Goal: Transaction & Acquisition: Purchase product/service

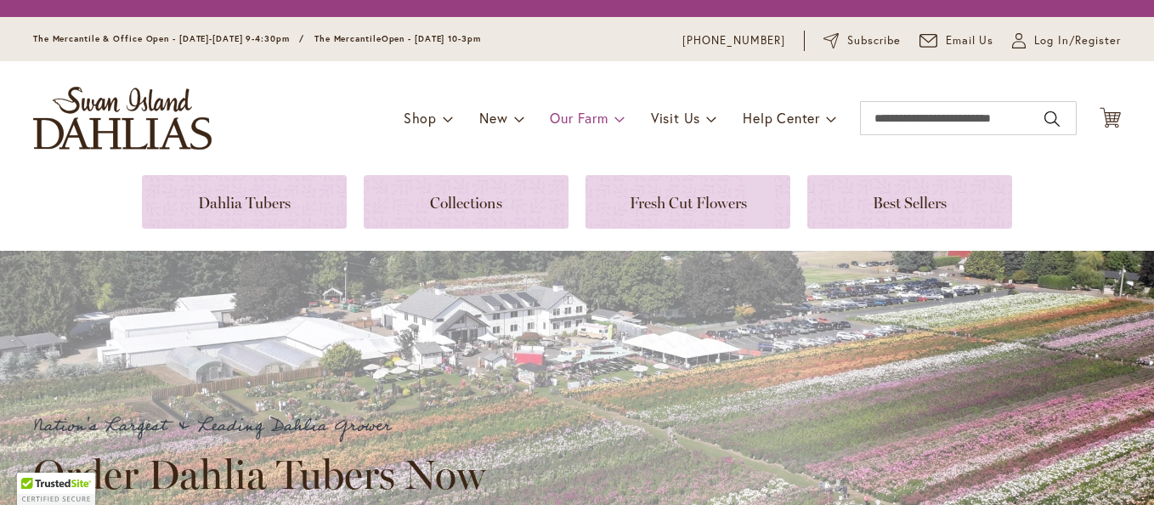
click at [567, 115] on span "Our Farm" at bounding box center [579, 118] width 58 height 18
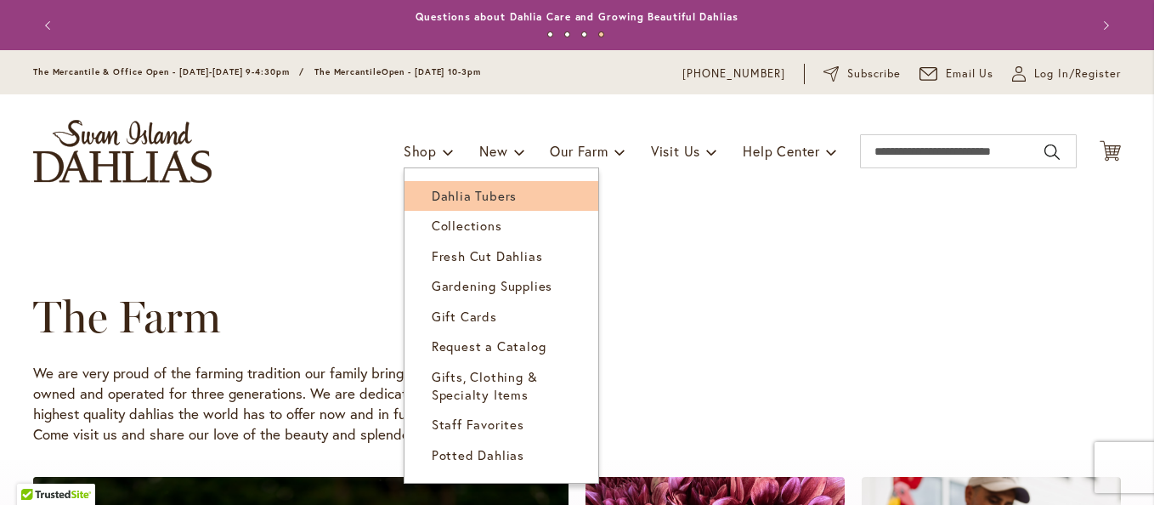
click at [455, 193] on span "Dahlia Tubers" at bounding box center [474, 195] width 85 height 17
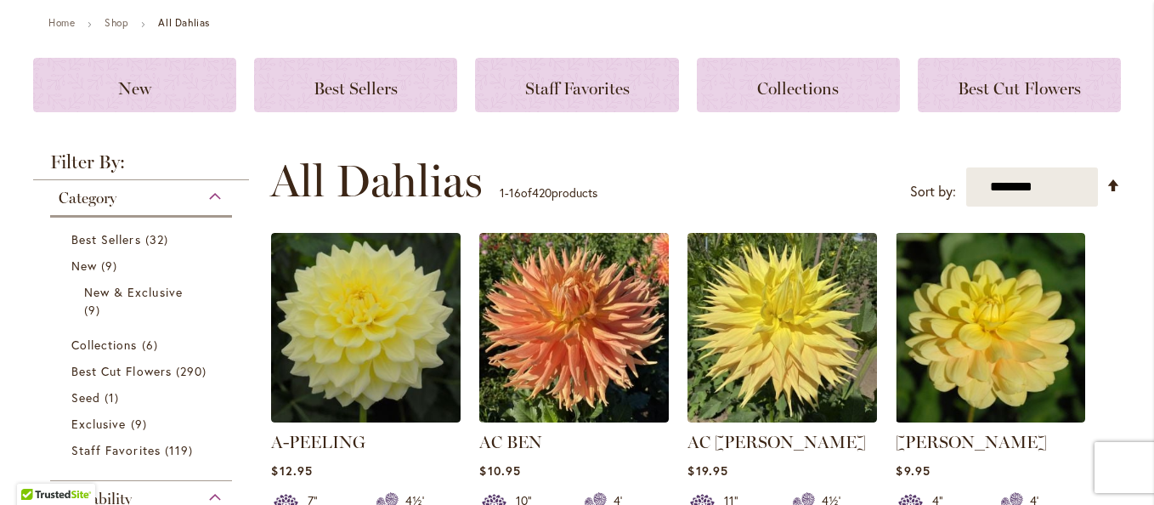
scroll to position [170, 0]
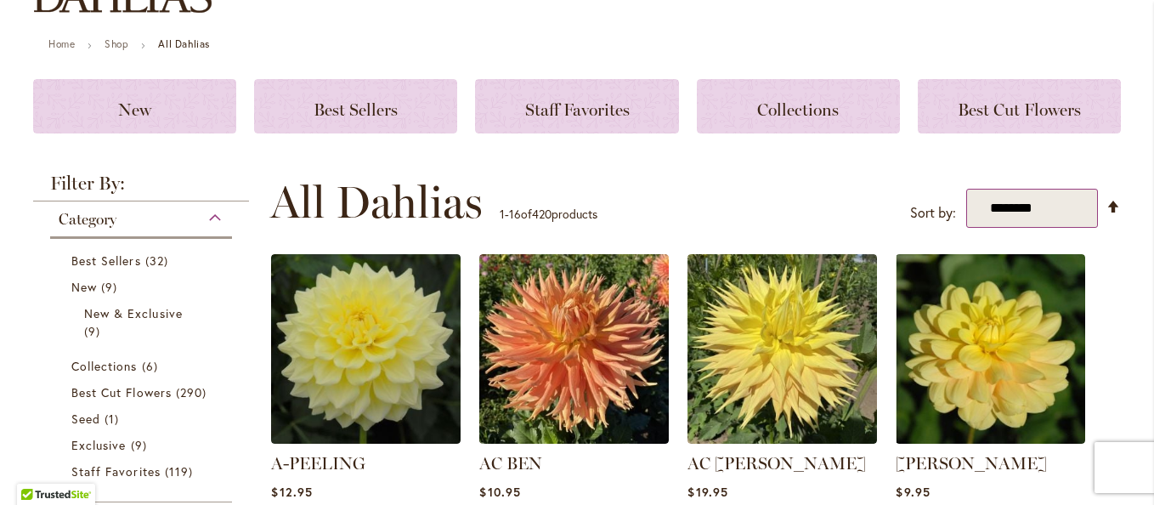
click at [986, 213] on select "**********" at bounding box center [1032, 209] width 132 height 40
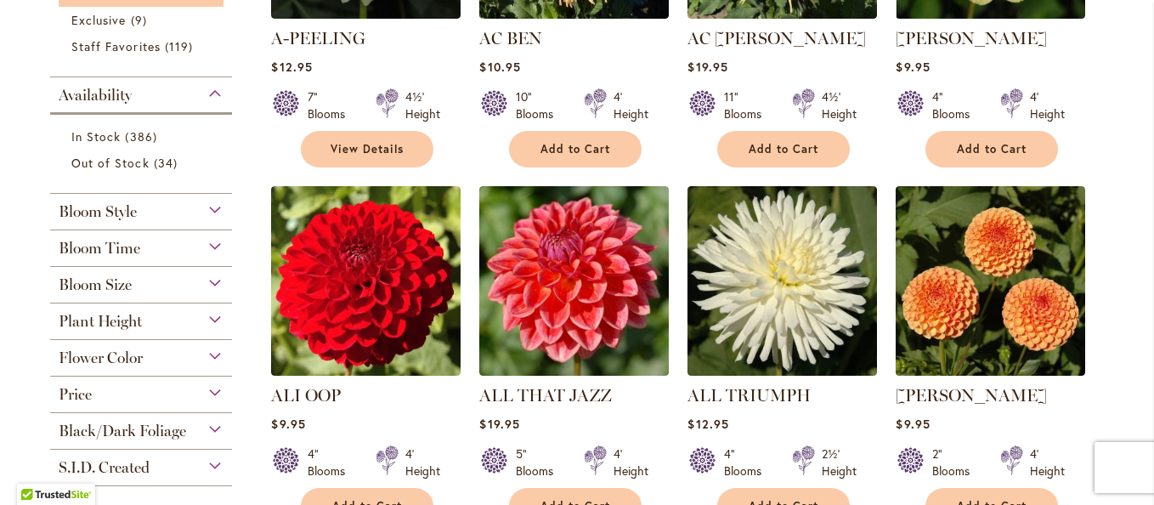
scroll to position [680, 0]
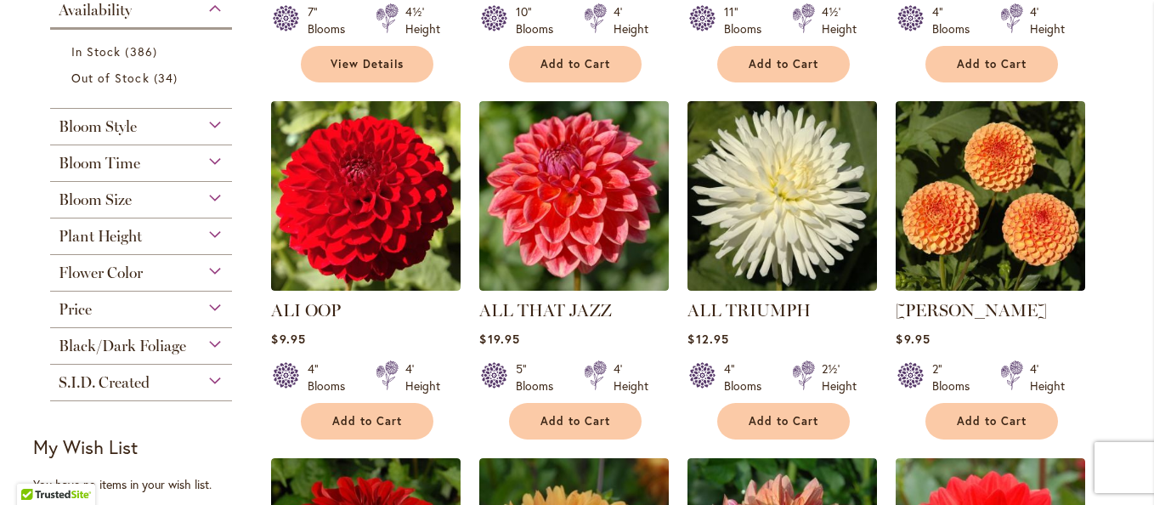
click at [214, 229] on div "Plant Height" at bounding box center [141, 231] width 182 height 27
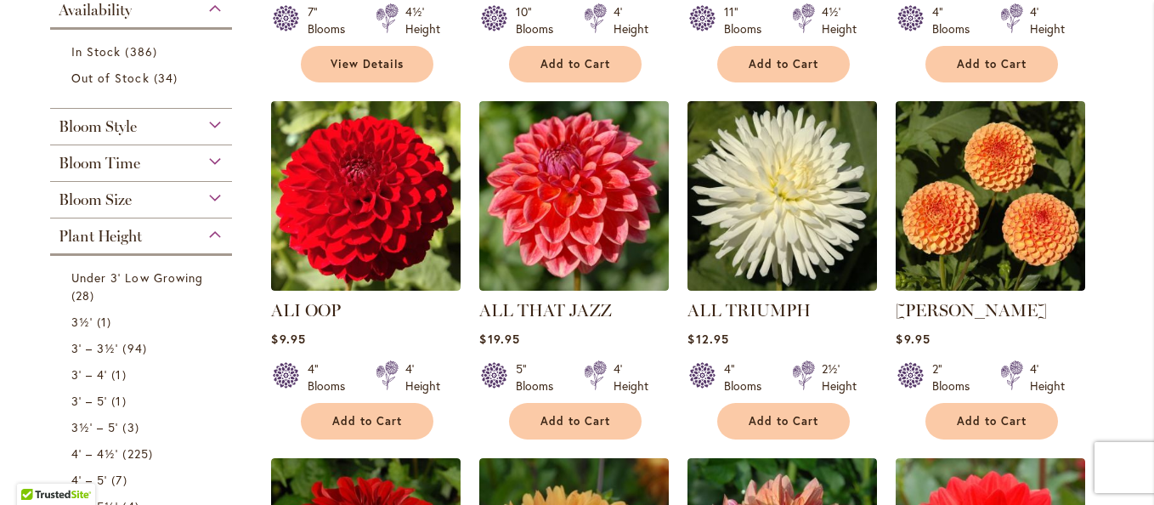
scroll to position [897, 0]
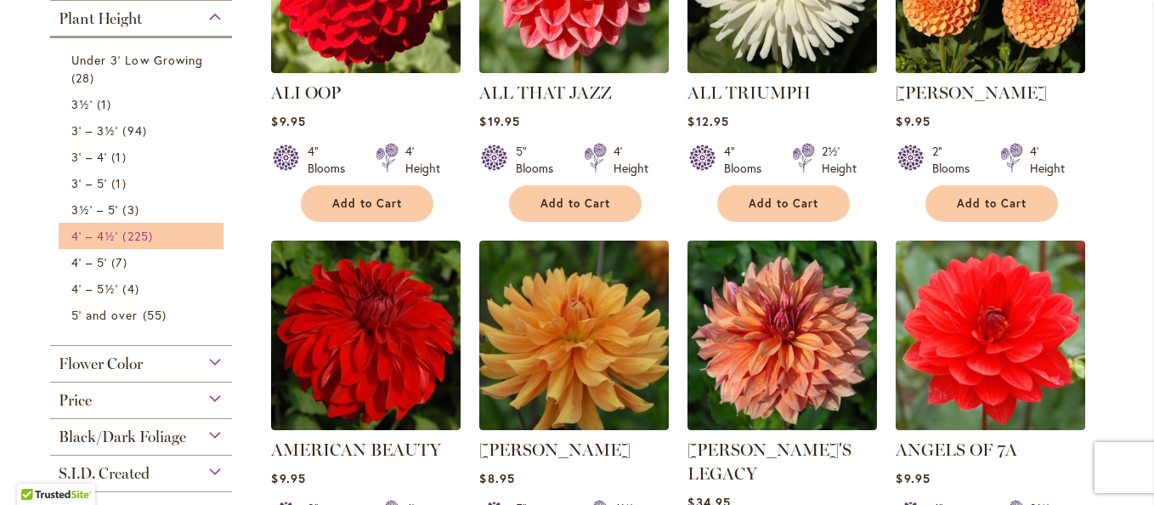
click at [71, 231] on span "4' – 4½'" at bounding box center [94, 236] width 47 height 16
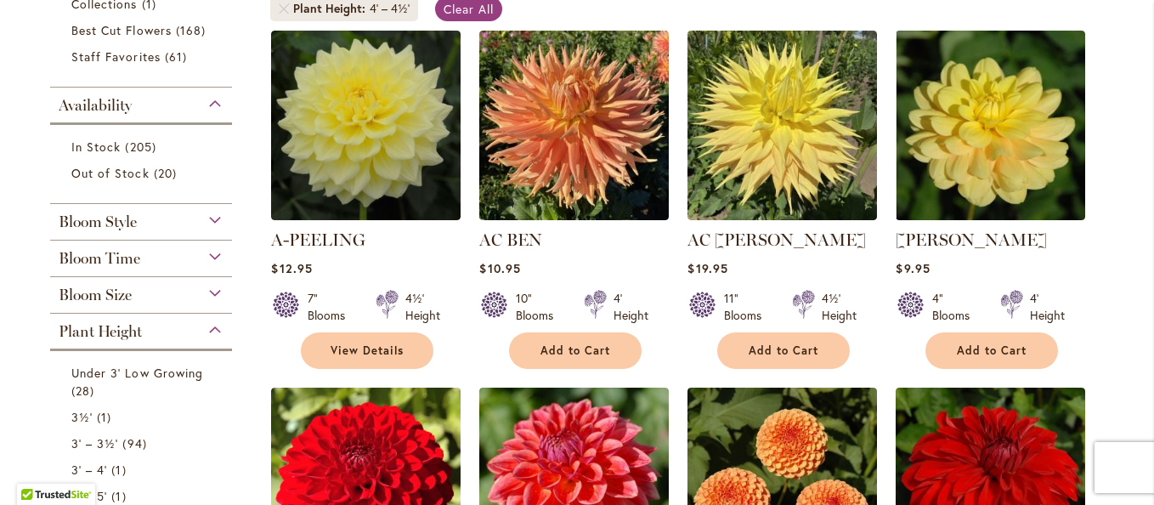
scroll to position [340, 0]
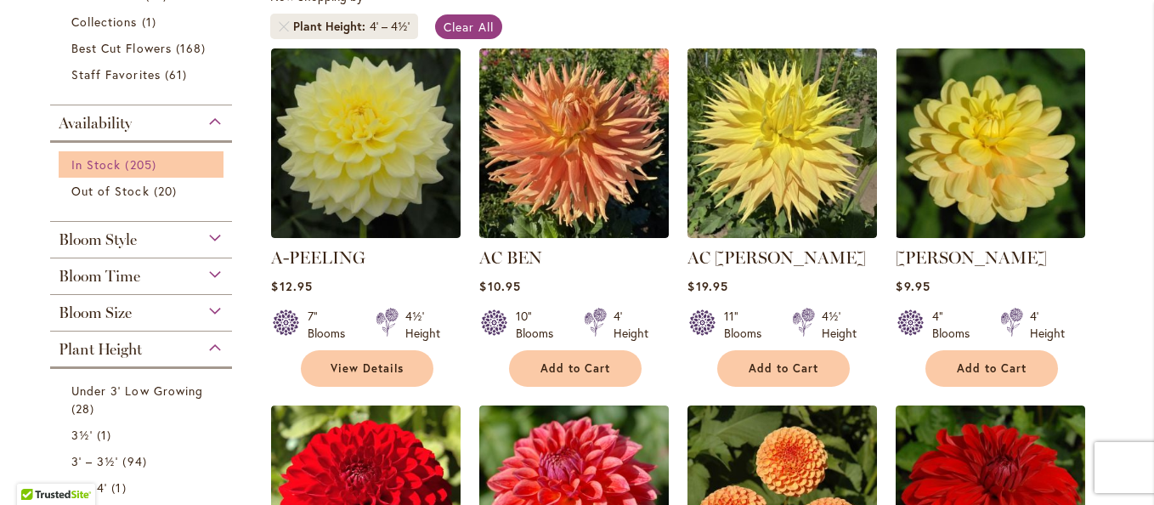
click at [104, 161] on span "In Stock" at bounding box center [95, 164] width 49 height 16
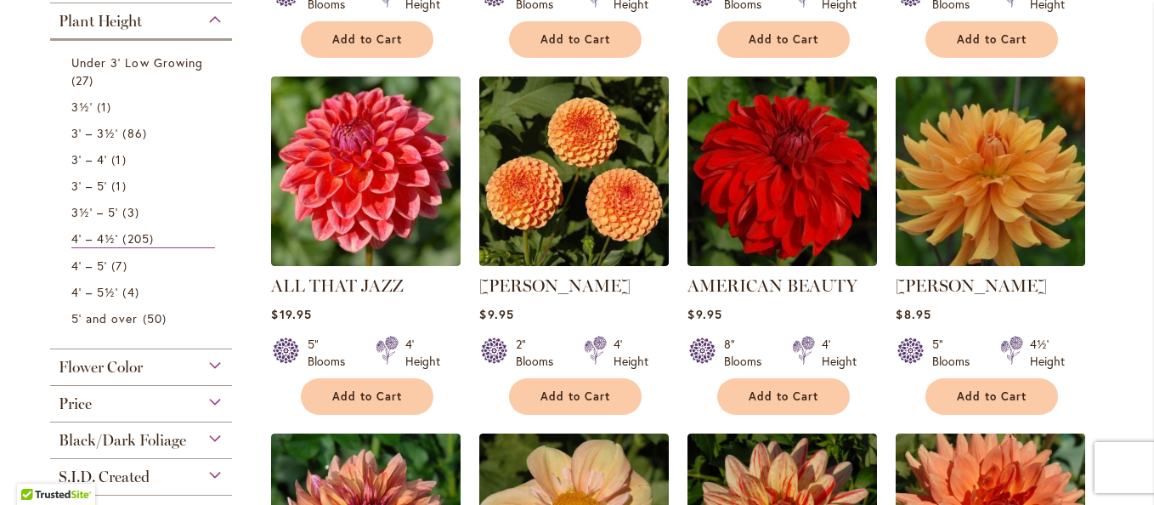
scroll to position [680, 0]
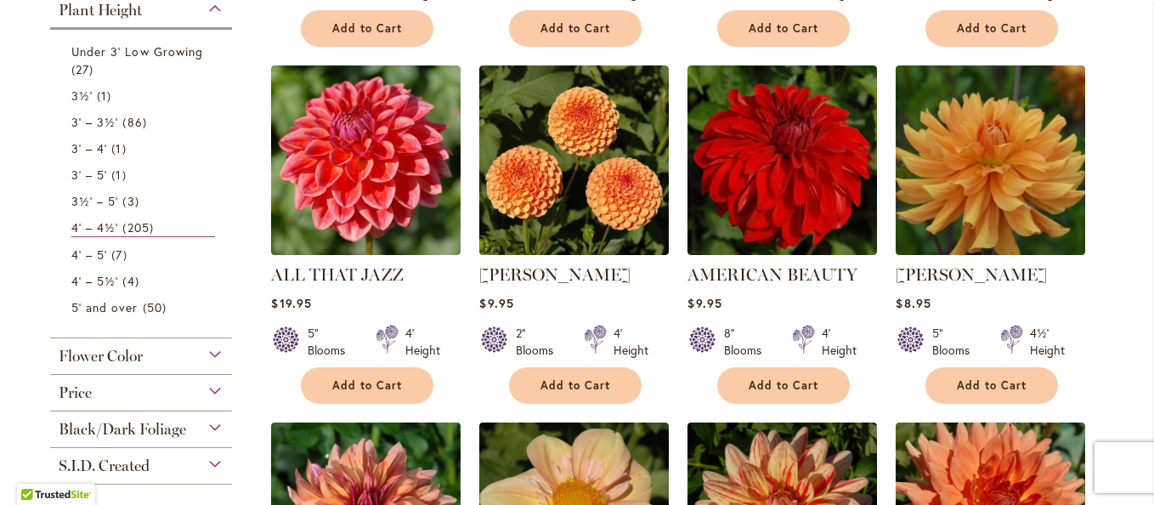
click at [336, 189] on img at bounding box center [365, 159] width 189 height 189
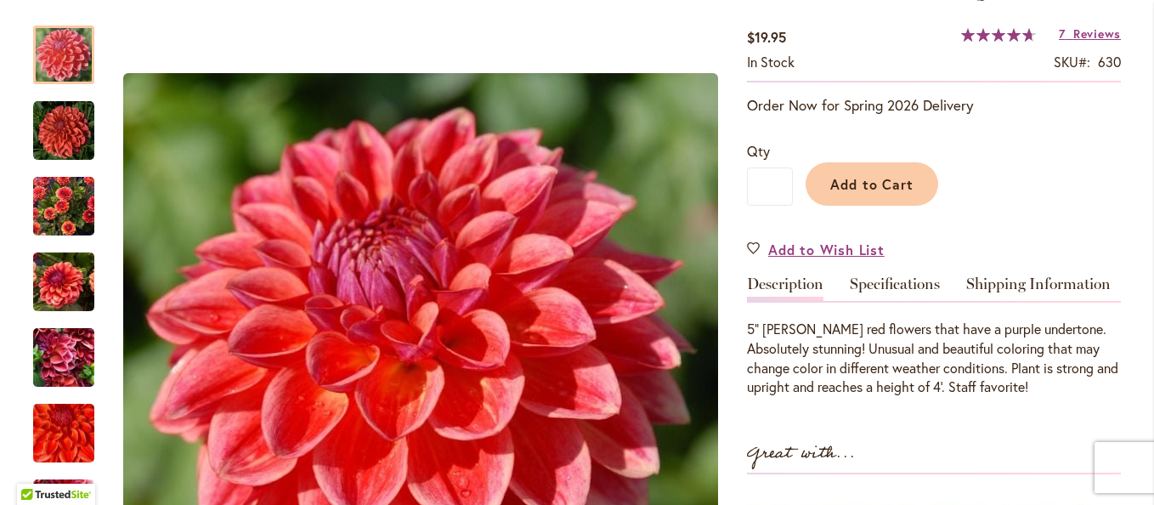
scroll to position [255, 0]
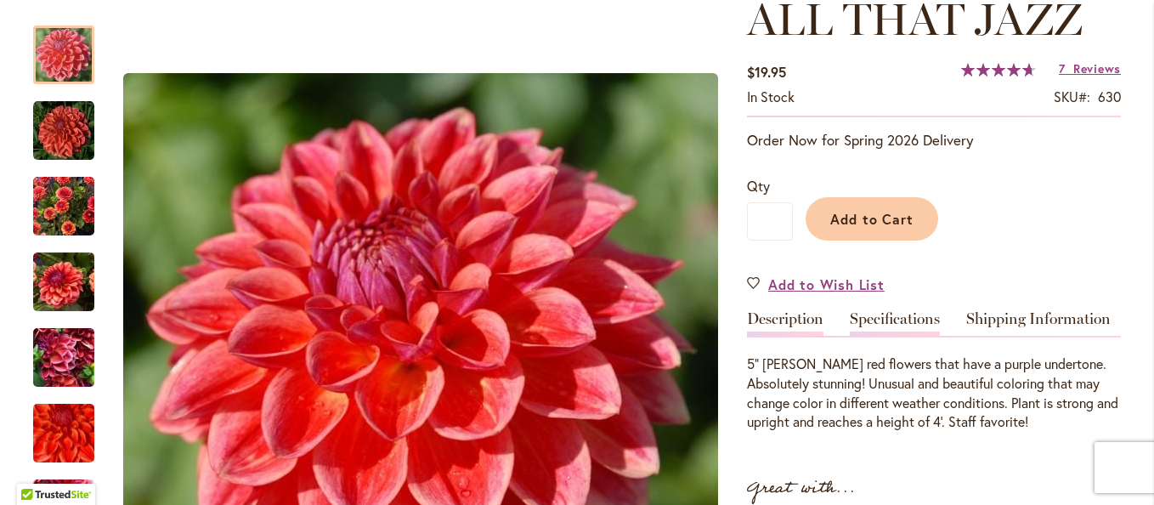
click at [872, 318] on link "Specifications" at bounding box center [895, 323] width 90 height 25
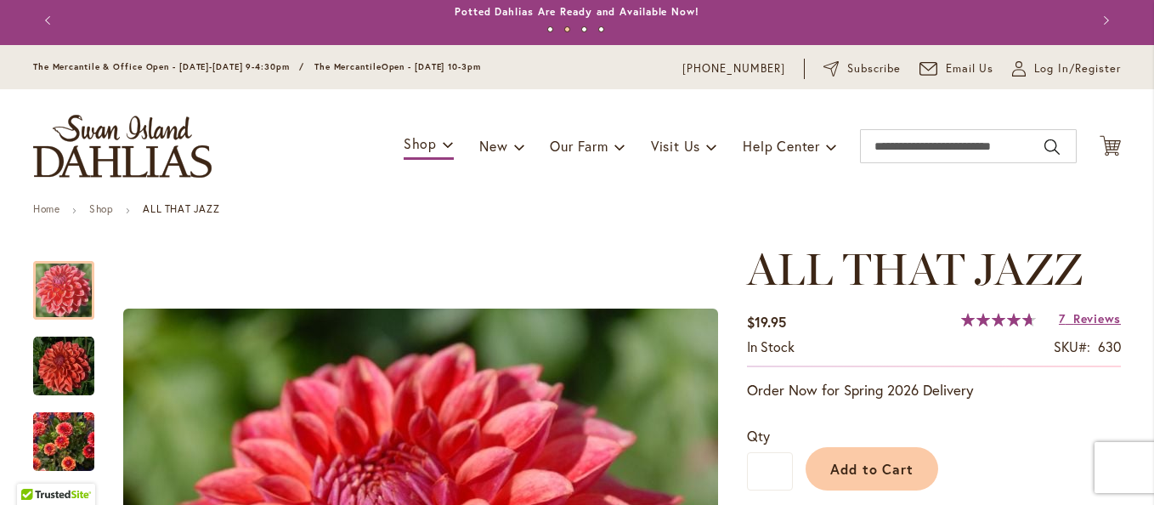
scroll to position [0, 0]
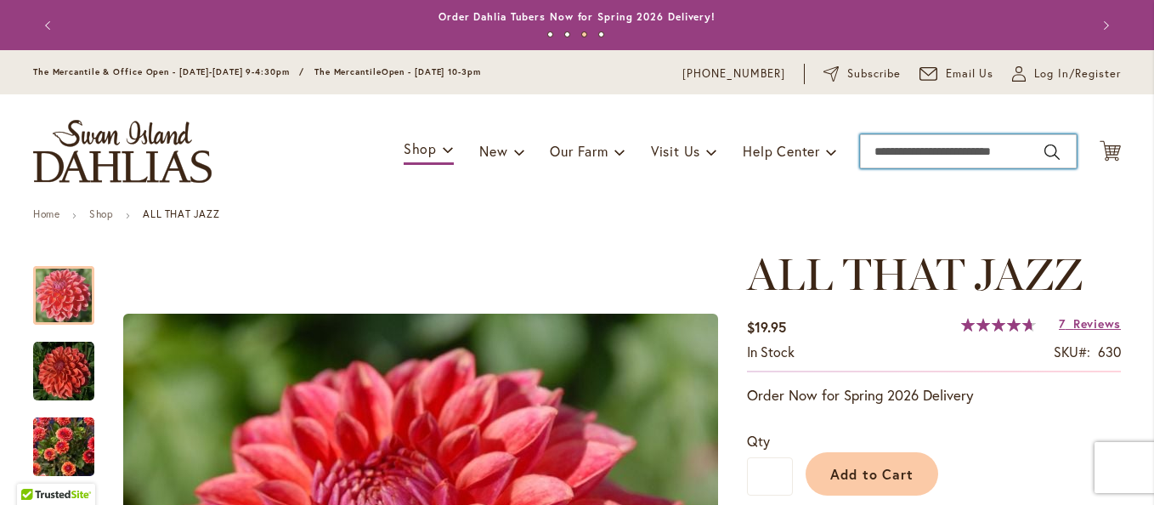
click at [918, 150] on input "Search" at bounding box center [968, 151] width 217 height 34
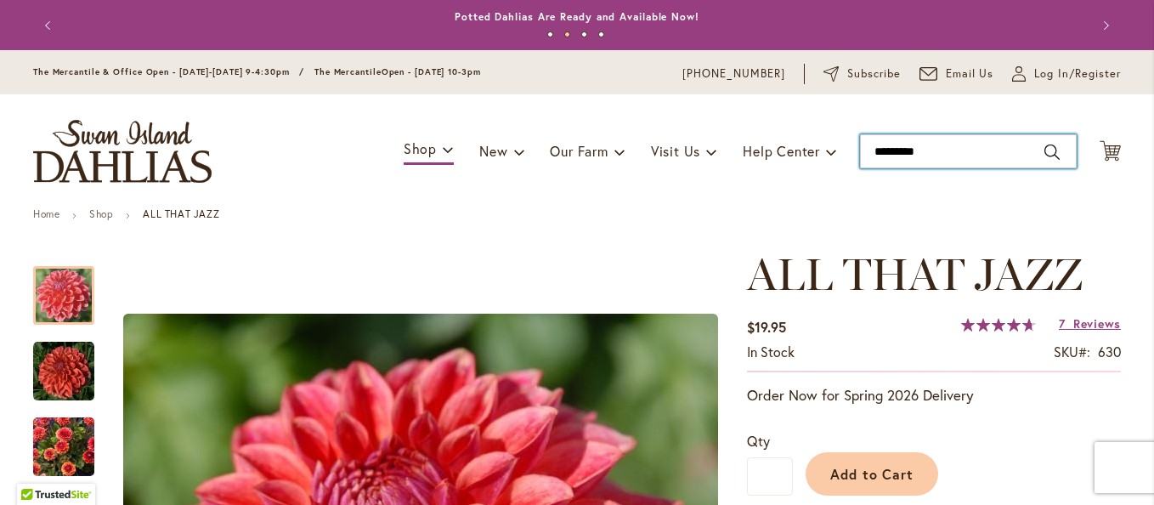
click at [991, 153] on input "********" at bounding box center [968, 151] width 217 height 34
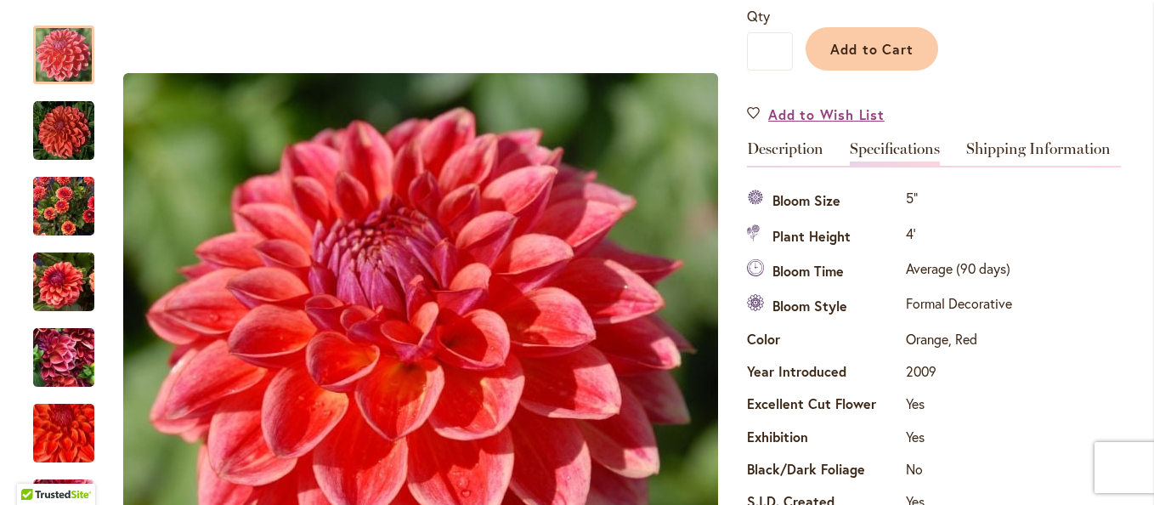
scroll to position [340, 0]
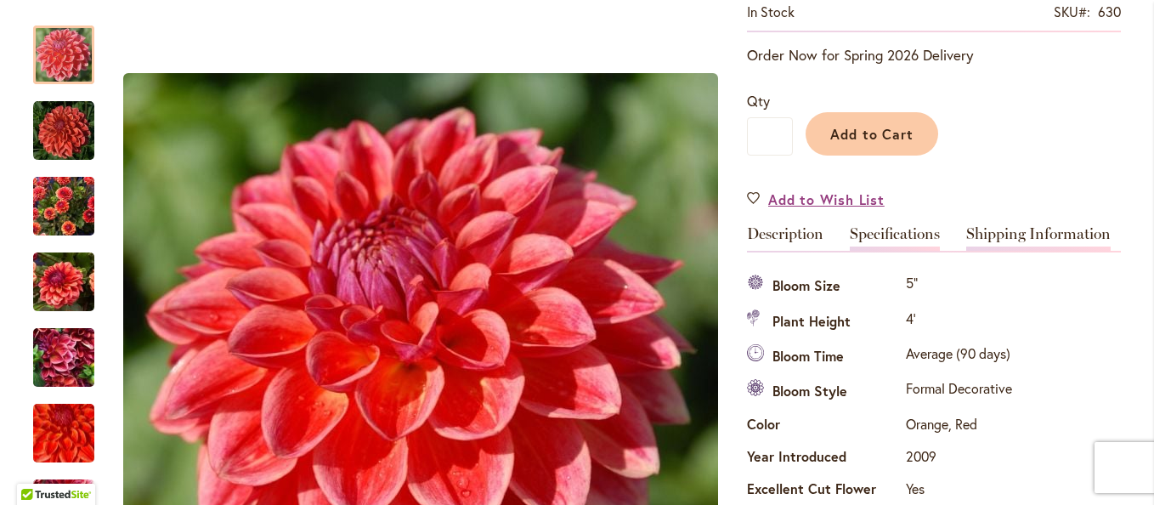
click at [999, 237] on link "Shipping Information" at bounding box center [1038, 238] width 144 height 25
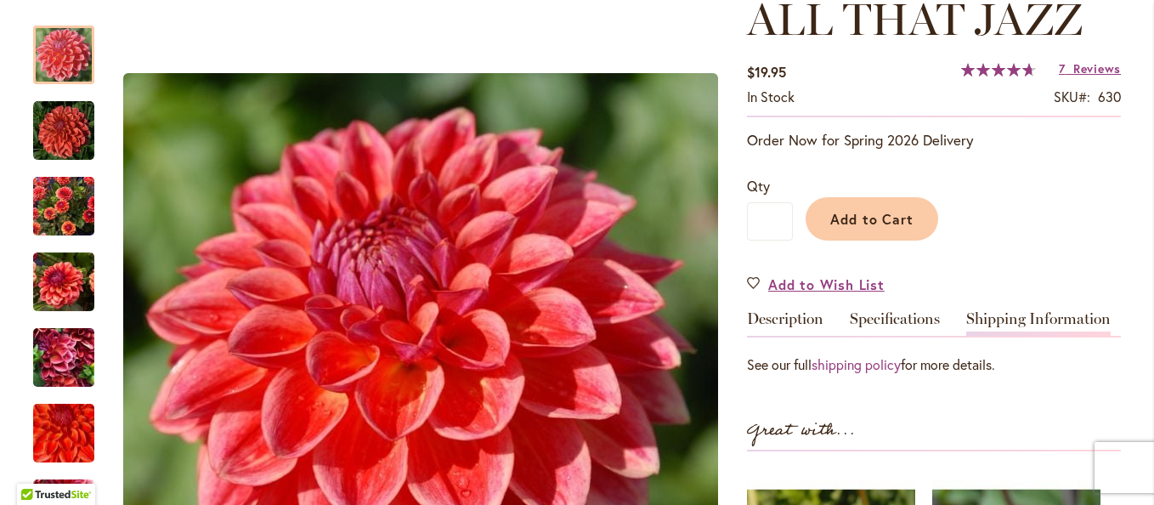
scroll to position [0, 0]
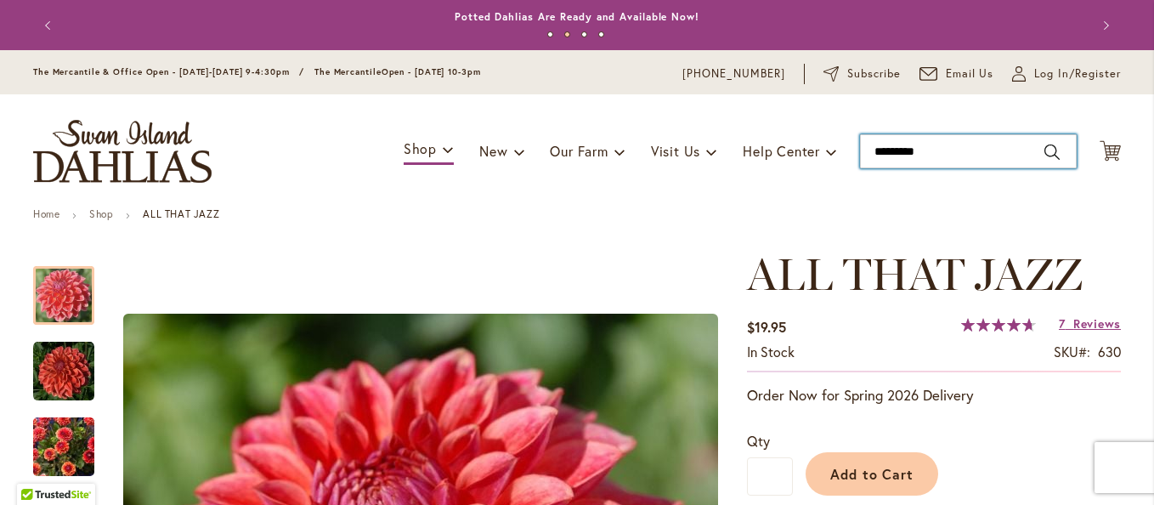
click at [961, 142] on input "********" at bounding box center [968, 151] width 217 height 34
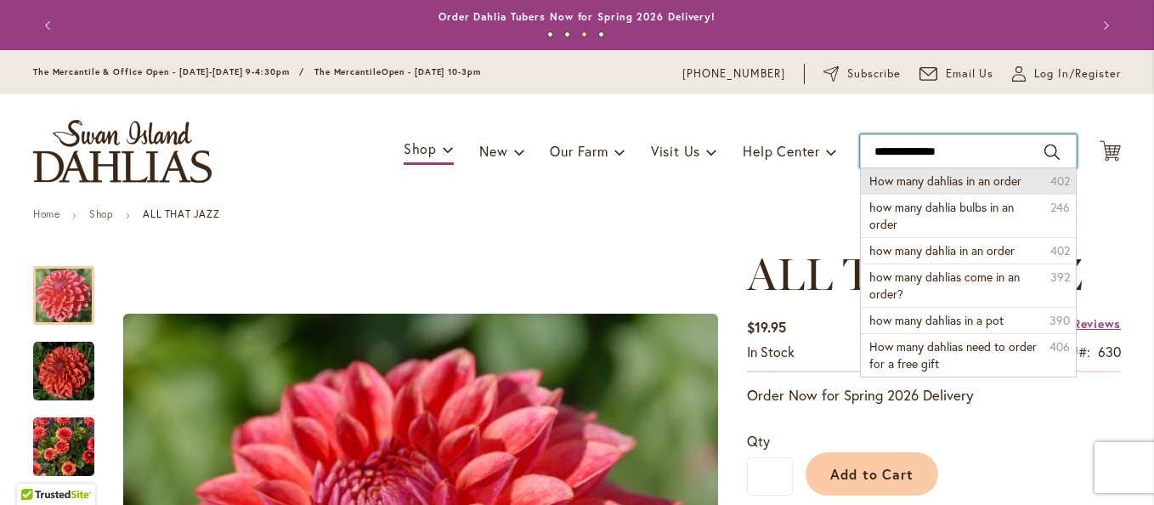
click at [941, 173] on div "Toggle Nav Shop Dahlia Tubers Collections Fresh Cut Dahlias Gardening Supplies …" at bounding box center [577, 151] width 1122 height 114
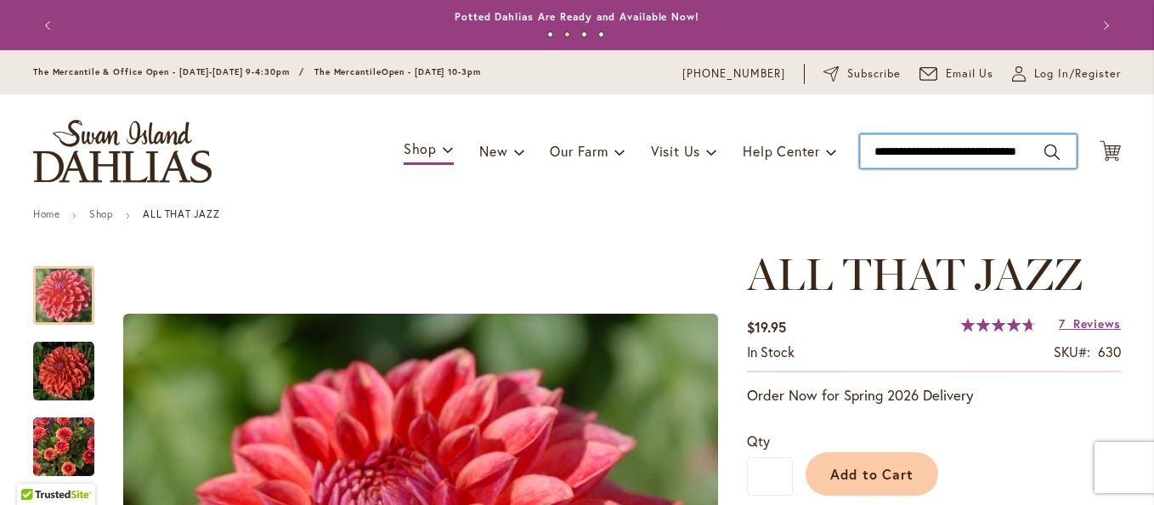
scroll to position [0, 42]
type input "**********"
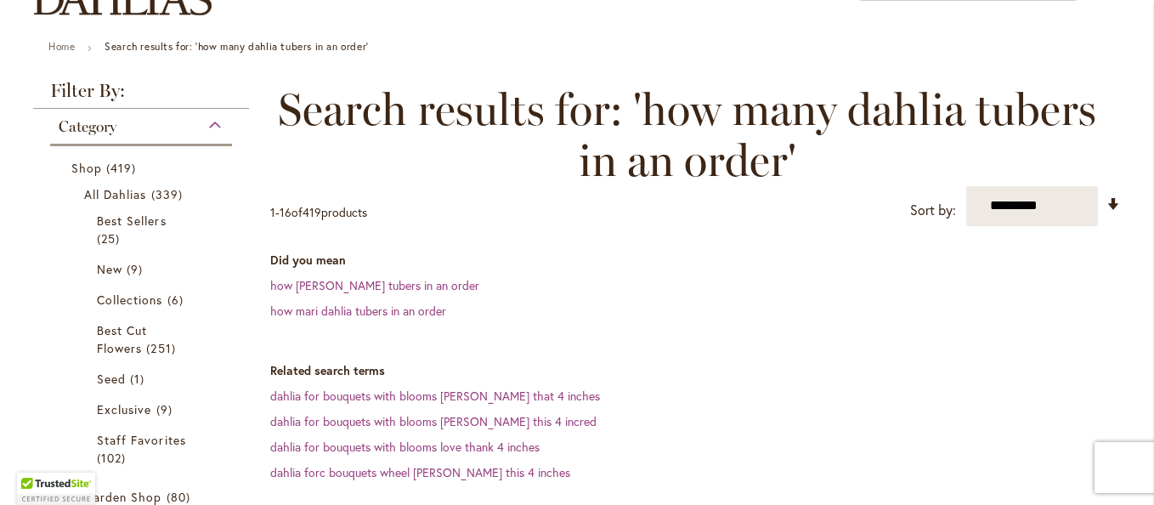
scroll to position [170, 0]
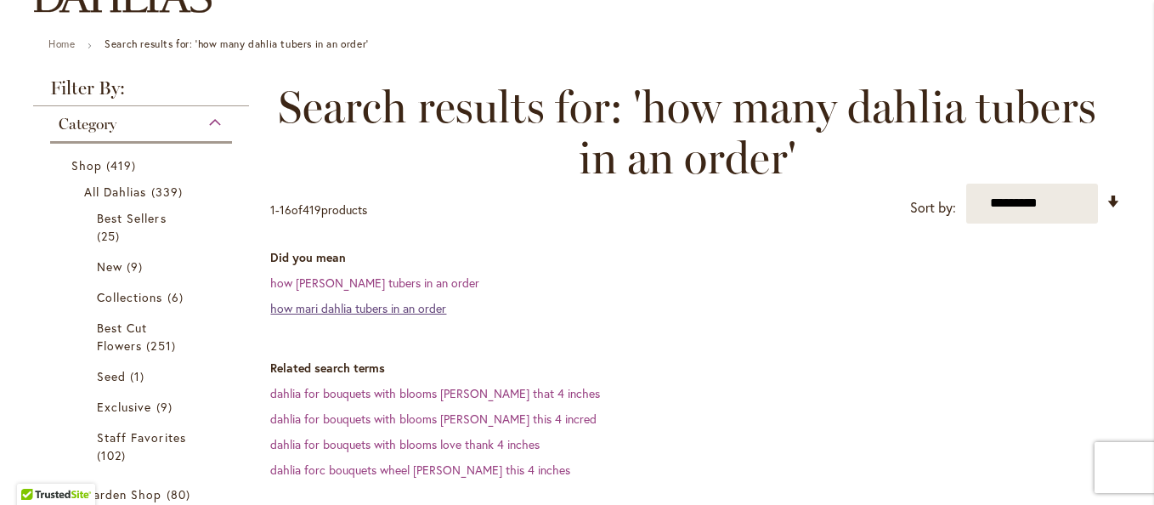
click at [339, 309] on link "how mari dahlia tubers in an order" at bounding box center [358, 308] width 176 height 16
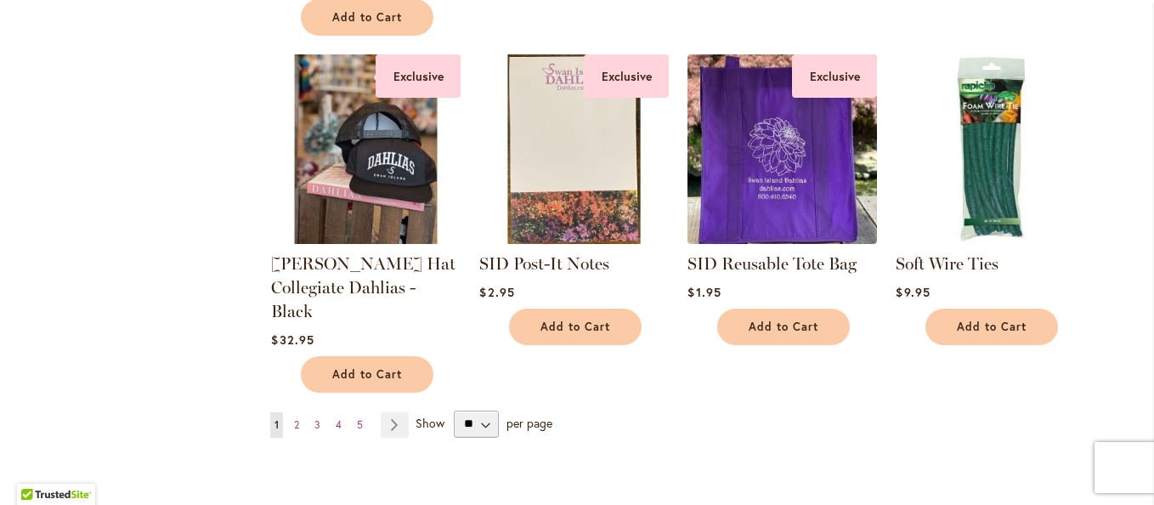
scroll to position [1699, 0]
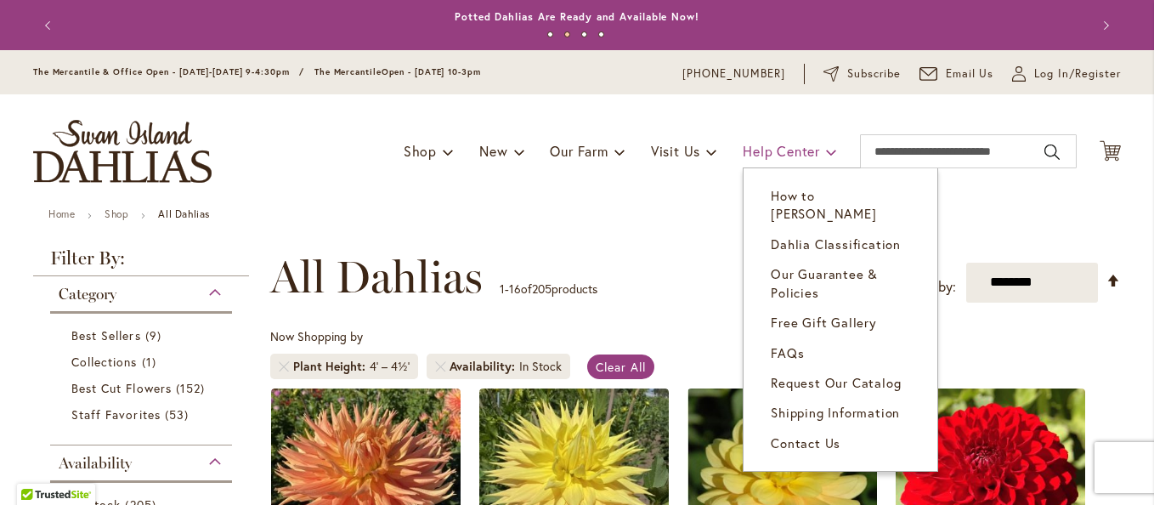
click at [772, 150] on span "Help Center" at bounding box center [781, 151] width 77 height 18
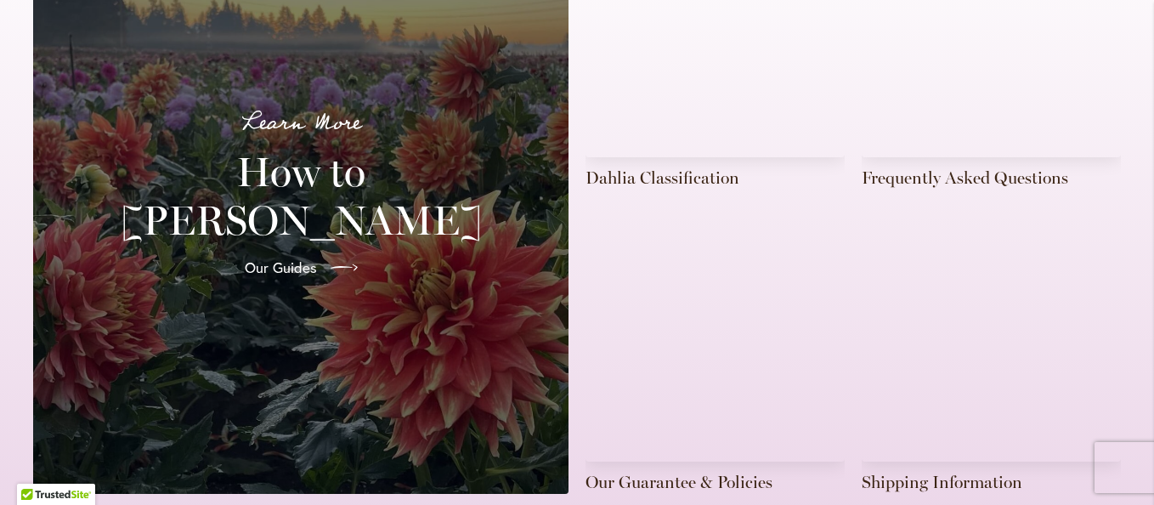
scroll to position [680, 0]
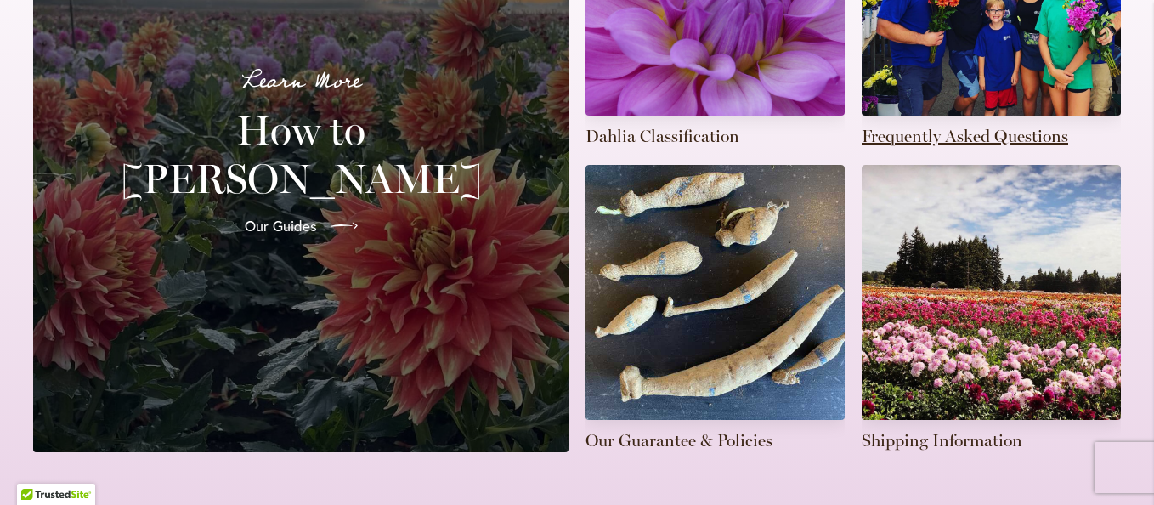
click at [972, 71] on link at bounding box center [991, 4] width 259 height 287
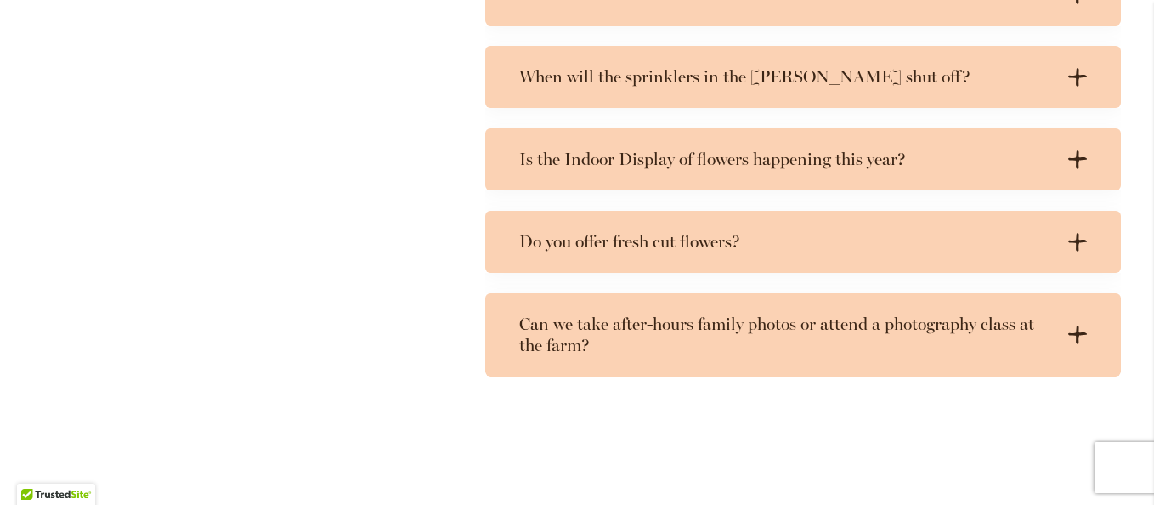
scroll to position [1444, 0]
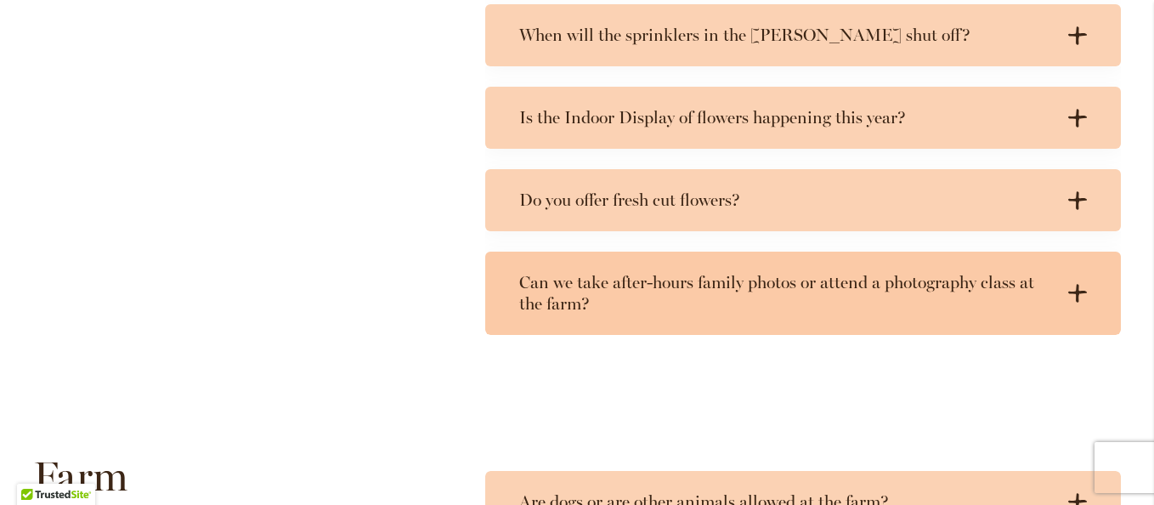
click at [1075, 292] on icon at bounding box center [1077, 294] width 19 height 18
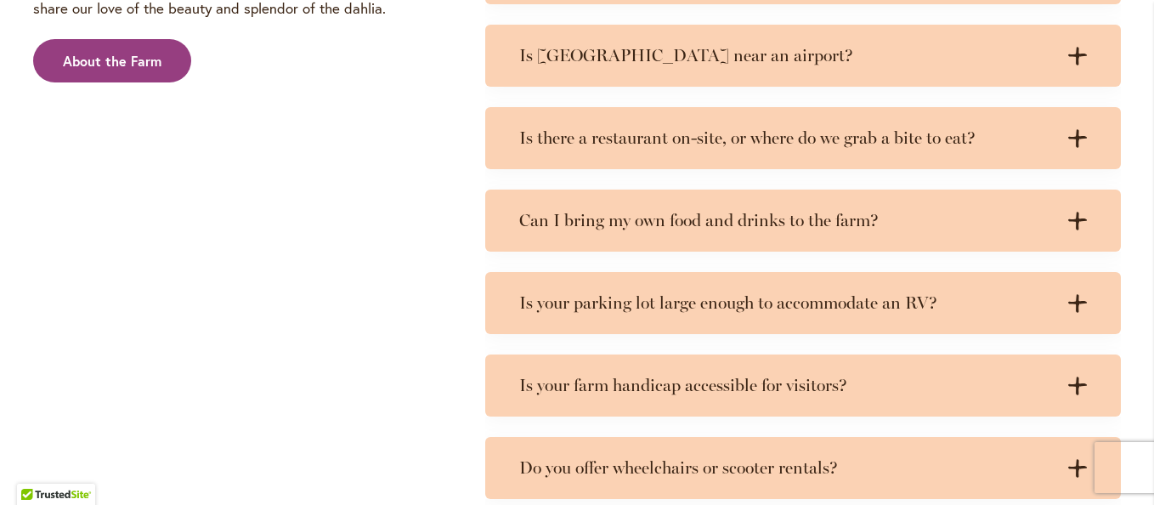
scroll to position [2209, 0]
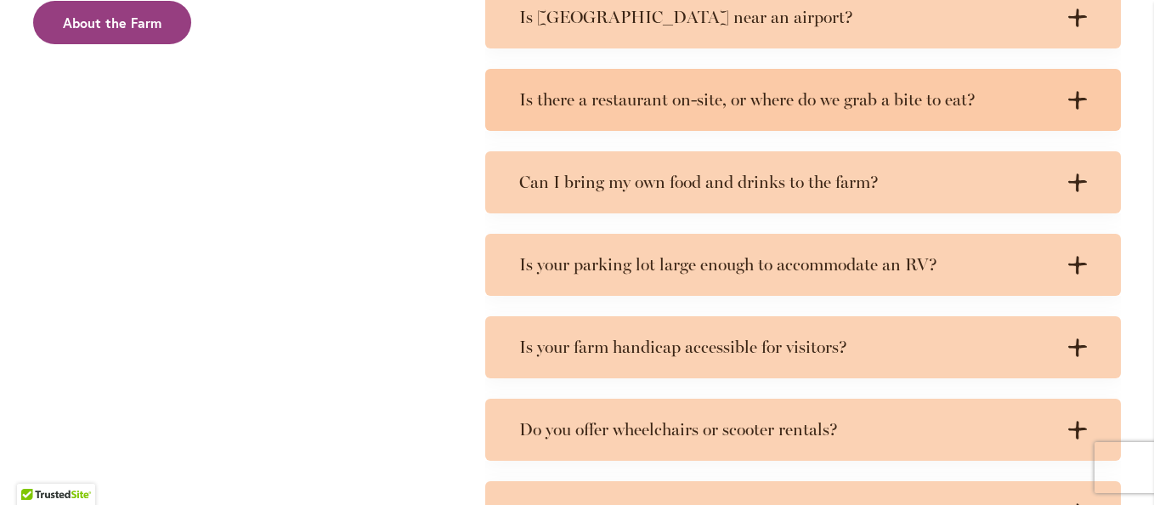
click at [1083, 95] on div "Is there a restaurant on-site, or where do we grab a bite to eat? .cls-1 { fill…" at bounding box center [803, 100] width 636 height 62
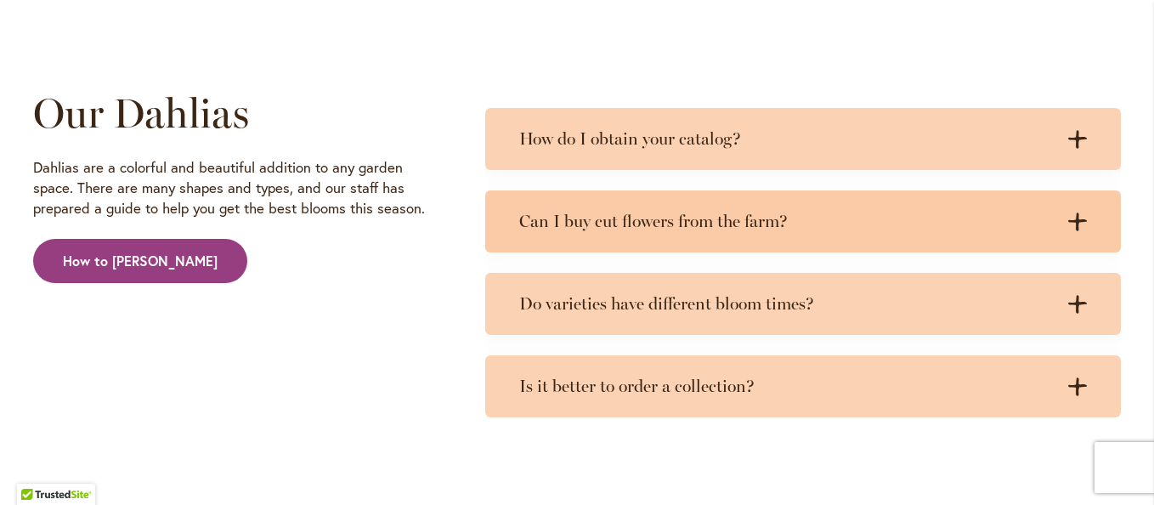
scroll to position [4588, 0]
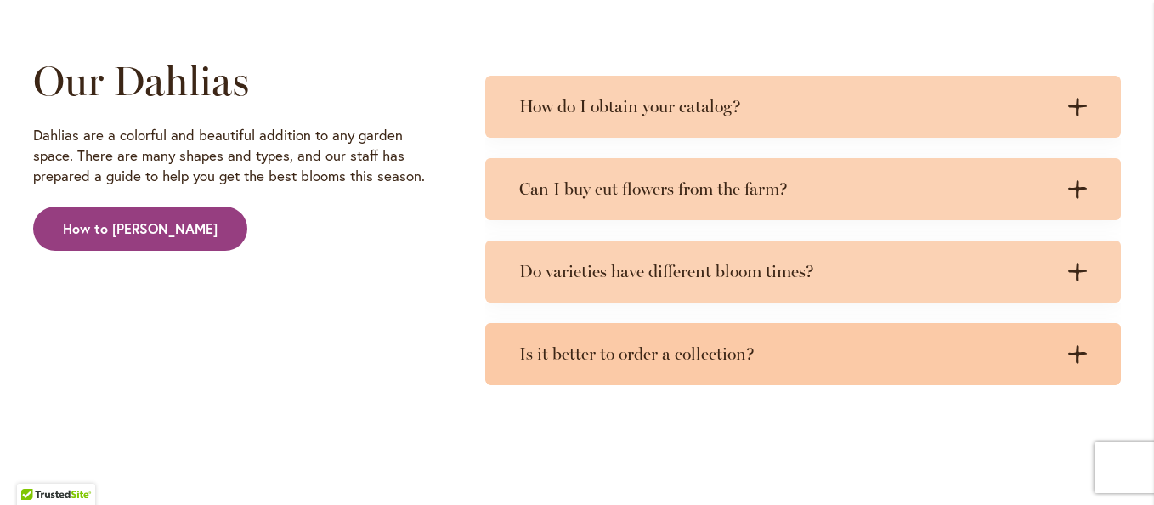
click at [1070, 345] on icon at bounding box center [1077, 354] width 19 height 18
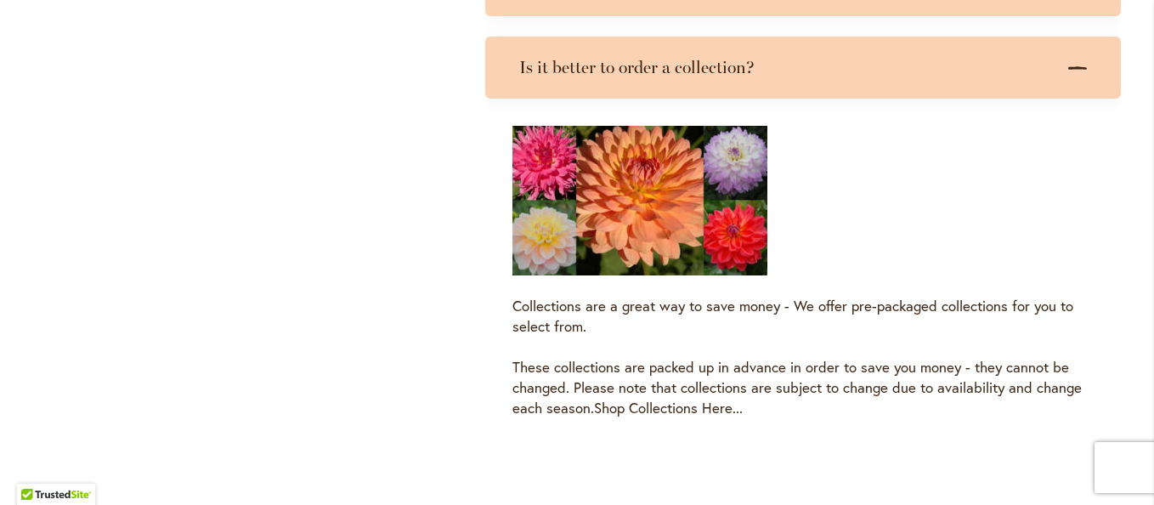
scroll to position [4928, 0]
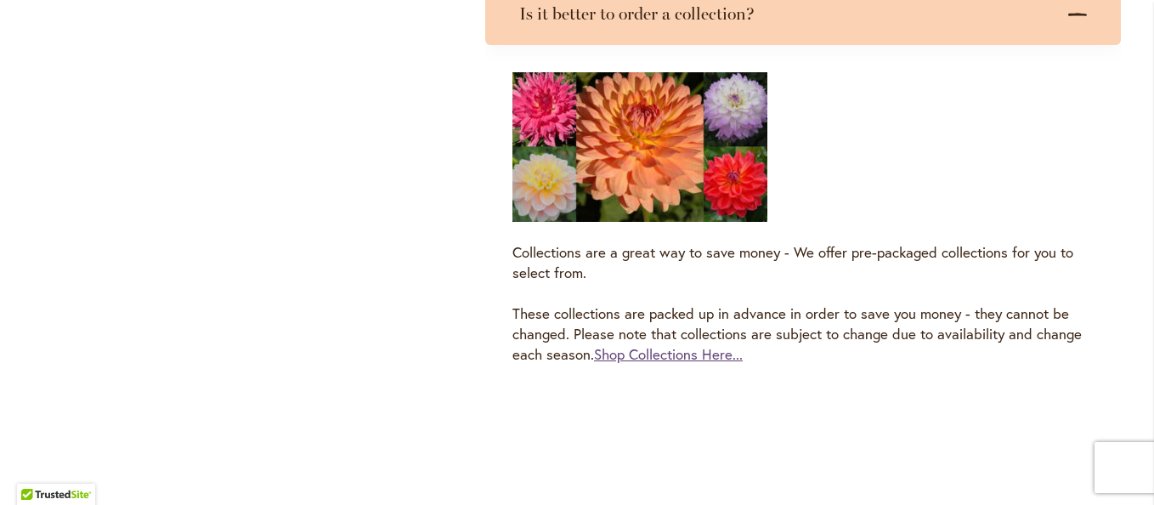
click at [663, 344] on link "Shop Collections Here..." at bounding box center [668, 354] width 149 height 20
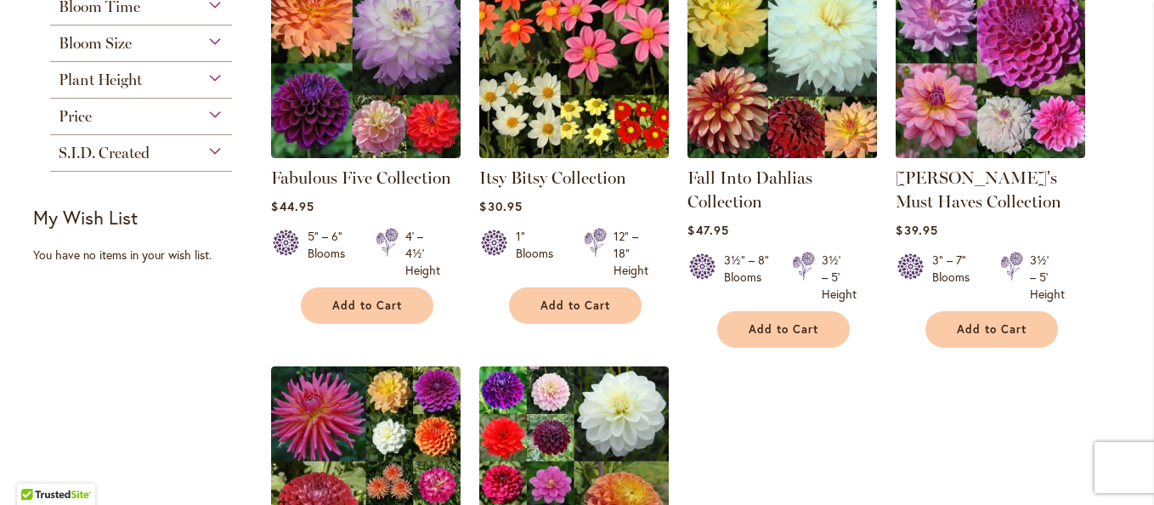
scroll to position [510, 0]
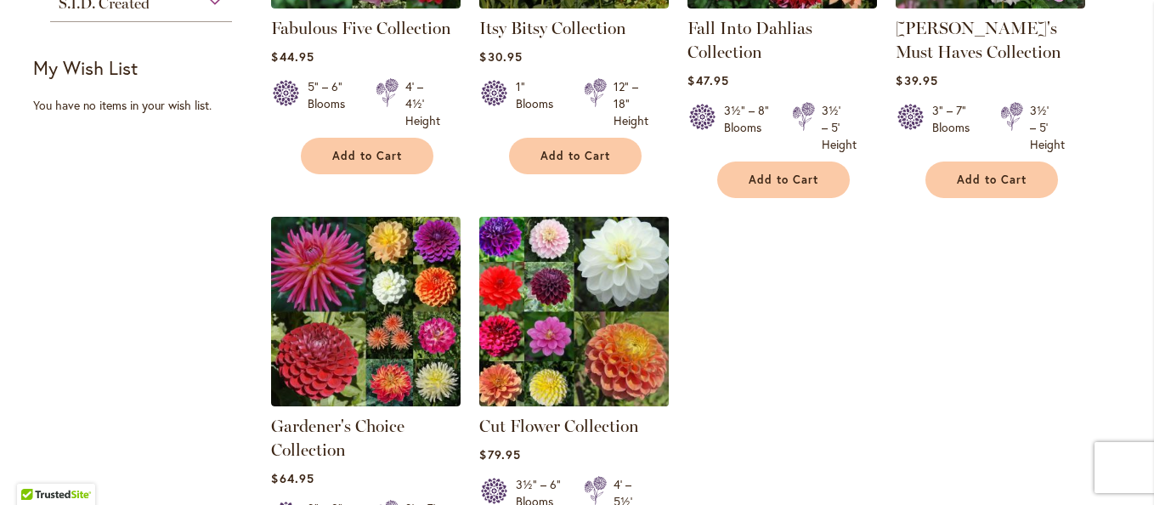
click at [579, 297] on img at bounding box center [574, 311] width 199 height 199
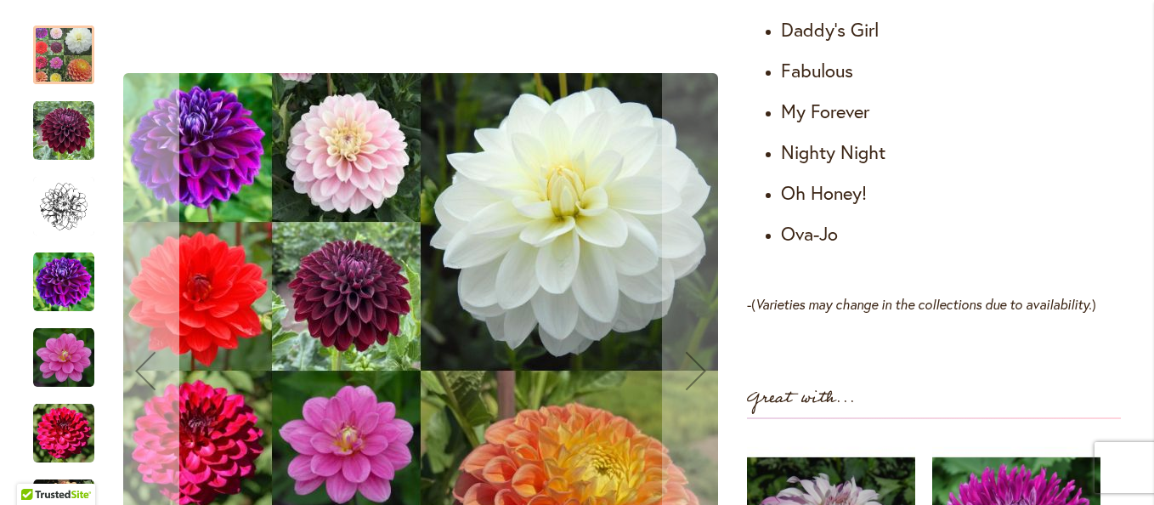
scroll to position [1274, 0]
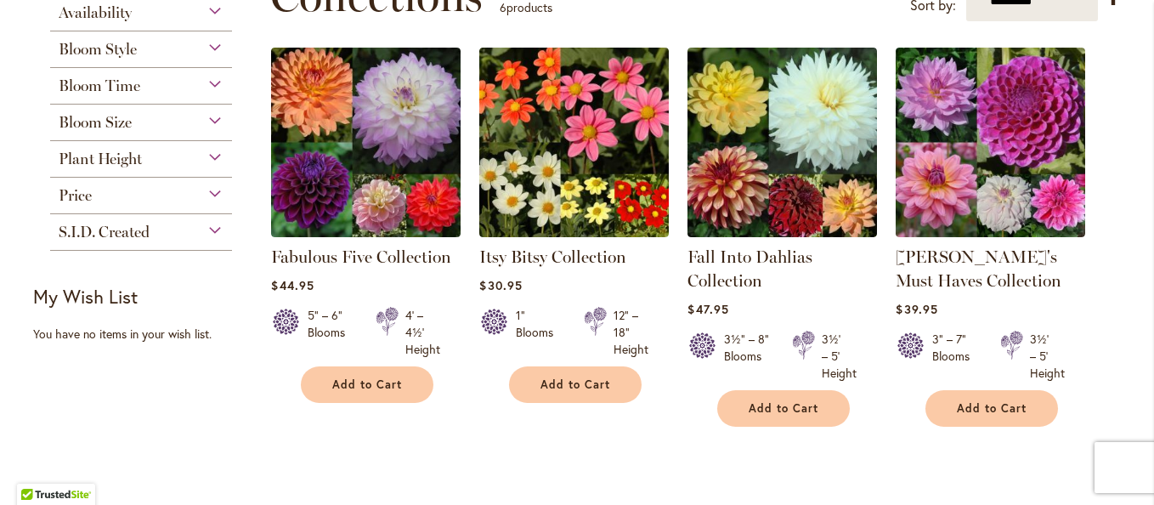
scroll to position [340, 0]
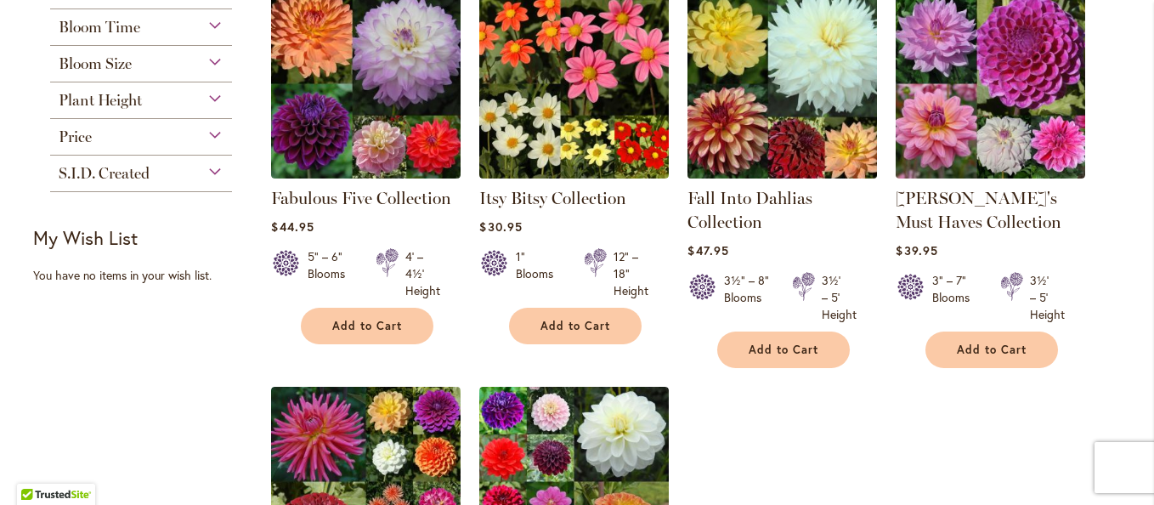
click at [794, 129] on img at bounding box center [782, 83] width 199 height 199
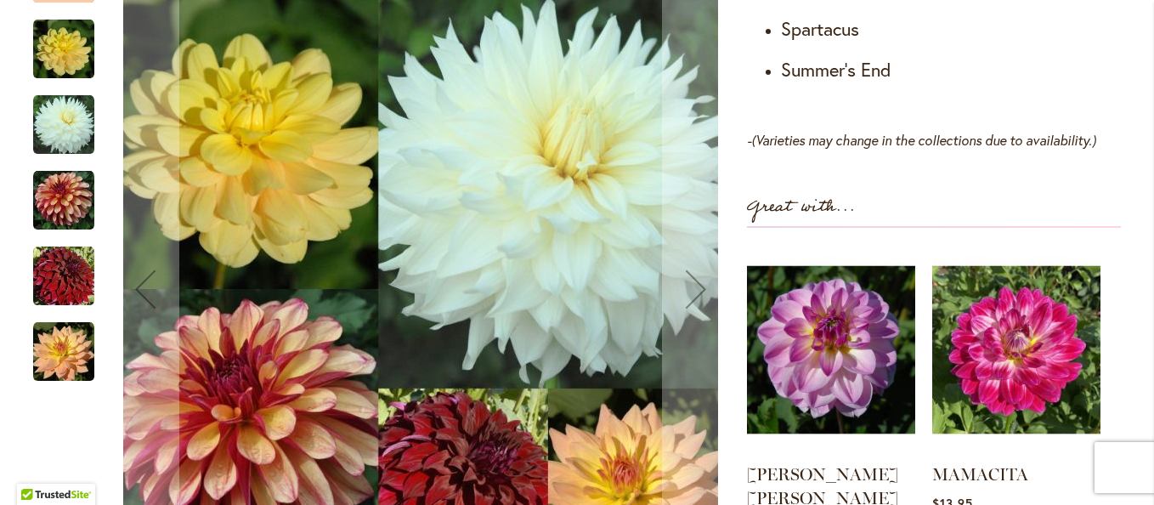
scroll to position [1189, 0]
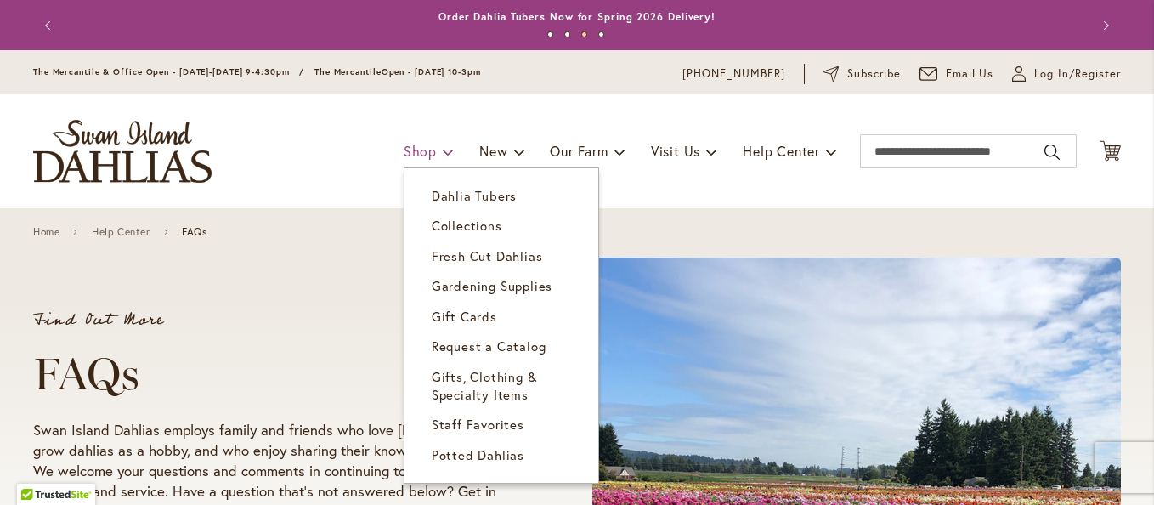
click at [414, 147] on span "Shop" at bounding box center [420, 151] width 33 height 18
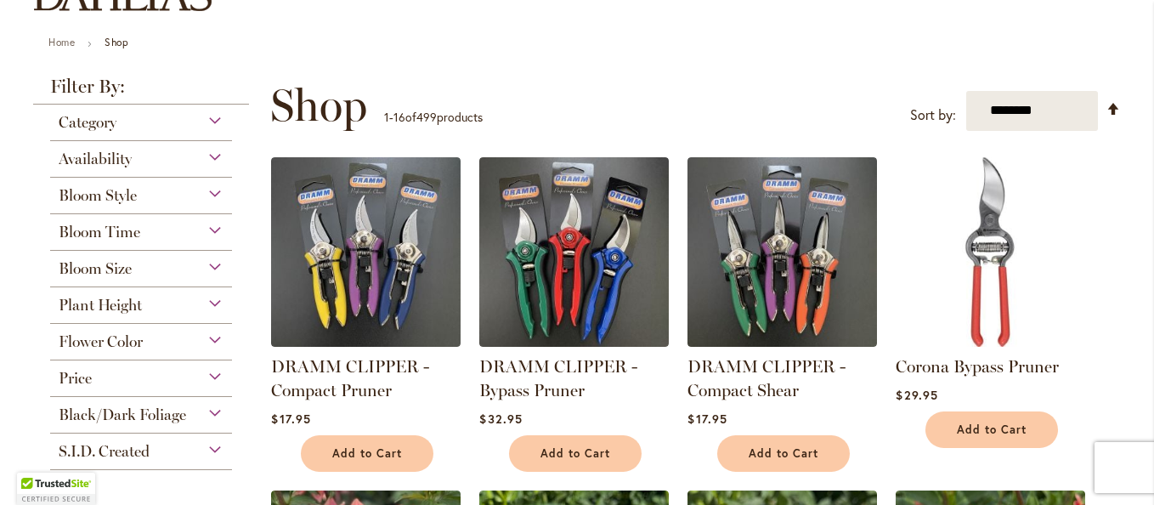
scroll to position [170, 0]
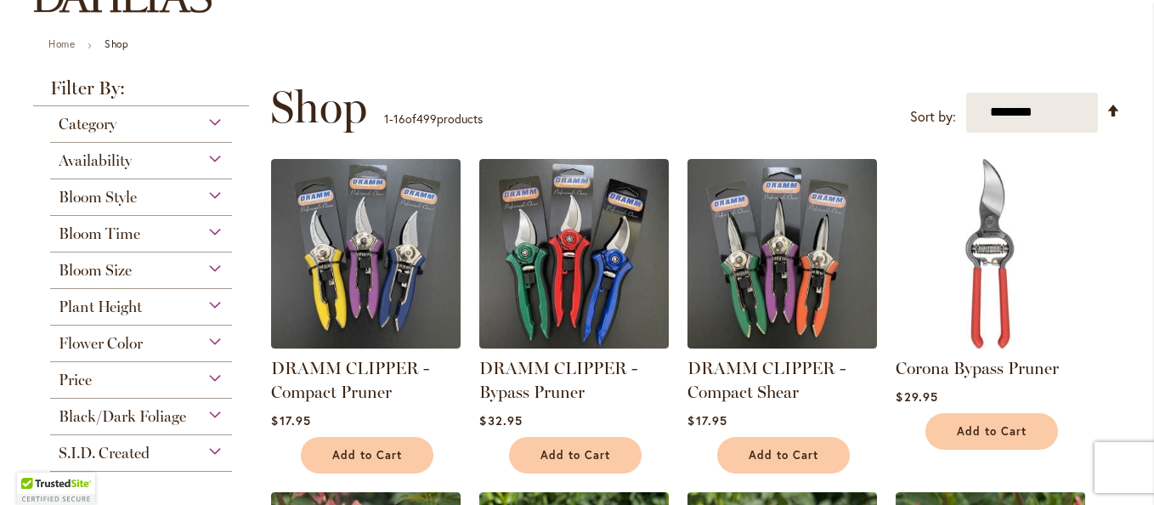
click at [148, 302] on div "Plant Height" at bounding box center [141, 302] width 182 height 27
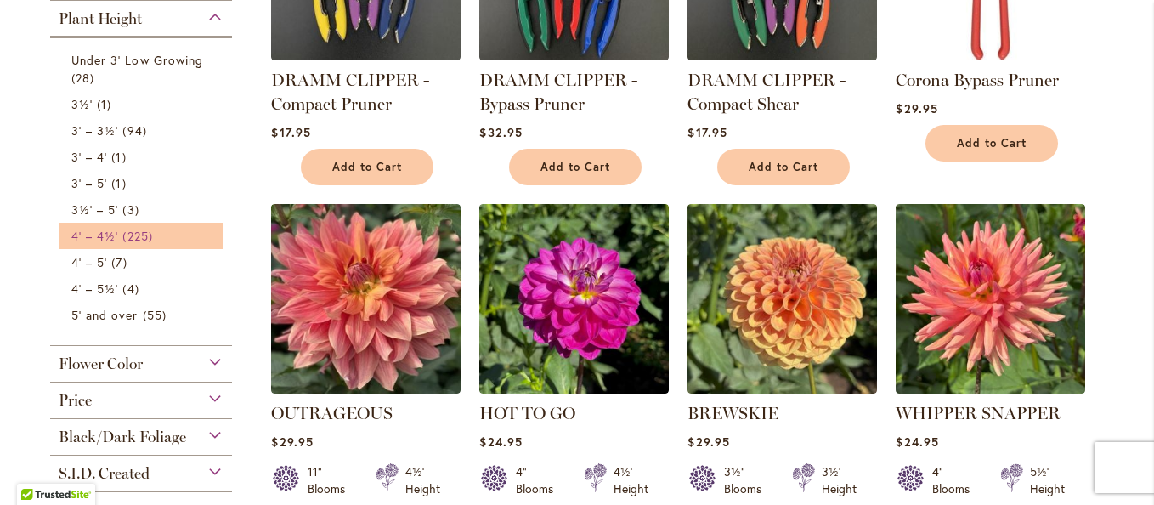
click at [163, 239] on link "4' – 4½' 225 items" at bounding box center [143, 236] width 144 height 18
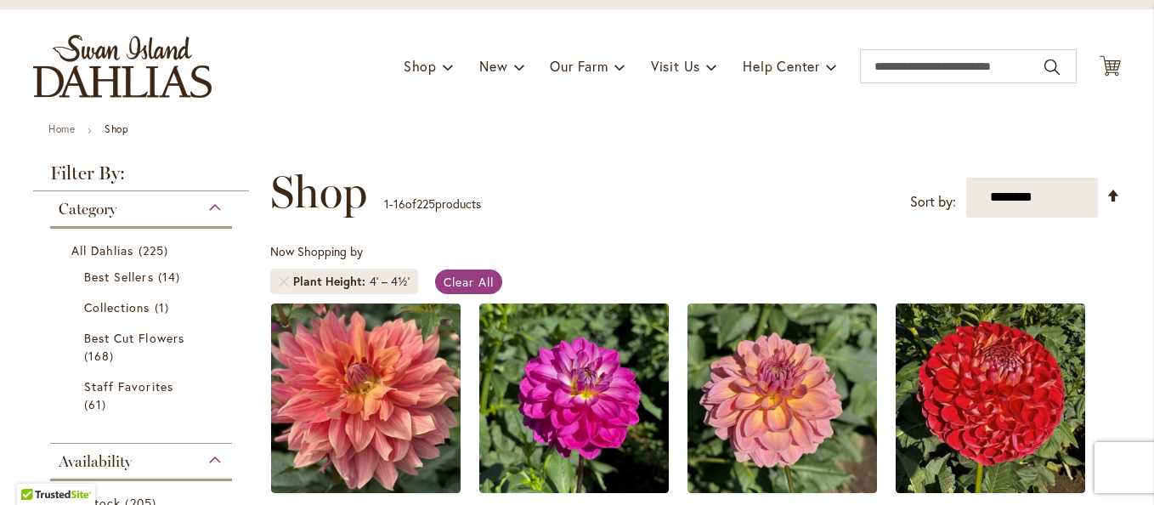
scroll to position [170, 0]
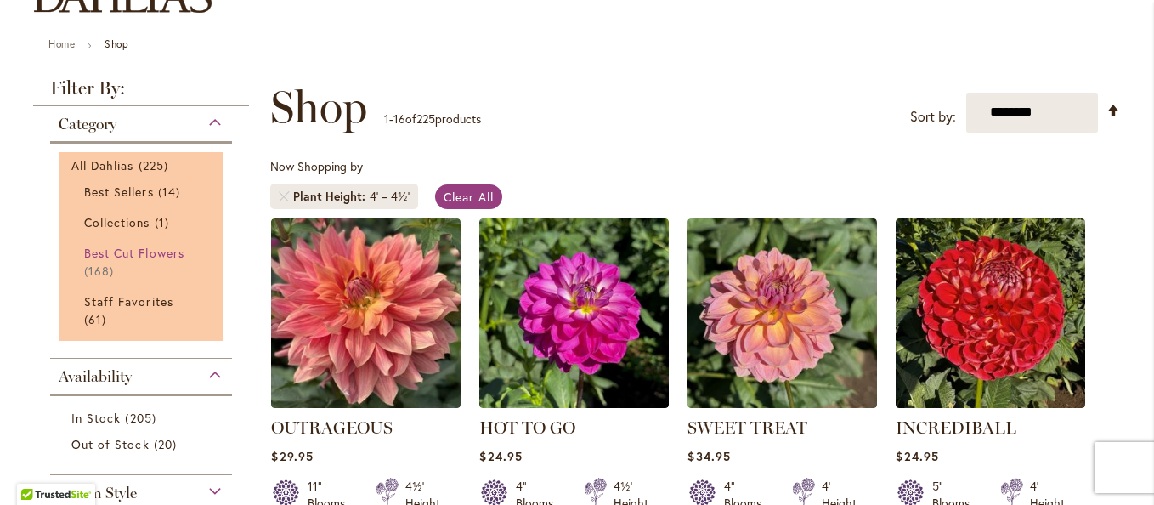
click at [139, 257] on span "Best Cut Flowers" at bounding box center [134, 253] width 100 height 16
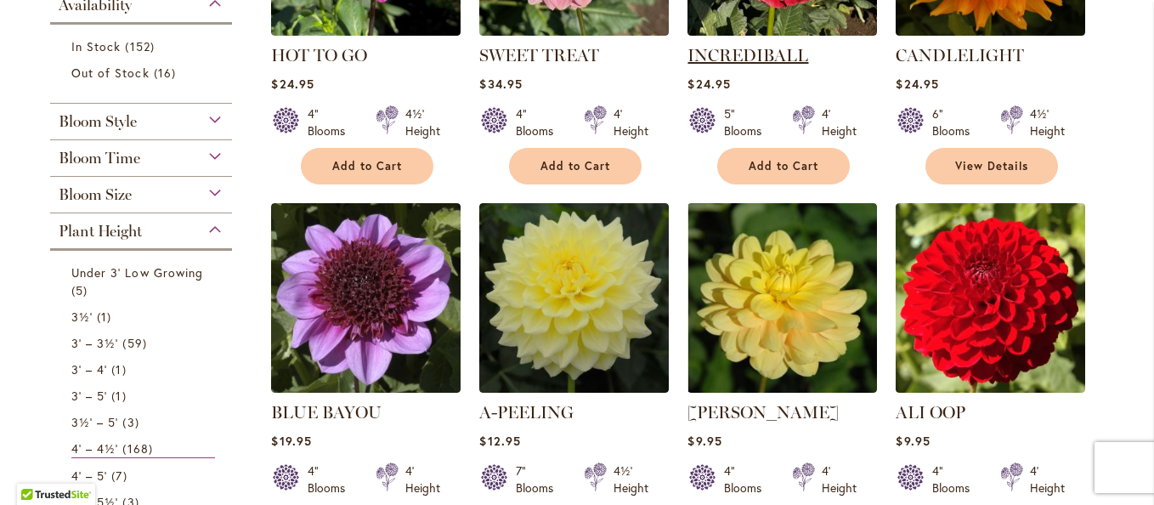
scroll to position [595, 0]
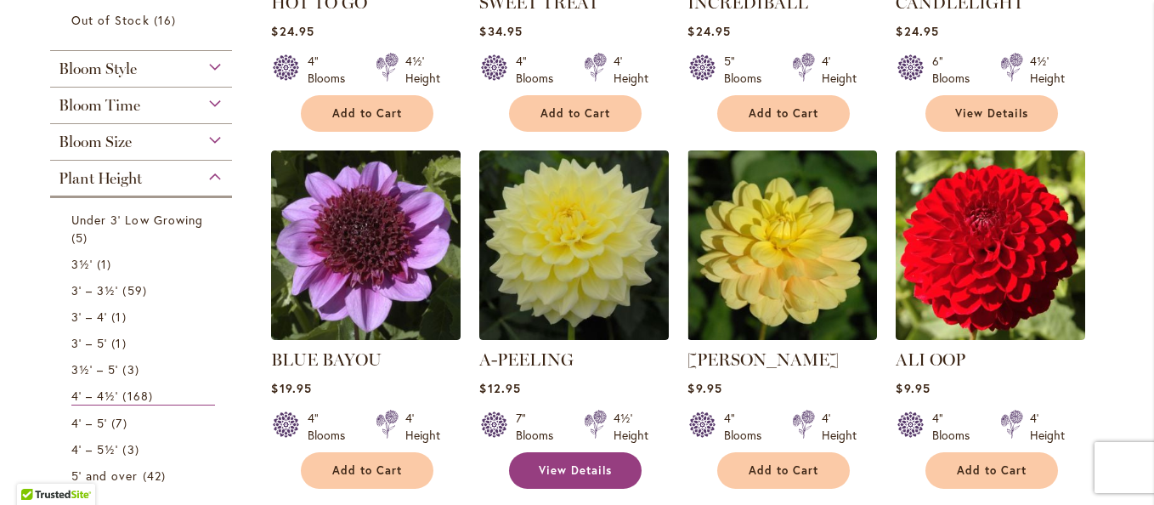
click at [560, 474] on span "View Details" at bounding box center [575, 470] width 73 height 14
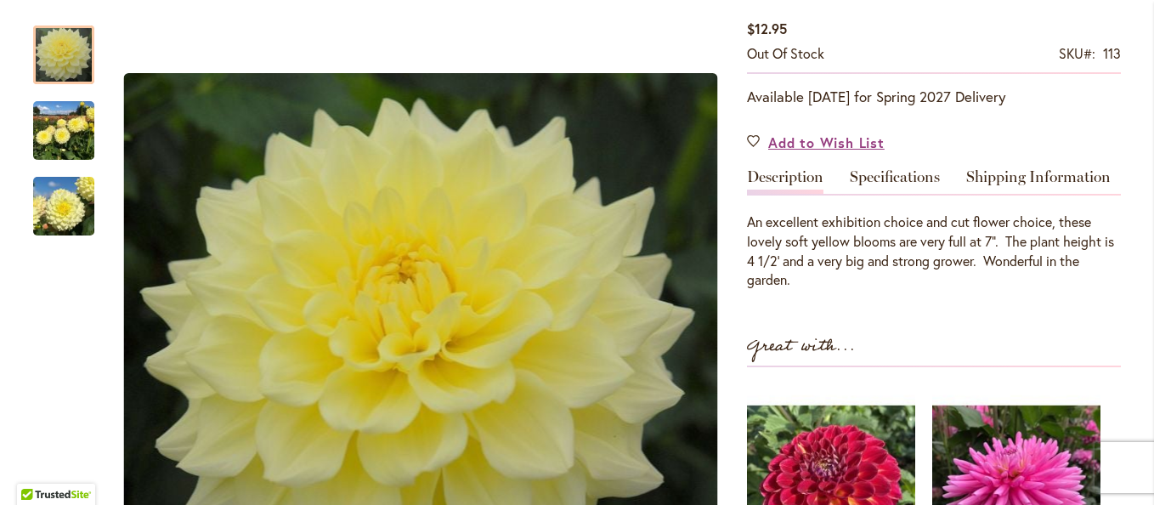
scroll to position [340, 0]
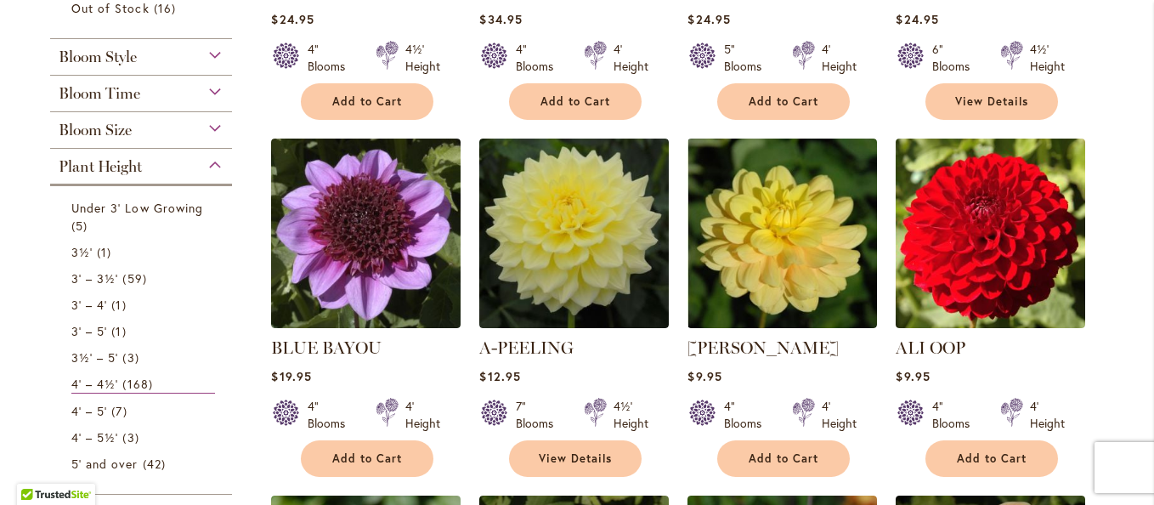
scroll to position [680, 0]
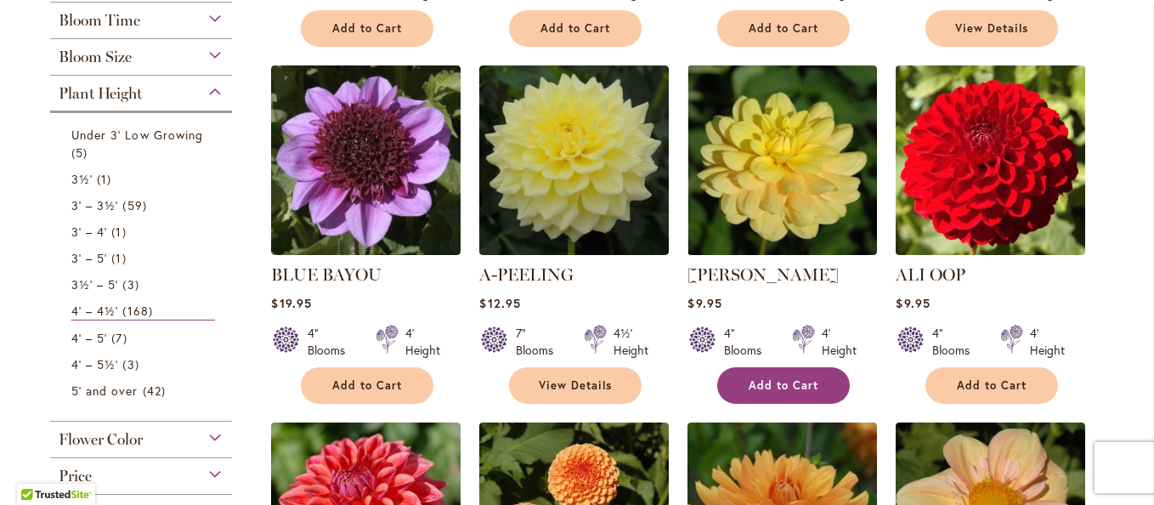
click at [776, 384] on span "Add to Cart" at bounding box center [784, 385] width 70 height 14
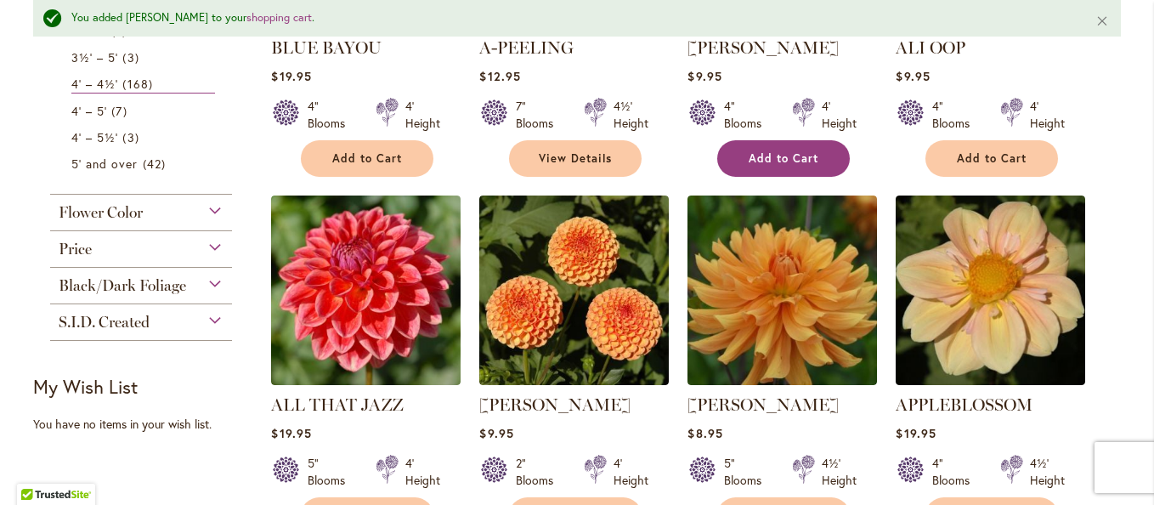
scroll to position [980, 0]
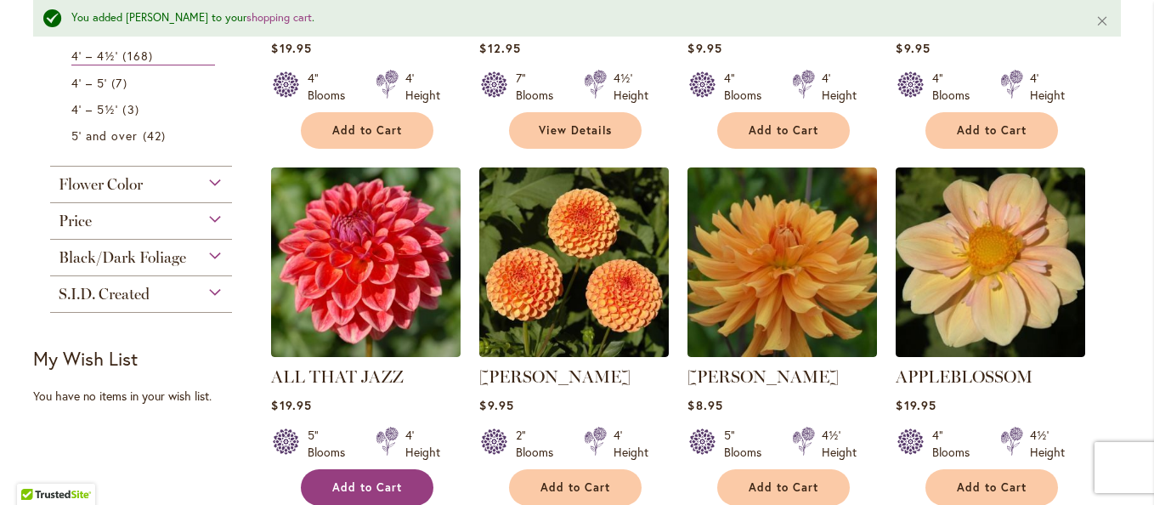
click at [337, 480] on span "Add to Cart" at bounding box center [367, 487] width 70 height 14
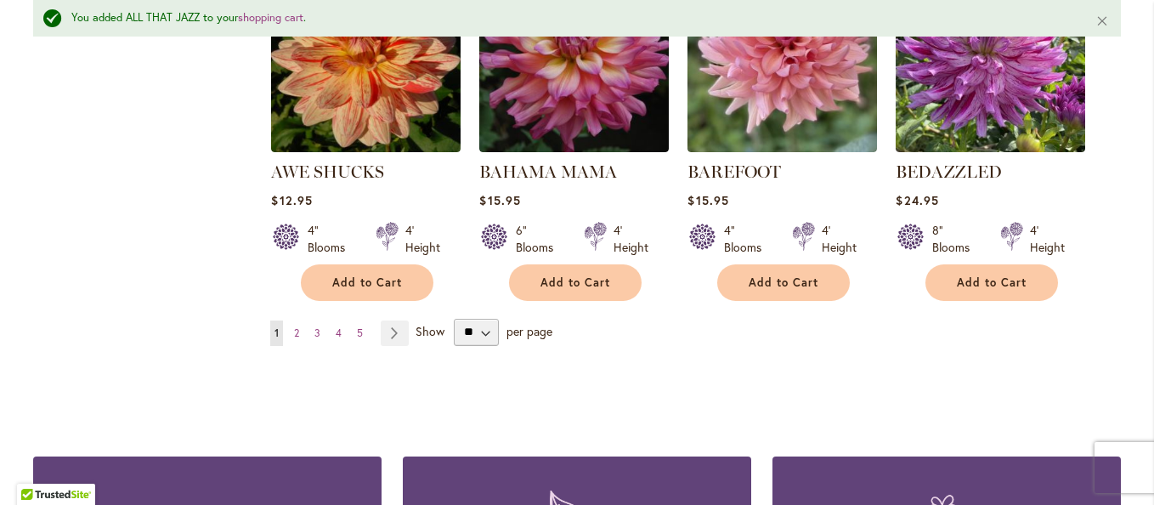
scroll to position [1574, 0]
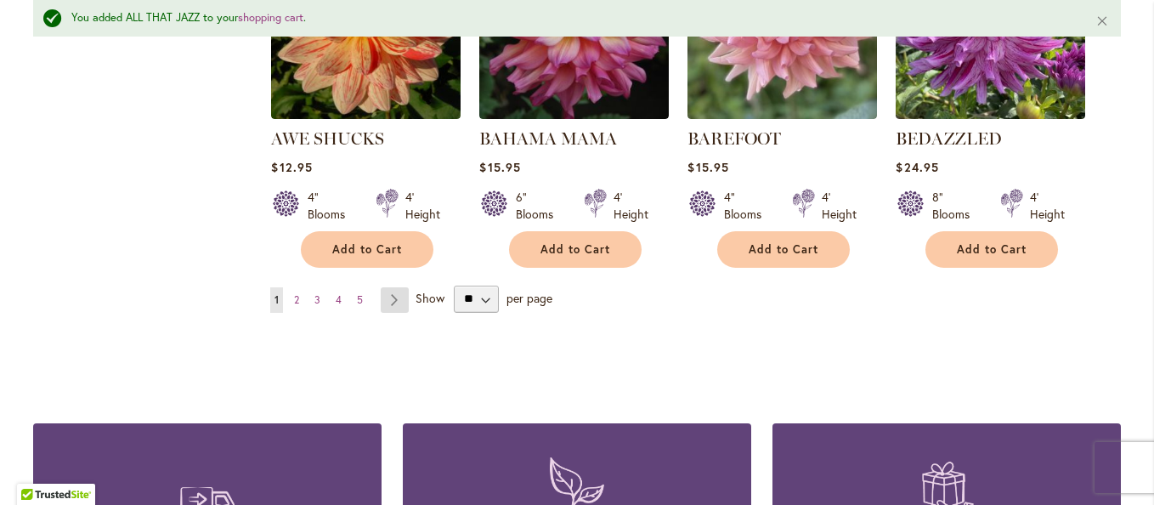
click at [382, 297] on link "Page Next" at bounding box center [395, 299] width 28 height 25
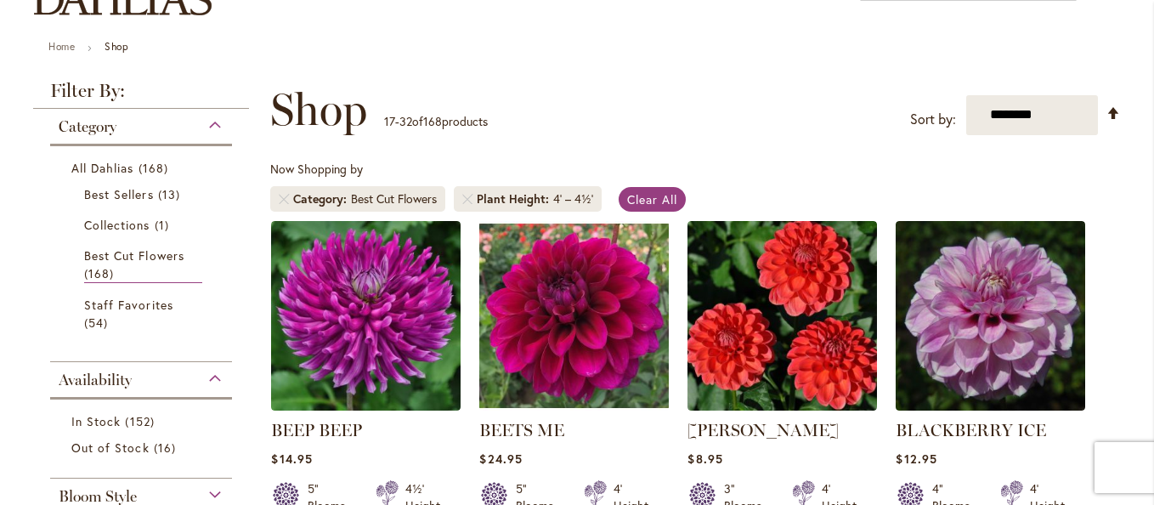
scroll to position [340, 0]
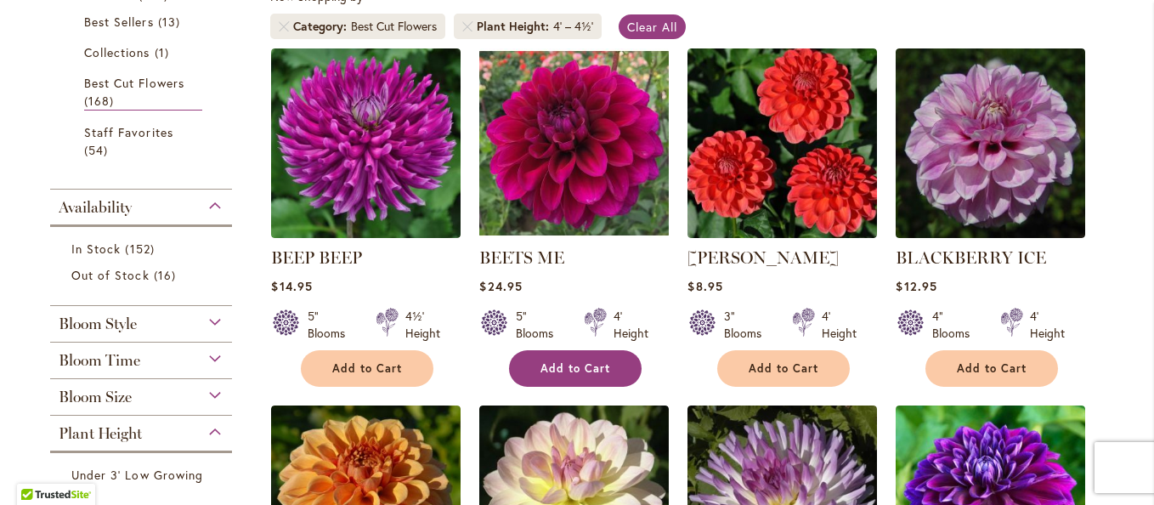
click at [563, 371] on span "Add to Cart" at bounding box center [575, 368] width 70 height 14
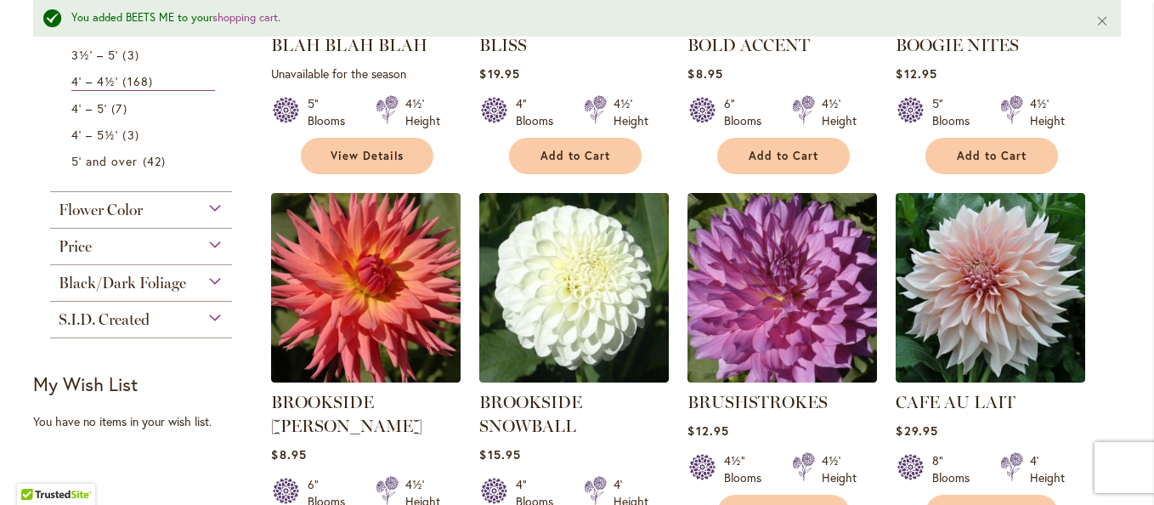
scroll to position [980, 0]
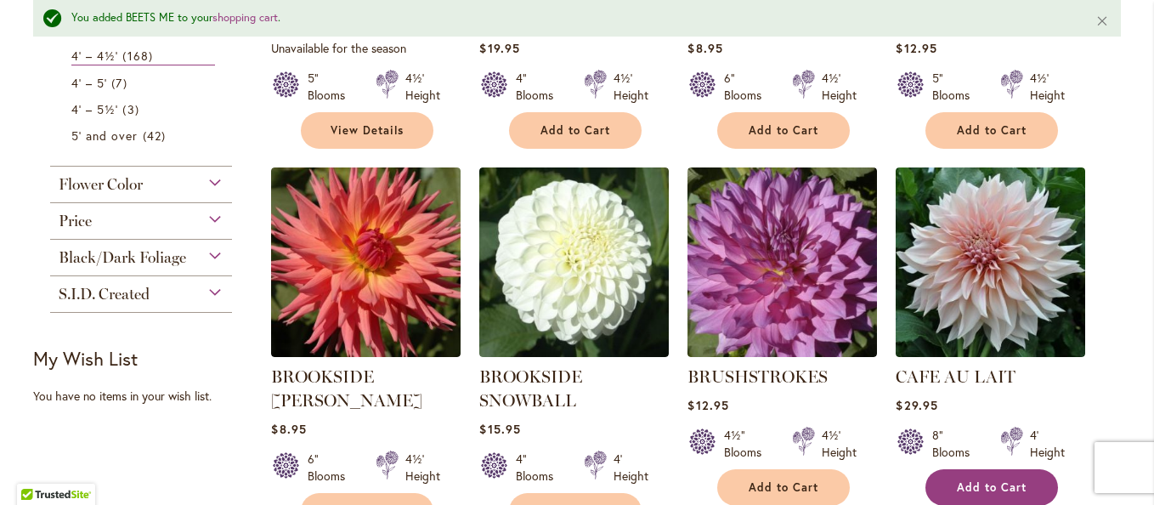
click at [959, 489] on span "Add to Cart" at bounding box center [992, 487] width 70 height 14
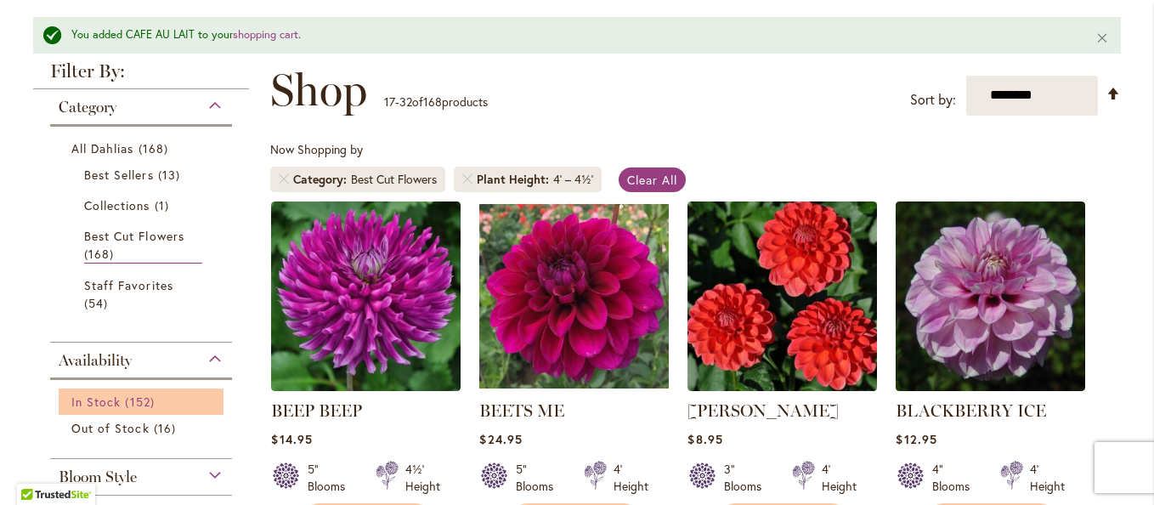
scroll to position [215, 0]
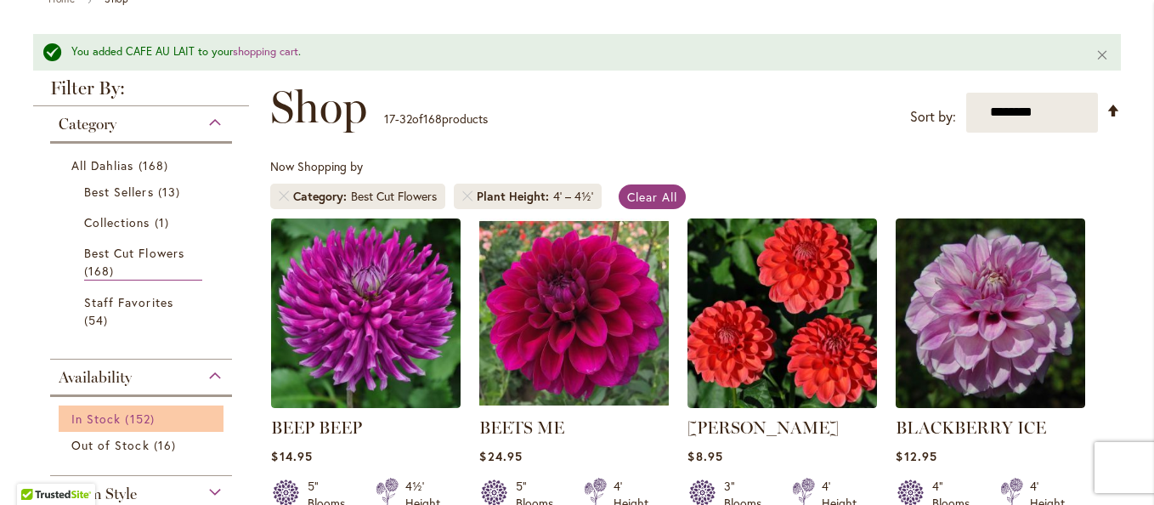
click at [125, 411] on span "152 items" at bounding box center [141, 419] width 33 height 18
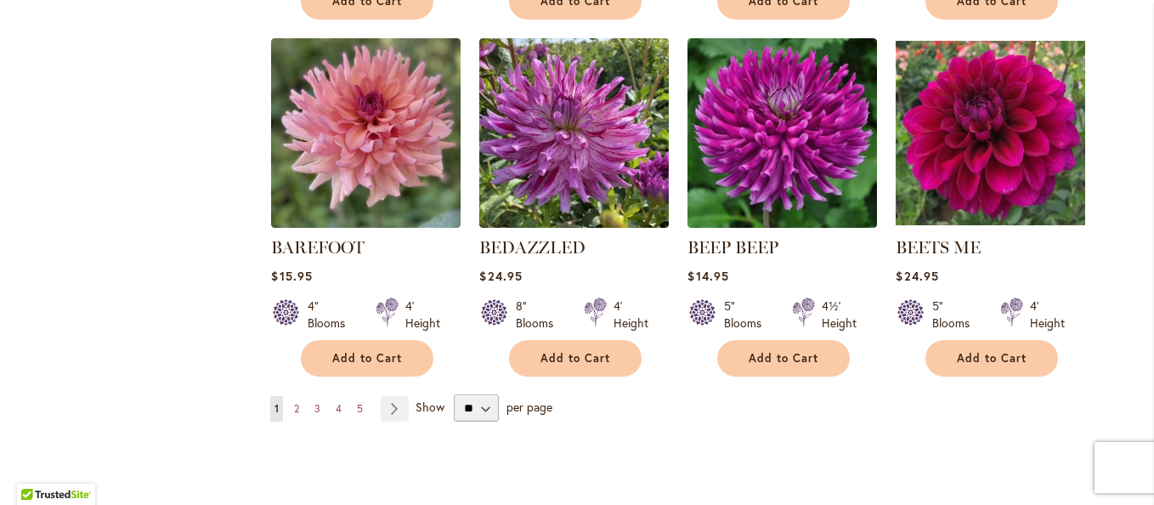
scroll to position [1444, 0]
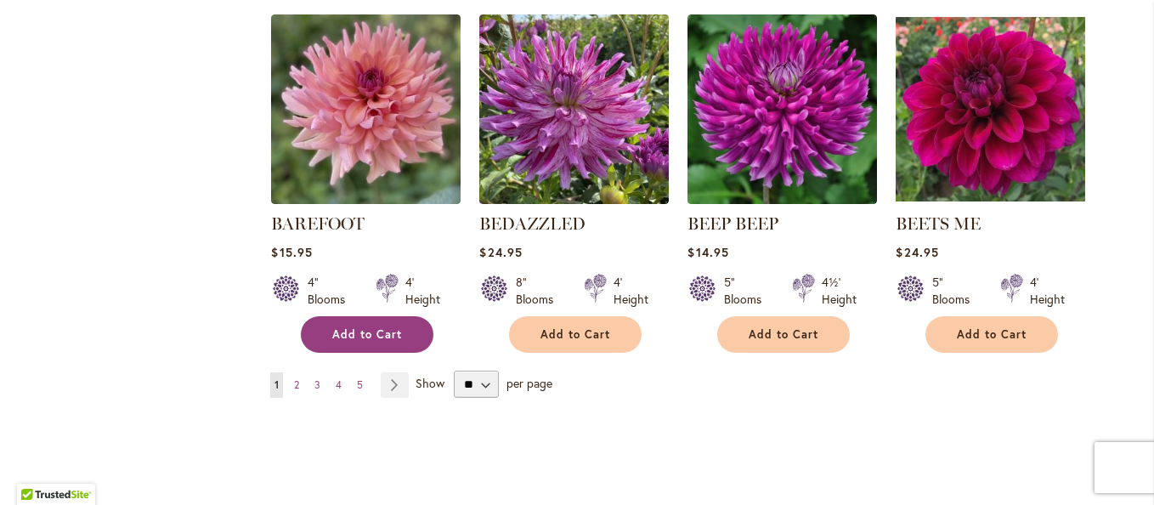
click at [369, 329] on span "Add to Cart" at bounding box center [367, 334] width 70 height 14
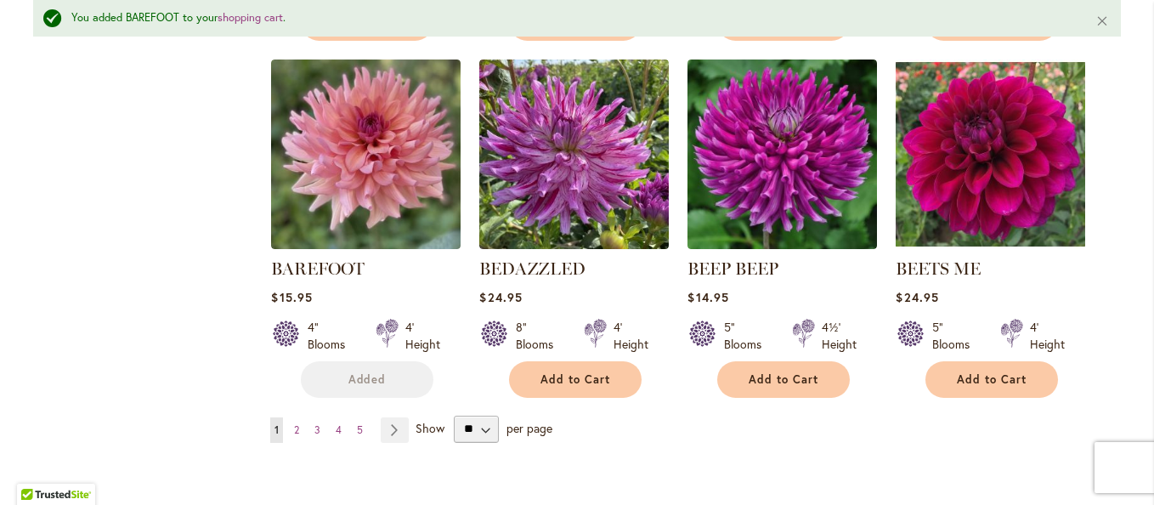
scroll to position [1489, 0]
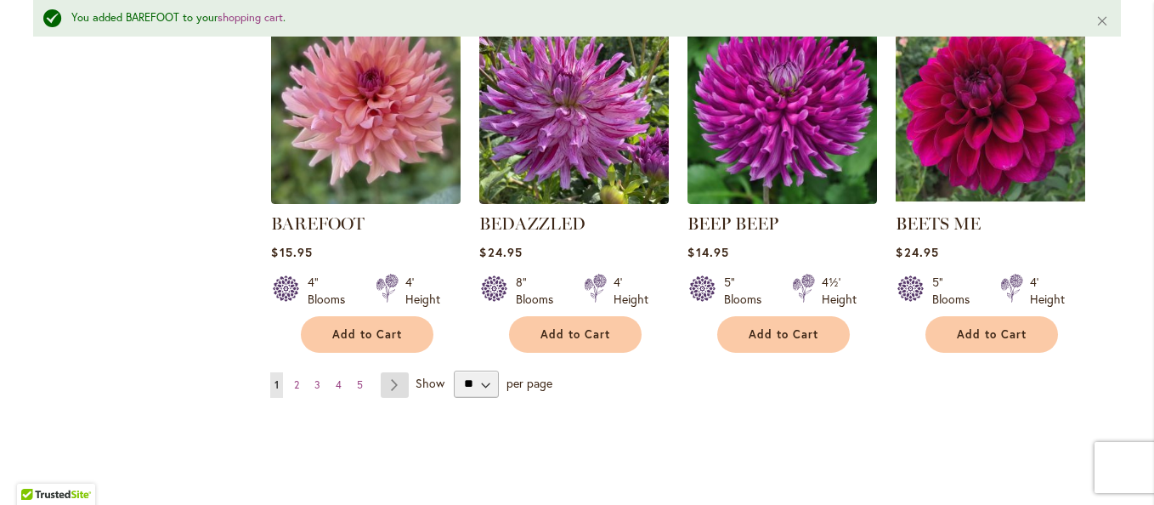
click at [393, 385] on link "Page Next" at bounding box center [395, 384] width 28 height 25
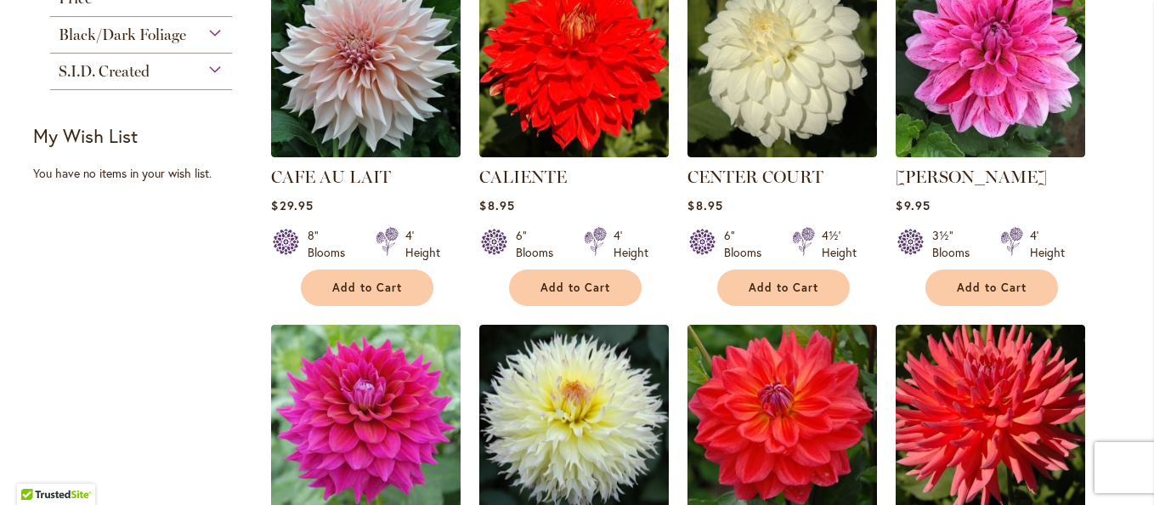
scroll to position [1359, 0]
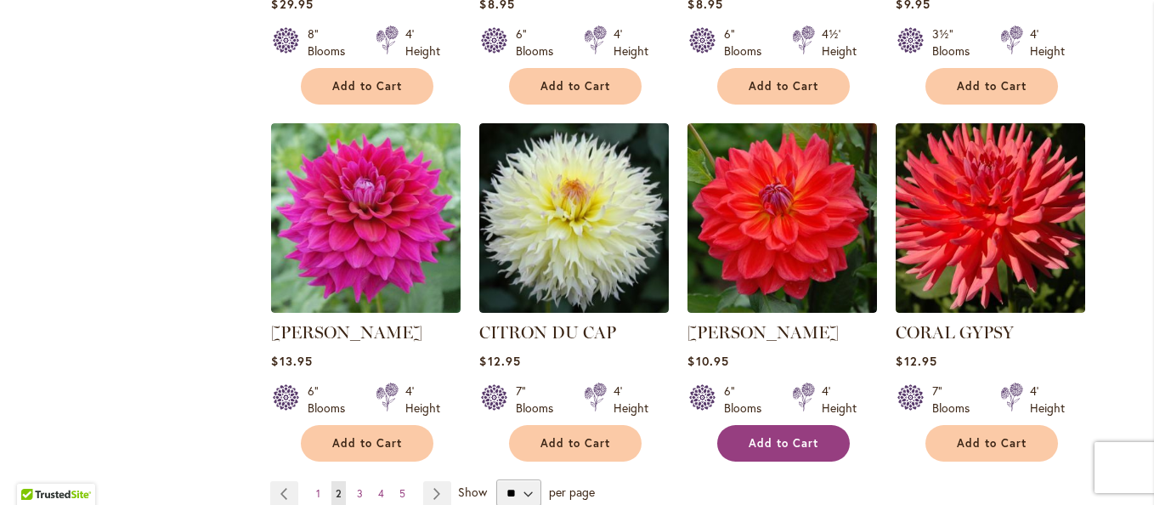
click at [754, 441] on span "Add to Cart" at bounding box center [784, 443] width 70 height 14
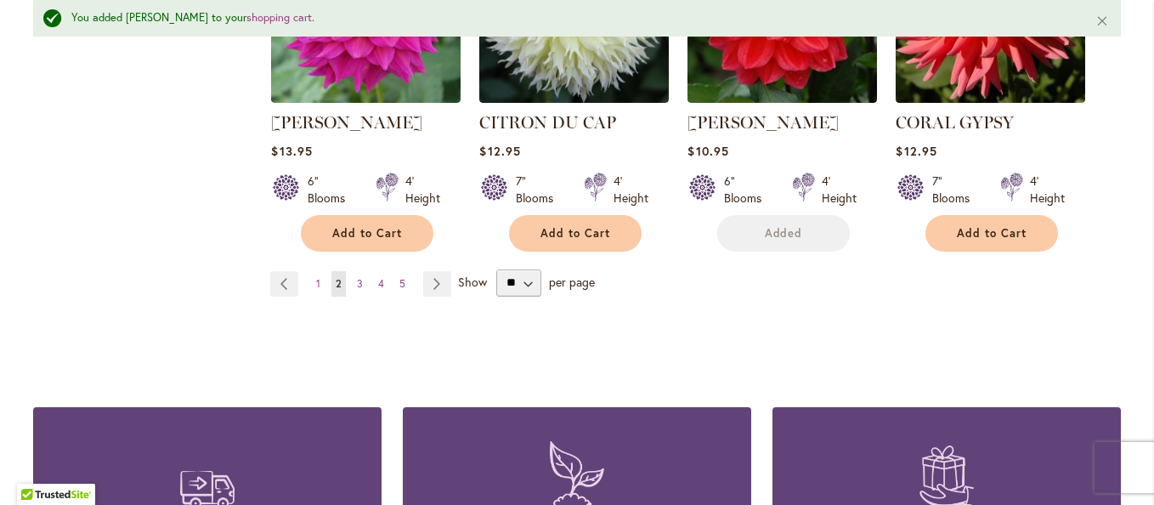
scroll to position [1659, 0]
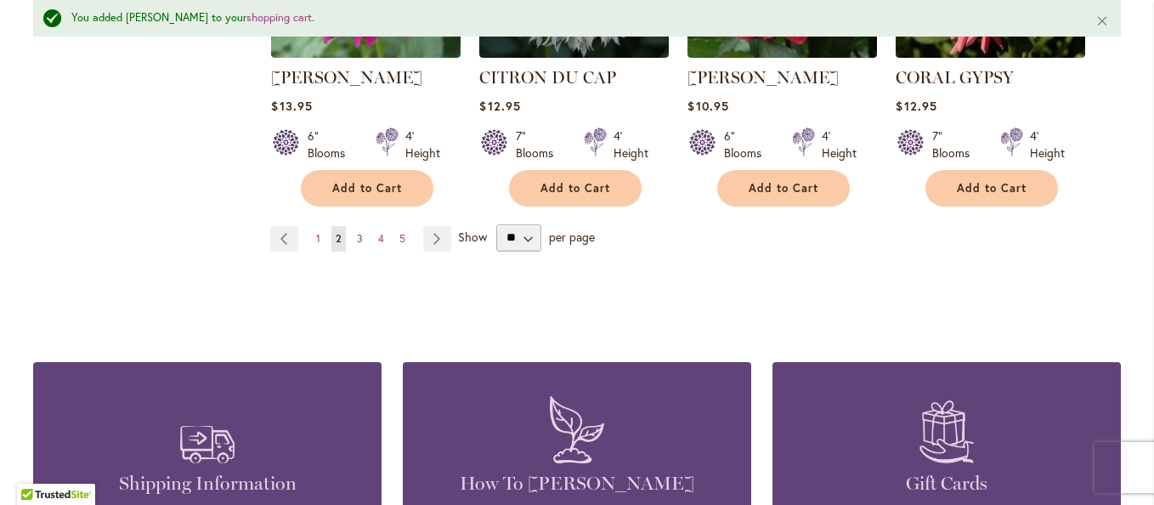
click at [357, 233] on span "3" at bounding box center [360, 238] width 6 height 13
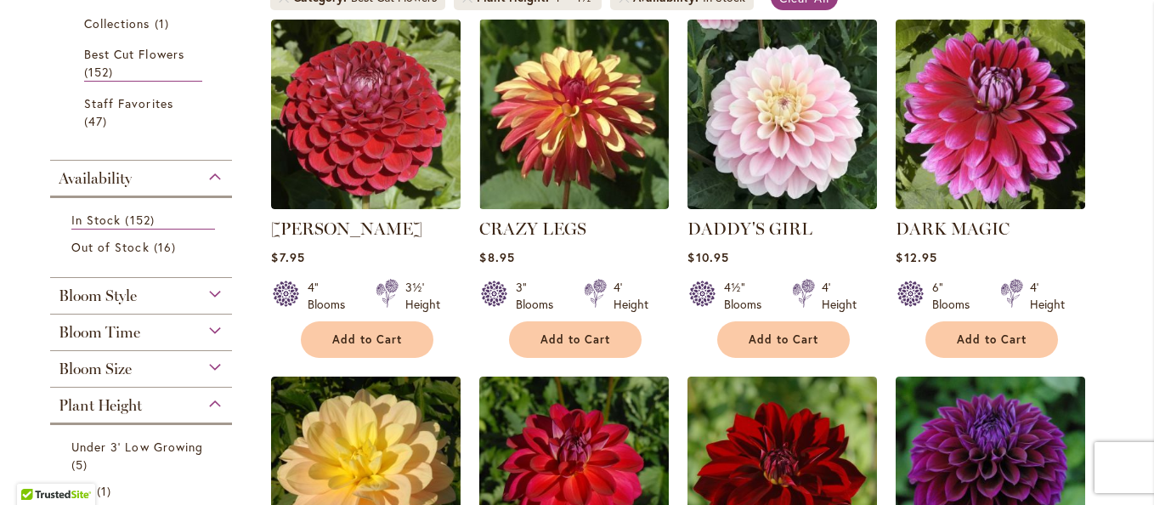
scroll to position [425, 0]
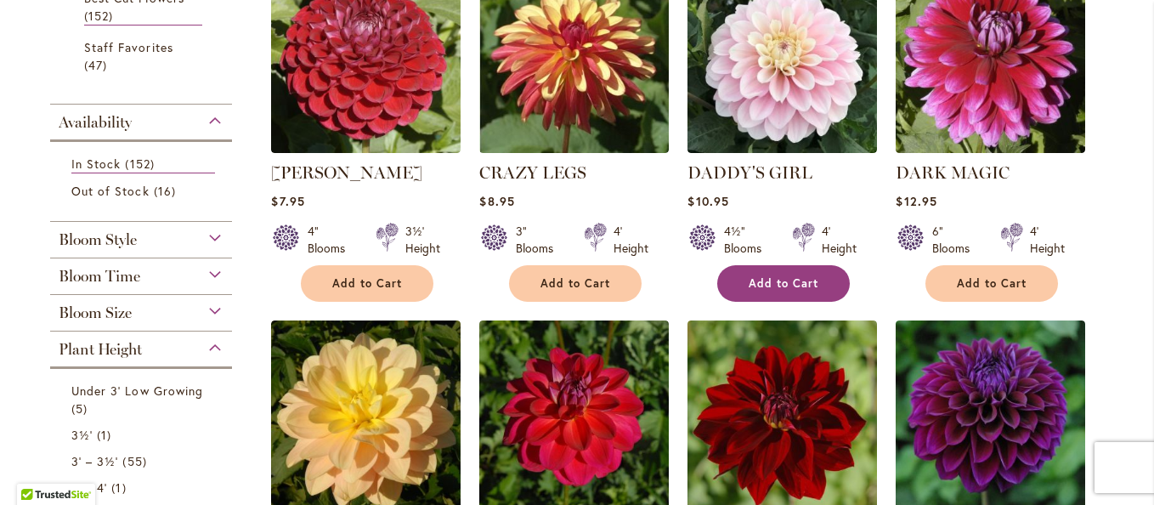
click at [787, 279] on span "Add to Cart" at bounding box center [784, 283] width 70 height 14
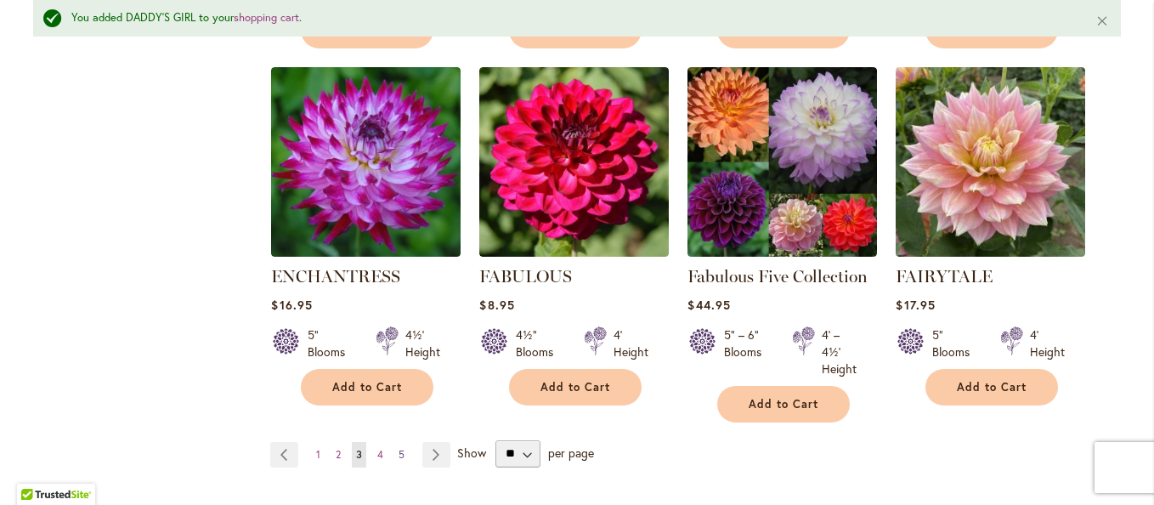
scroll to position [1489, 0]
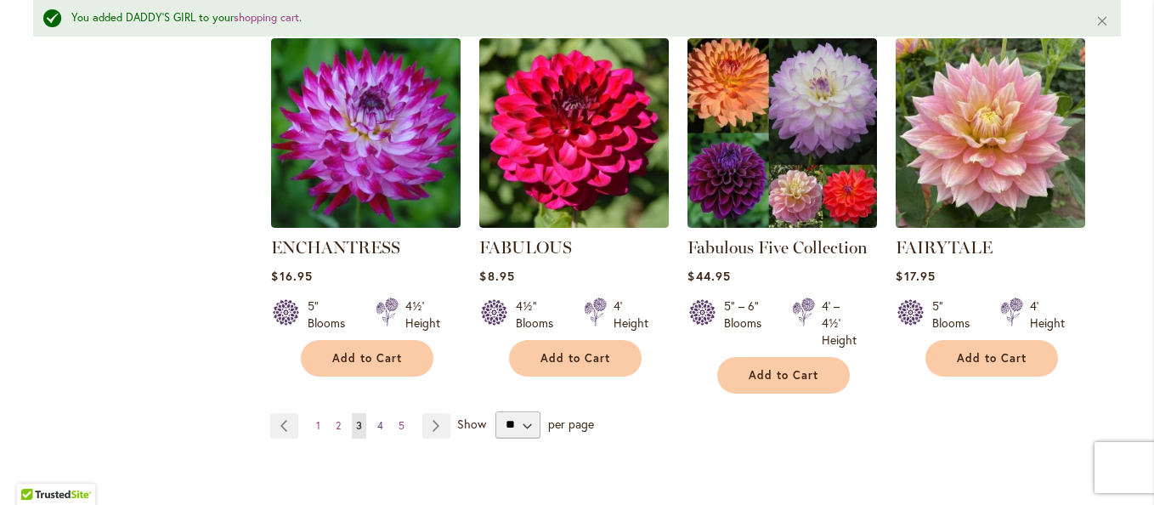
click at [377, 419] on span "4" at bounding box center [380, 425] width 6 height 13
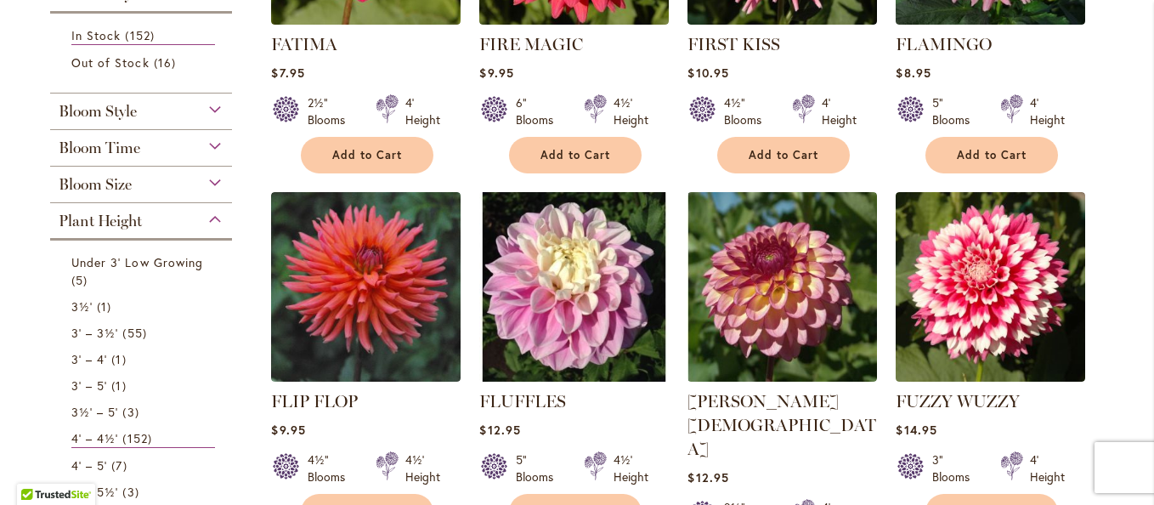
scroll to position [595, 0]
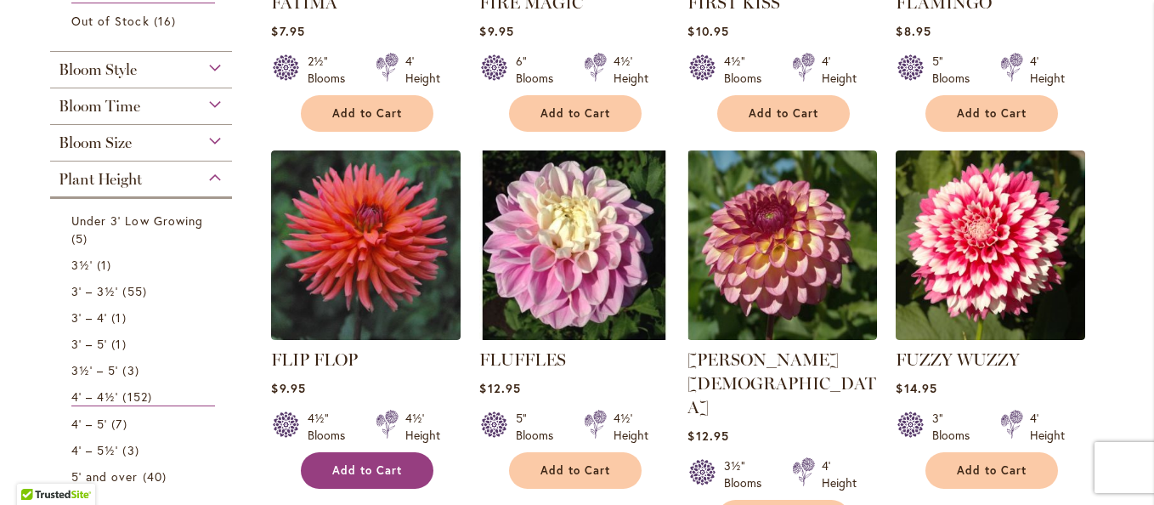
click at [338, 472] on span "Add to Cart" at bounding box center [367, 470] width 70 height 14
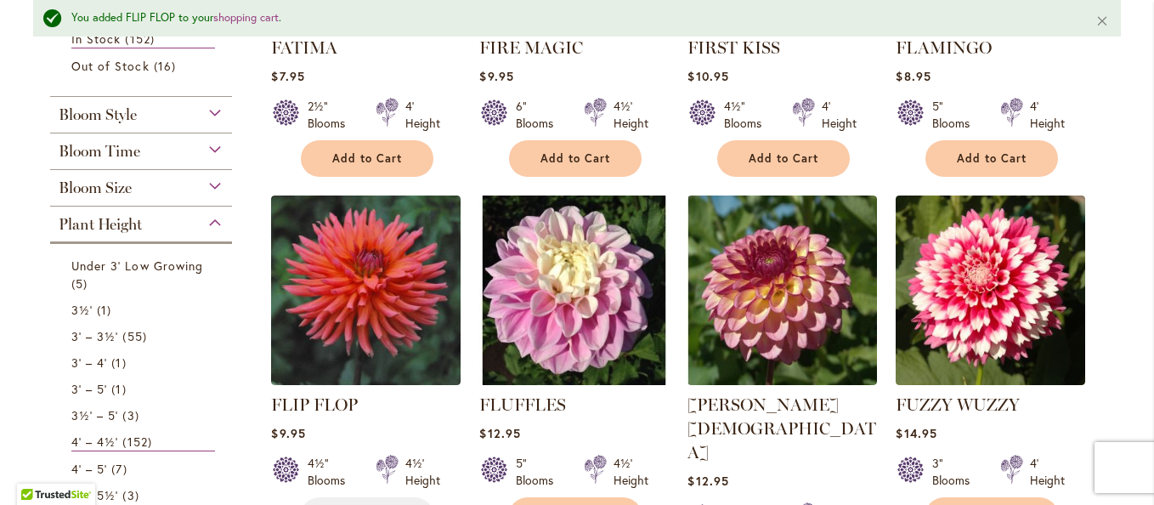
scroll to position [640, 0]
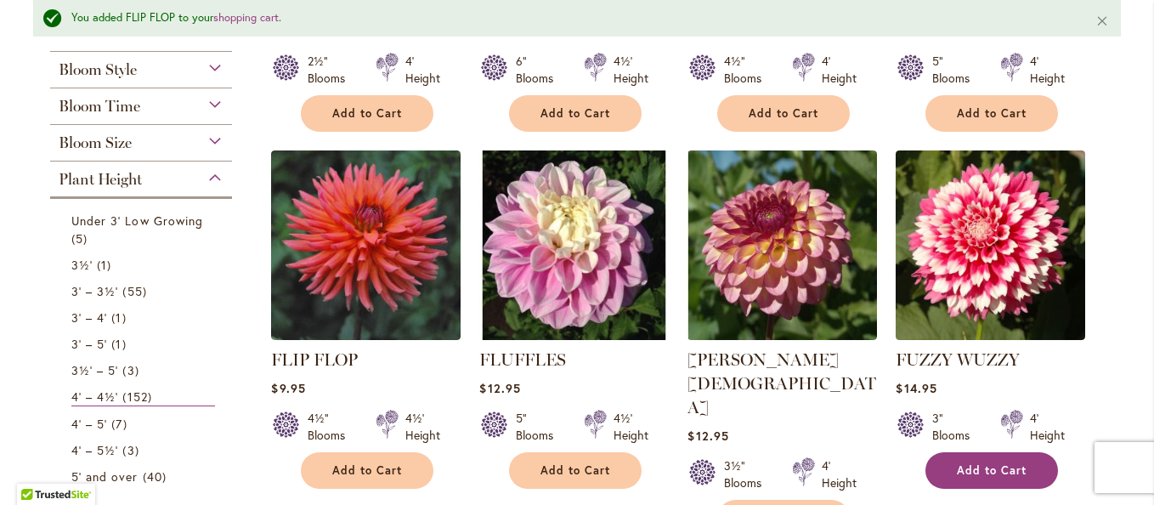
click at [968, 458] on button "Add to Cart" at bounding box center [991, 470] width 133 height 37
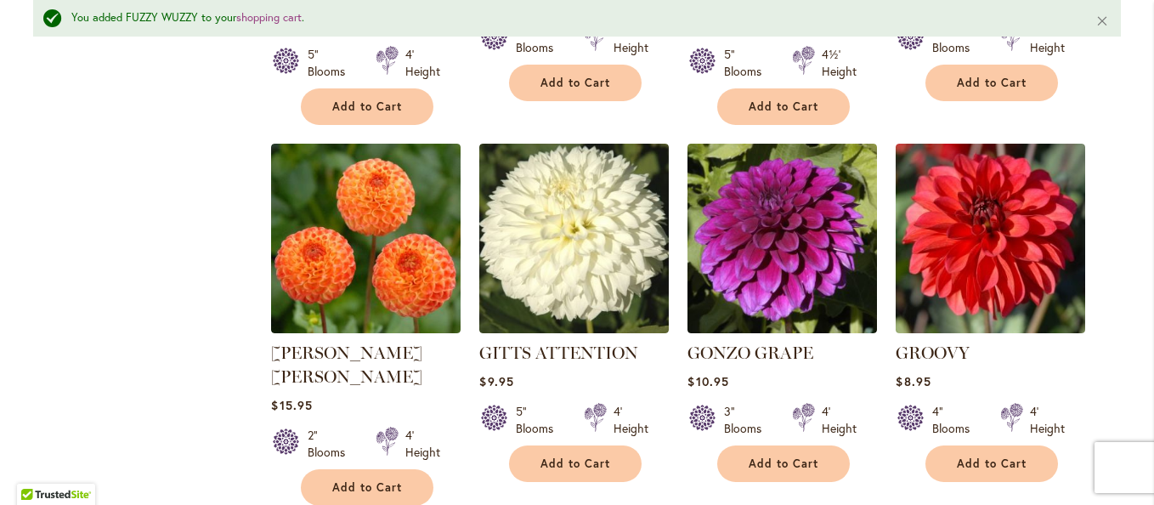
scroll to position [1574, 0]
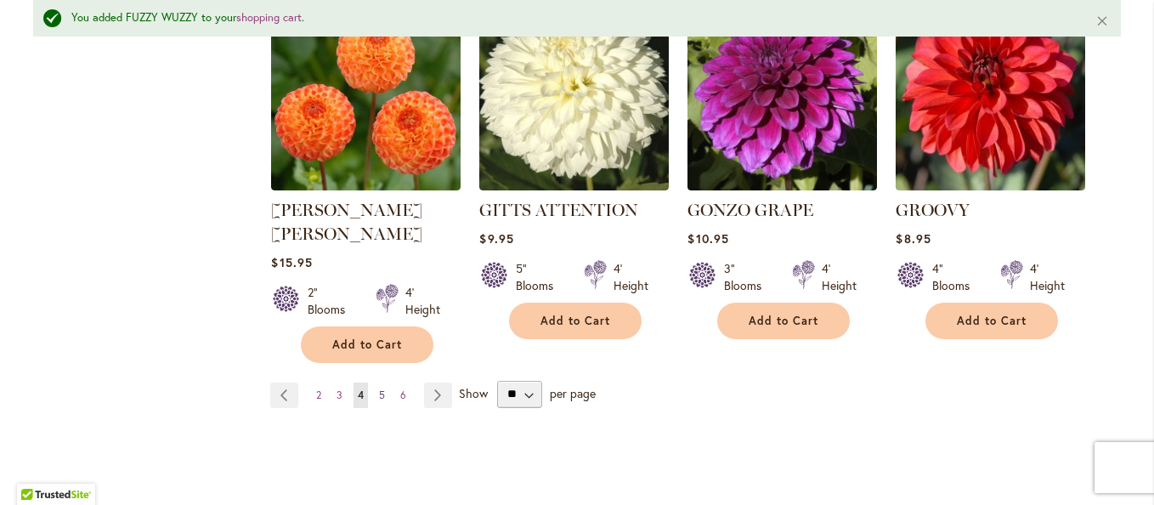
click at [379, 388] on span "5" at bounding box center [382, 394] width 6 height 13
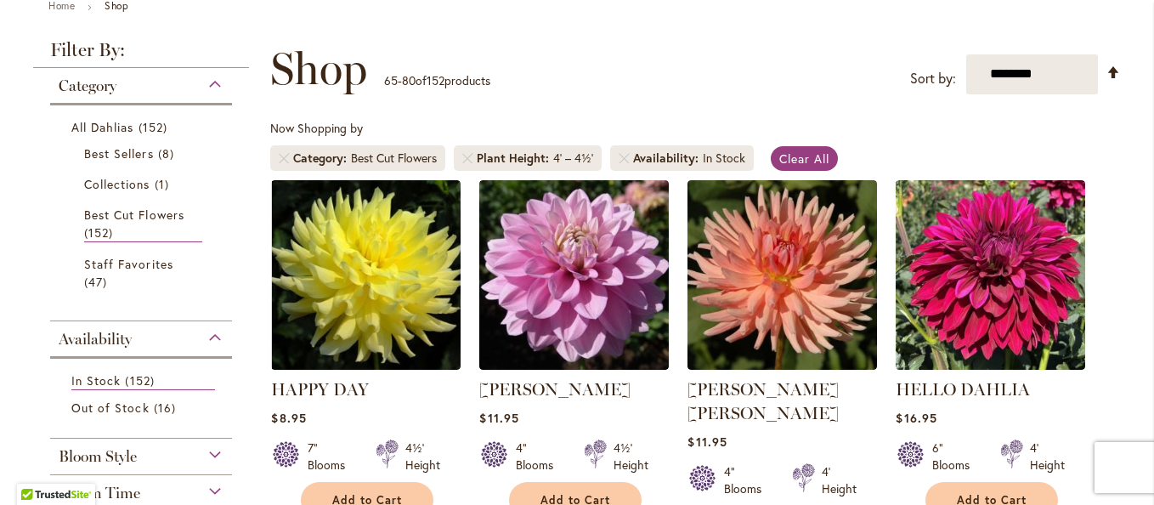
scroll to position [255, 0]
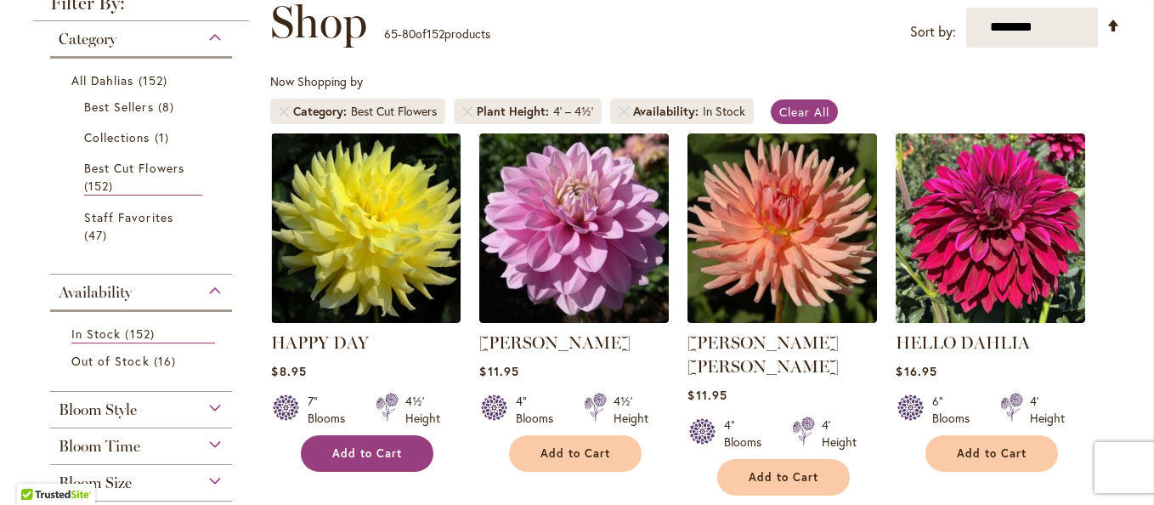
click at [369, 446] on span "Add to Cart" at bounding box center [367, 453] width 70 height 14
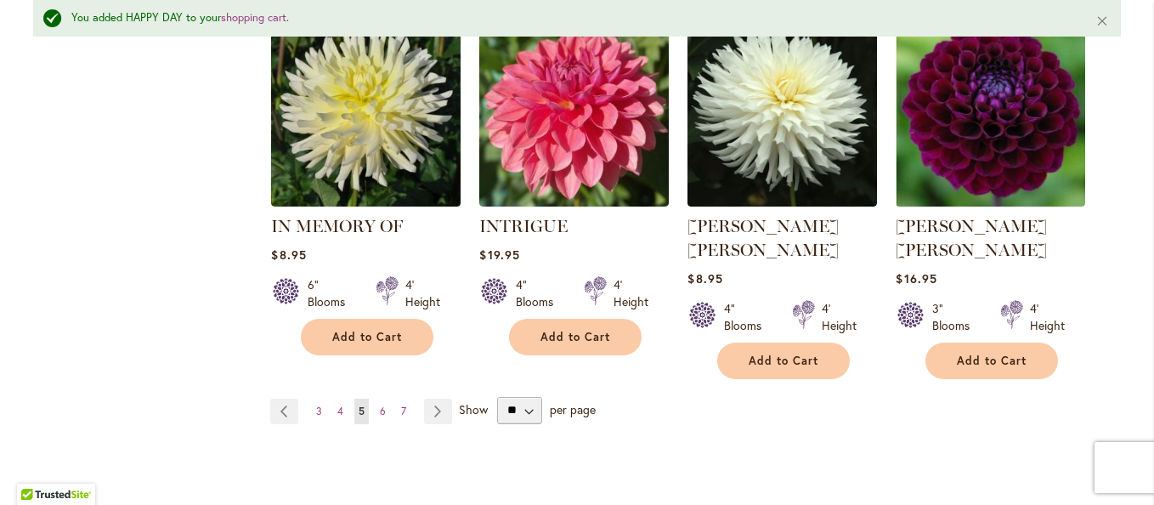
scroll to position [1574, 0]
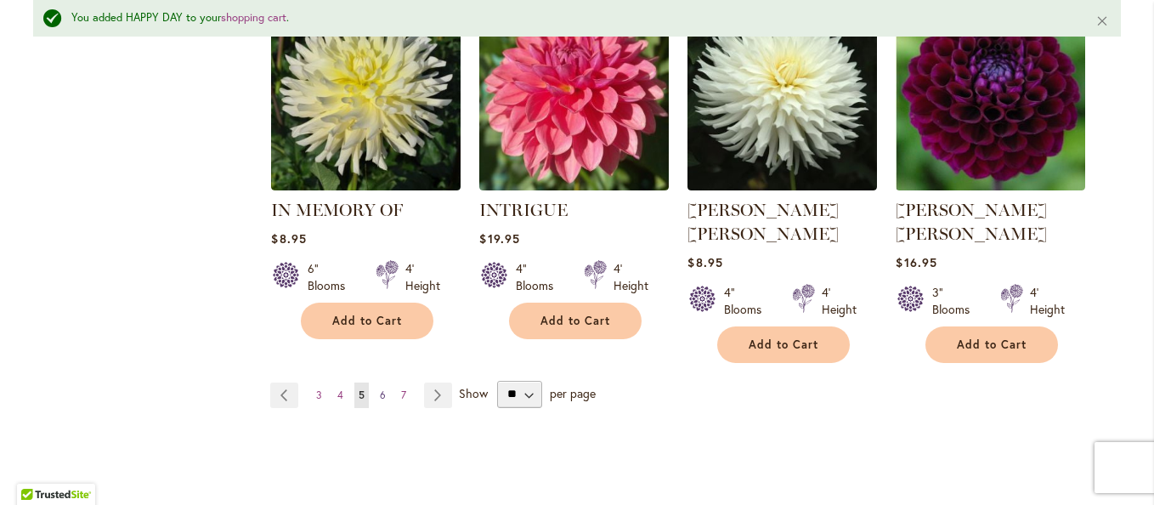
click at [380, 388] on span "6" at bounding box center [383, 394] width 6 height 13
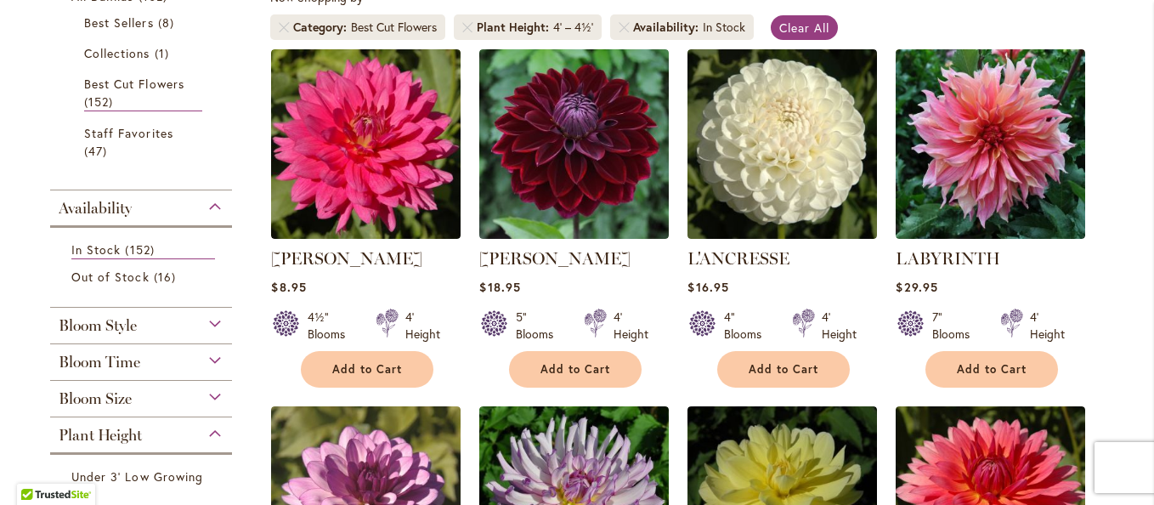
scroll to position [340, 0]
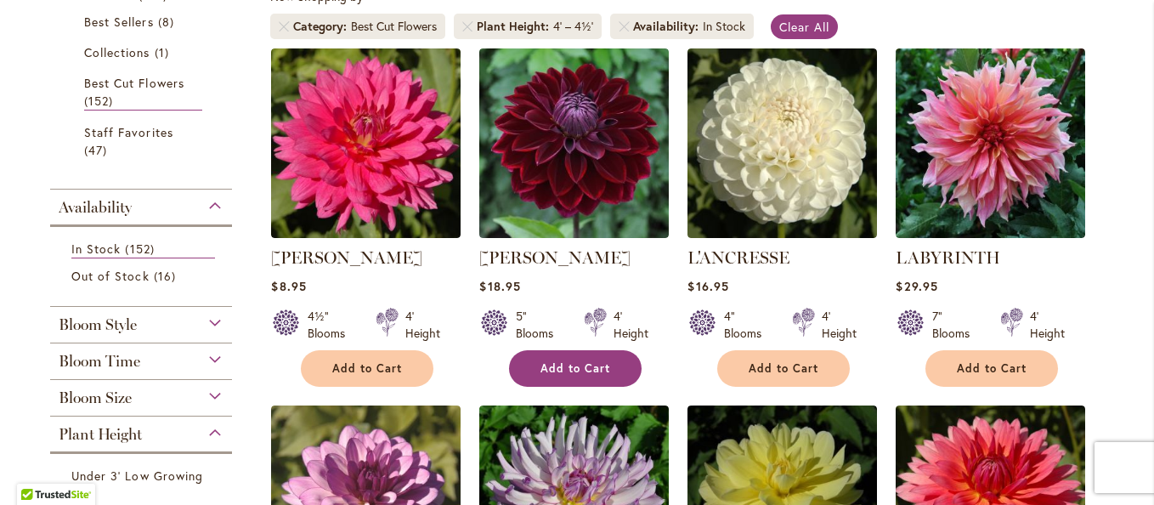
click at [544, 366] on span "Add to Cart" at bounding box center [575, 368] width 70 height 14
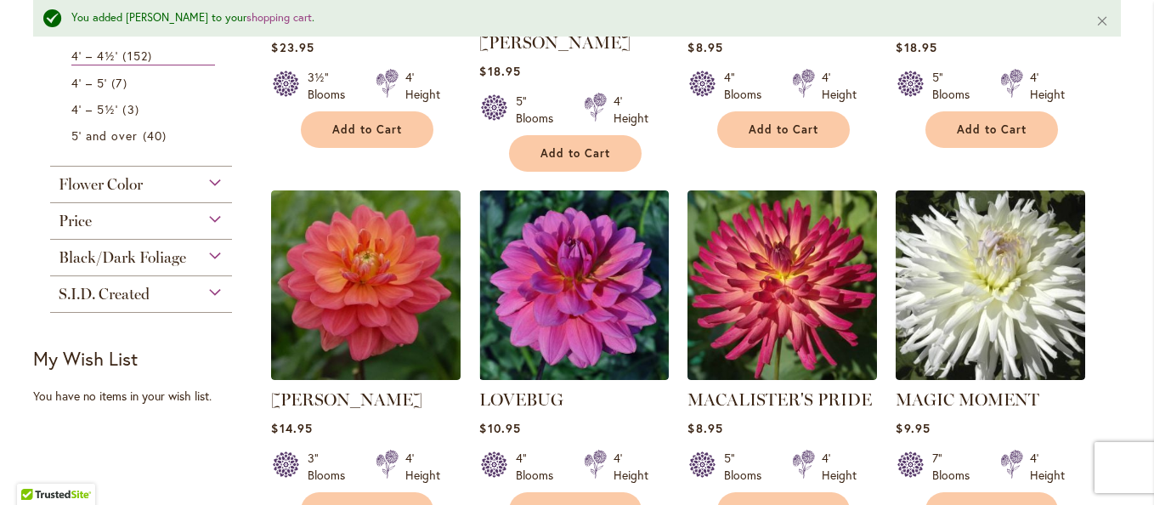
scroll to position [1065, 0]
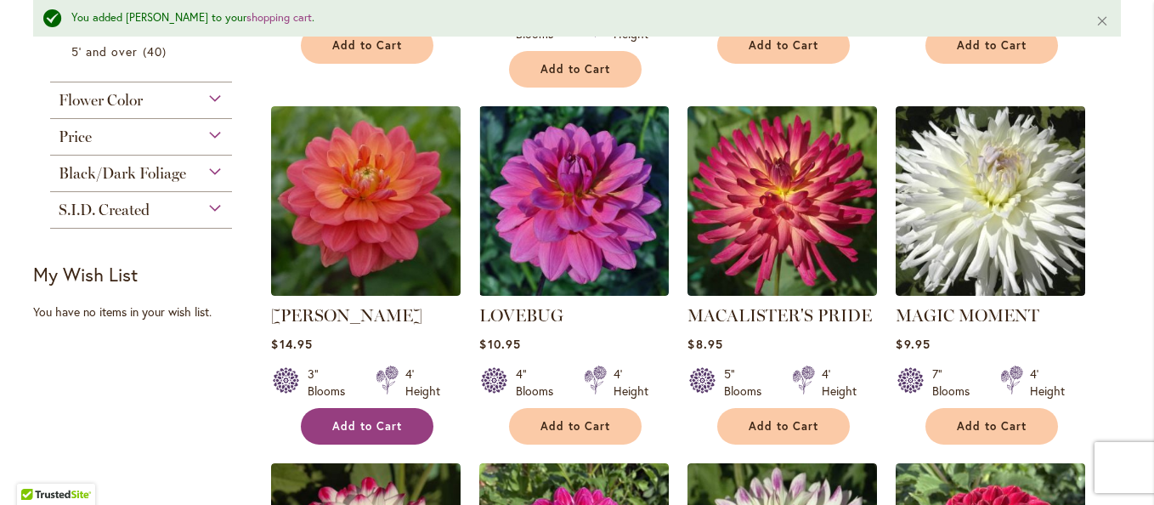
click at [374, 419] on span "Add to Cart" at bounding box center [367, 426] width 70 height 14
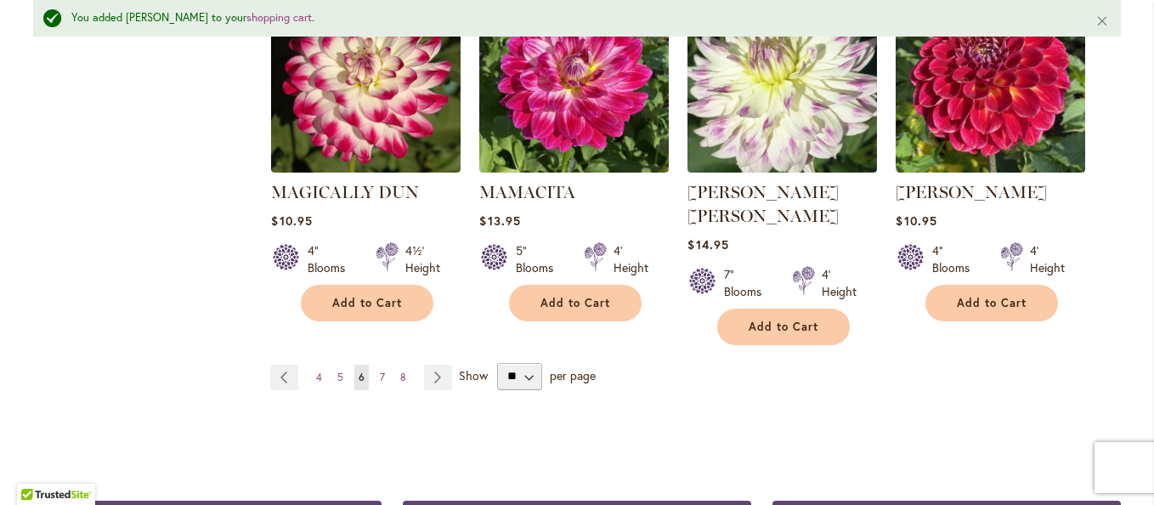
scroll to position [1574, 0]
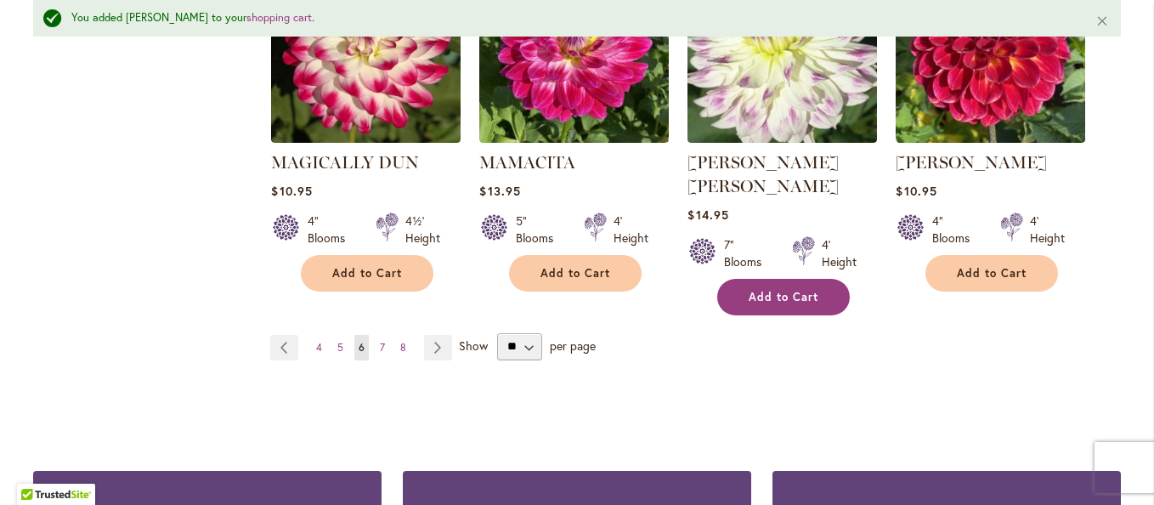
click at [798, 290] on span "Add to Cart" at bounding box center [784, 297] width 70 height 14
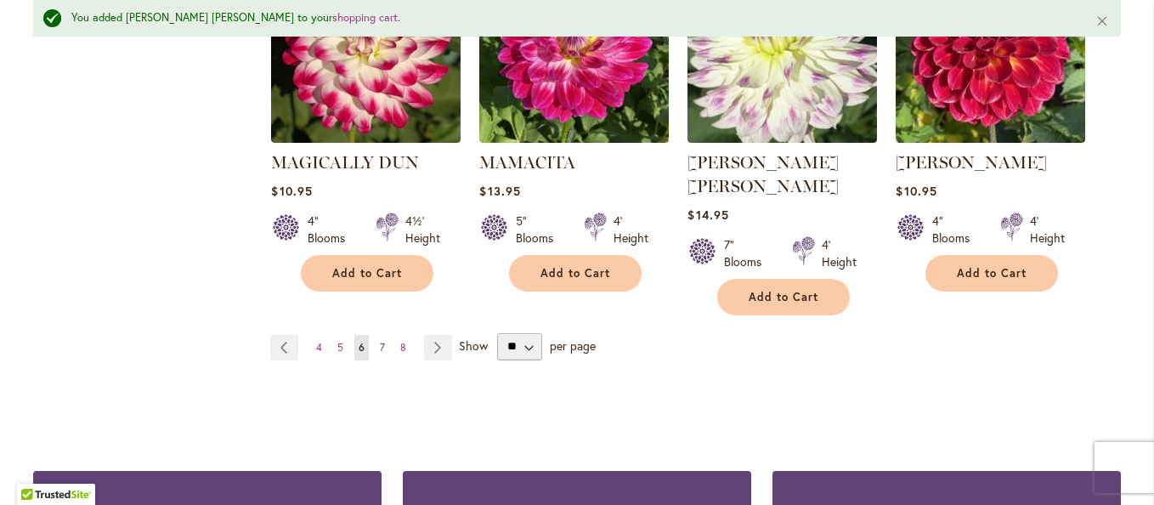
click at [380, 341] on span "7" at bounding box center [382, 347] width 5 height 13
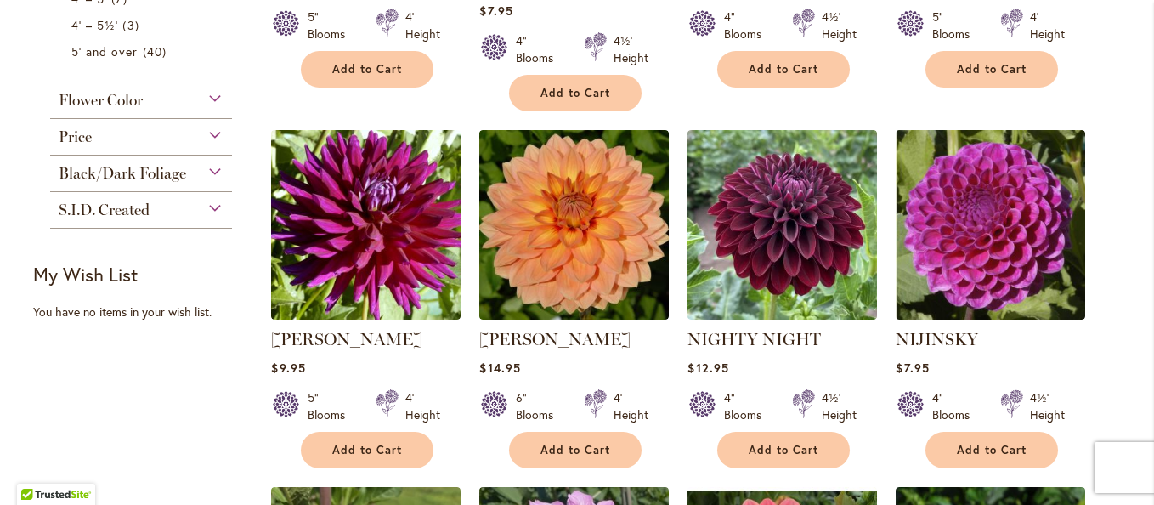
scroll to position [1105, 0]
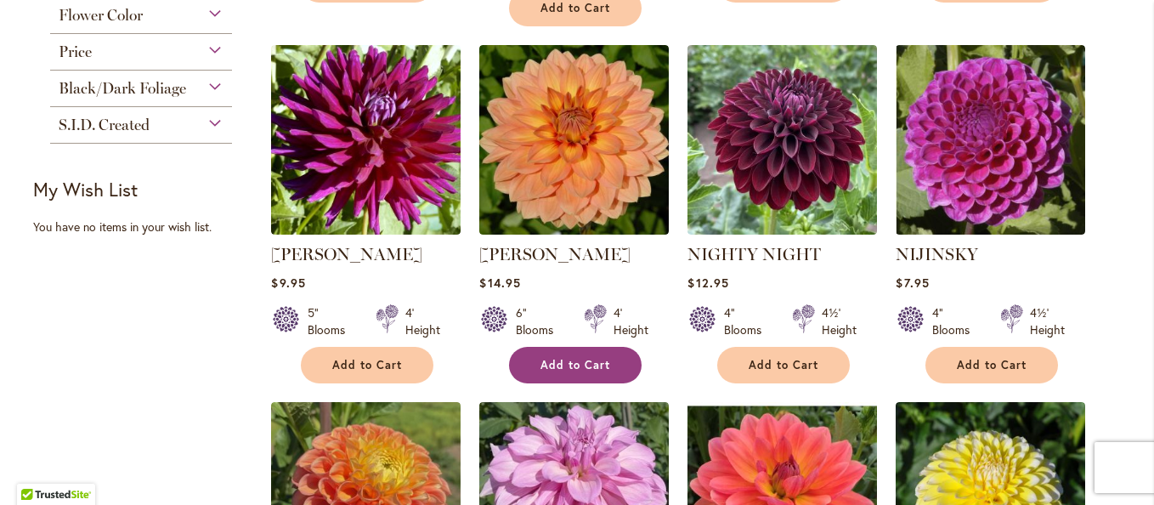
click at [575, 358] on span "Add to Cart" at bounding box center [575, 365] width 70 height 14
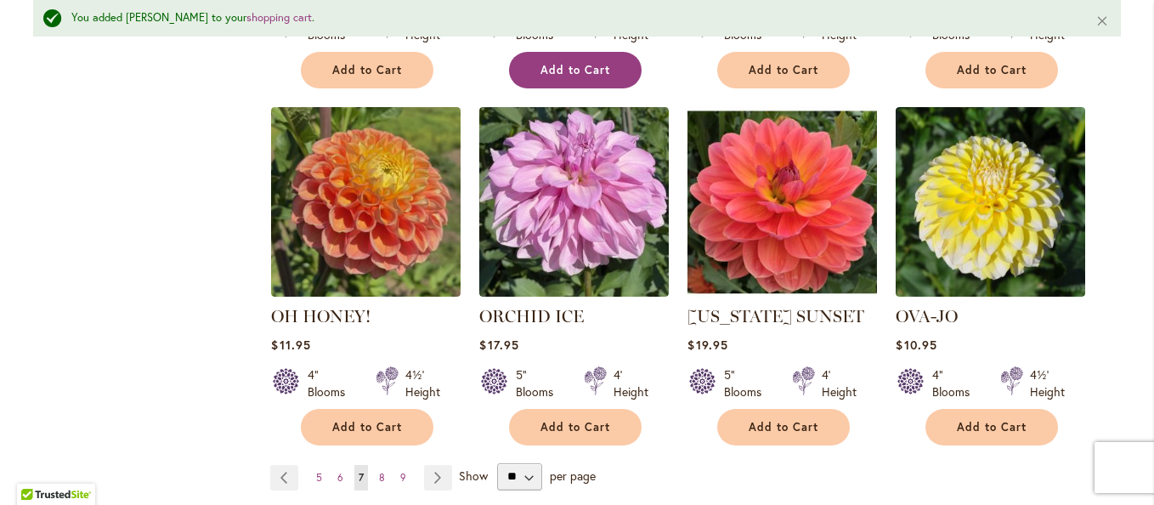
scroll to position [1489, 0]
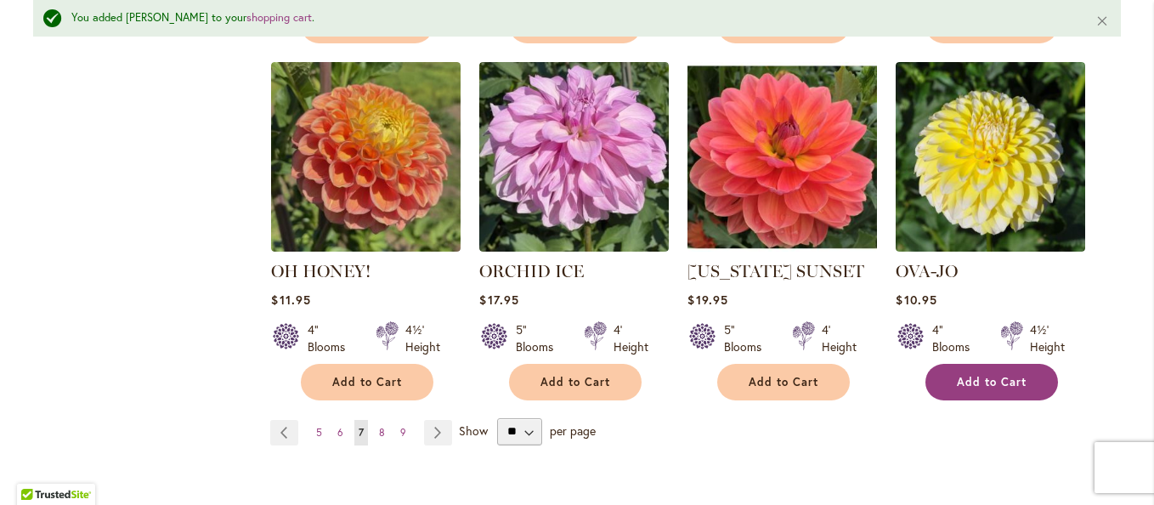
click at [985, 375] on span "Add to Cart" at bounding box center [992, 382] width 70 height 14
click at [379, 426] on span "8" at bounding box center [382, 432] width 6 height 13
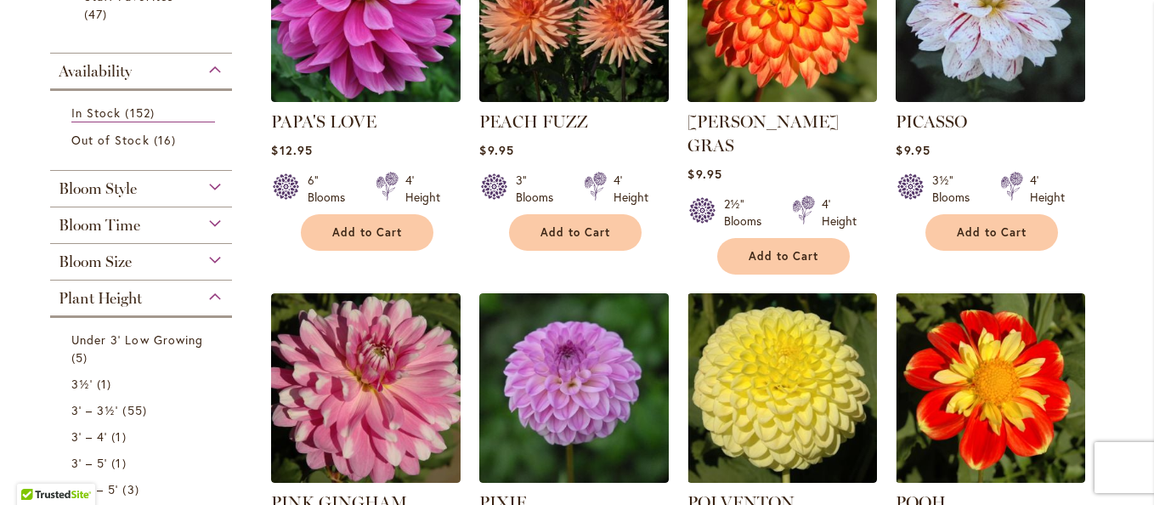
scroll to position [595, 0]
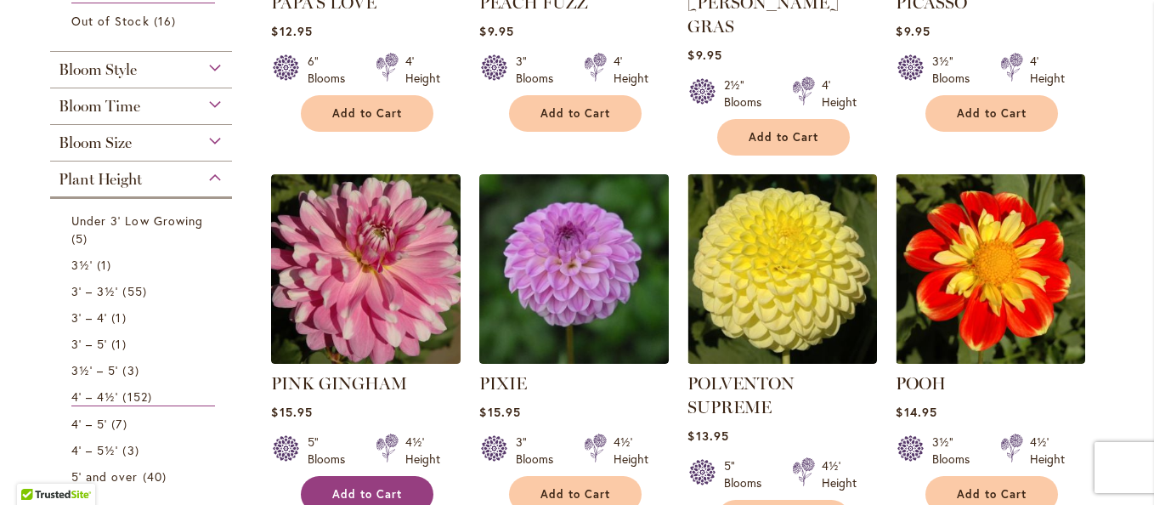
click at [325, 476] on button "Add to Cart" at bounding box center [367, 494] width 133 height 37
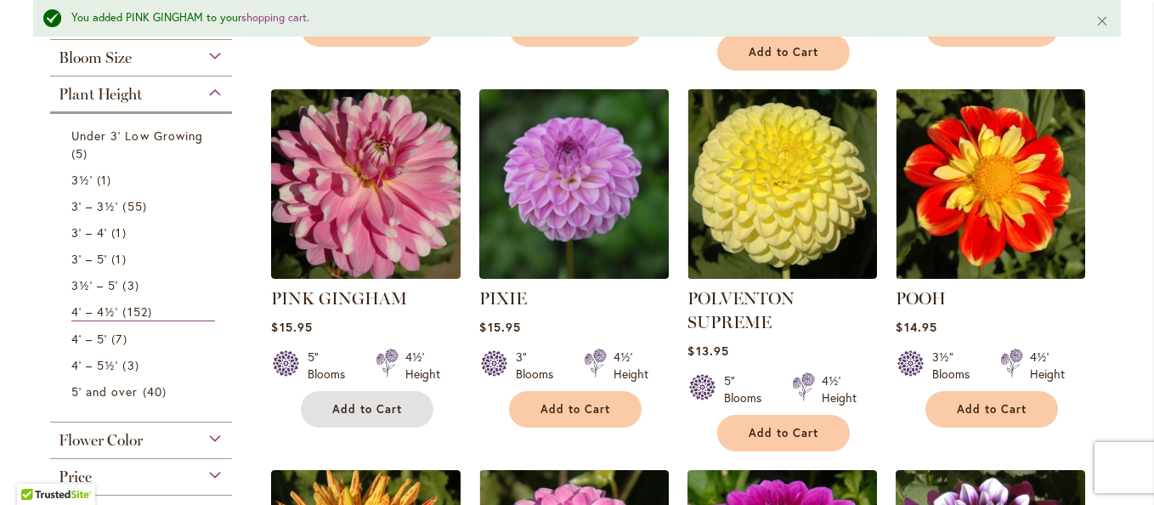
scroll to position [810, 0]
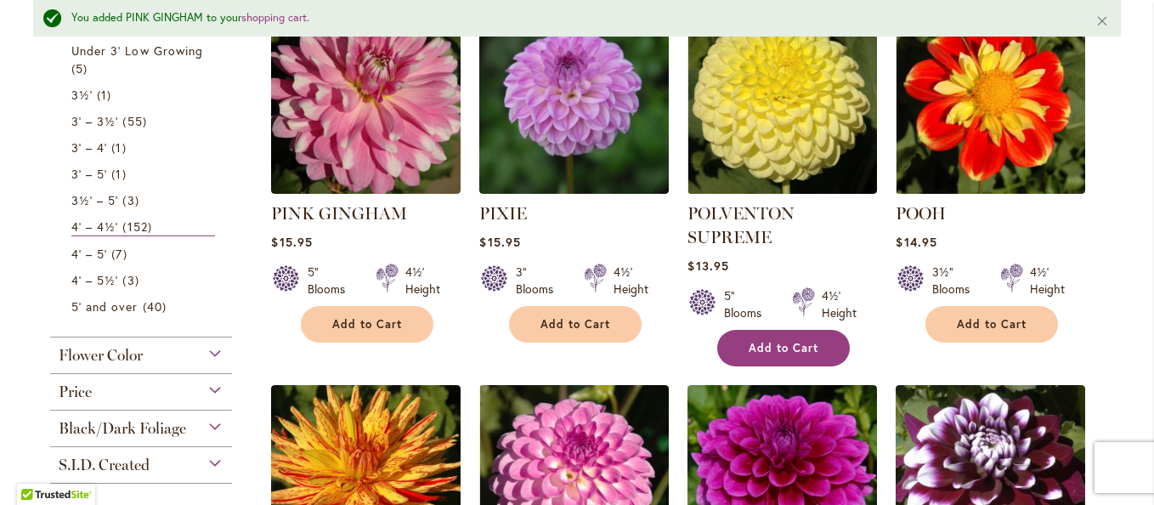
click at [801, 331] on button "Add to Cart" at bounding box center [783, 348] width 133 height 37
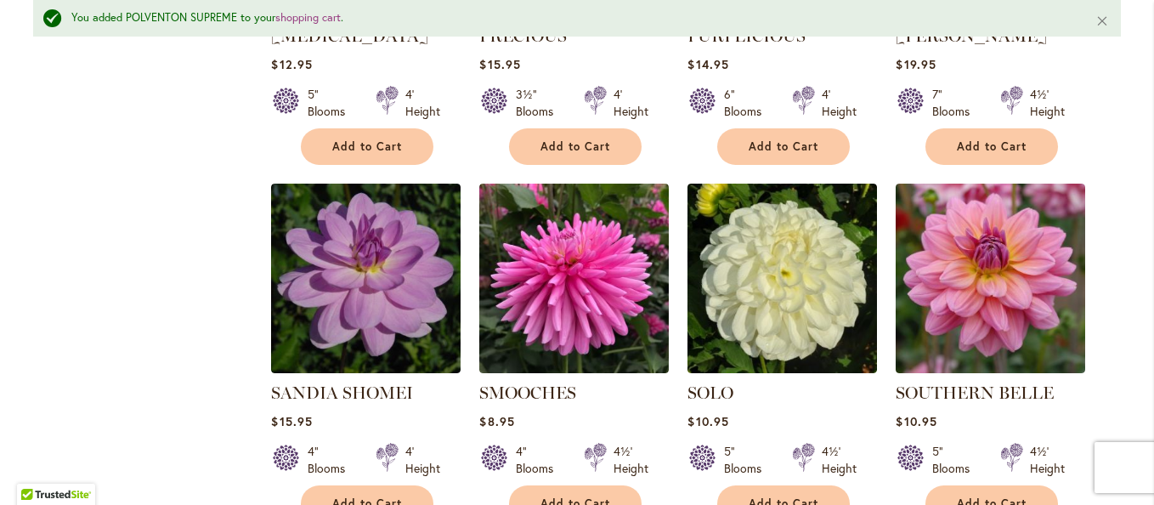
scroll to position [1404, 0]
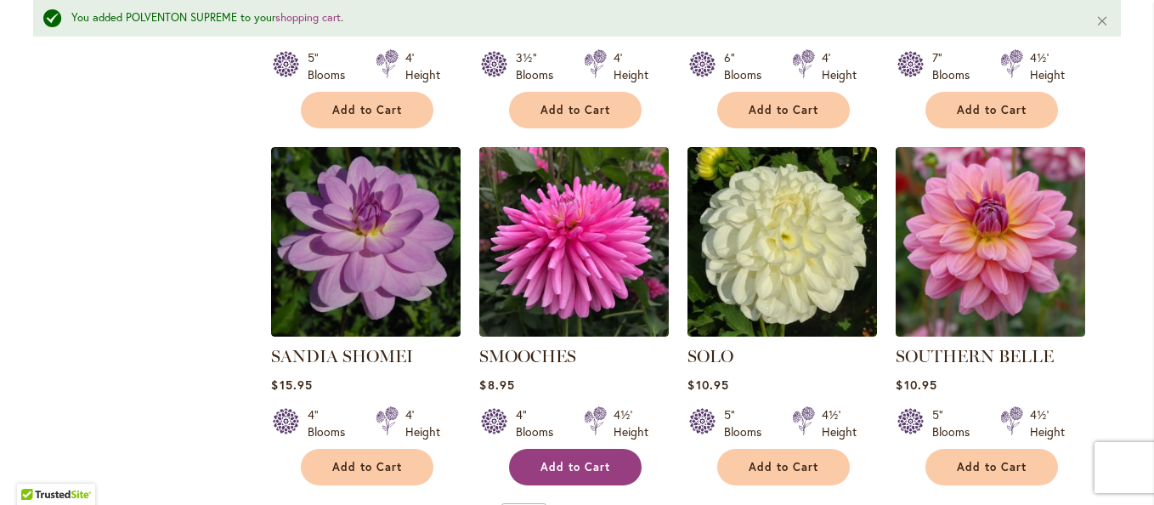
click at [564, 460] on span "Add to Cart" at bounding box center [575, 467] width 70 height 14
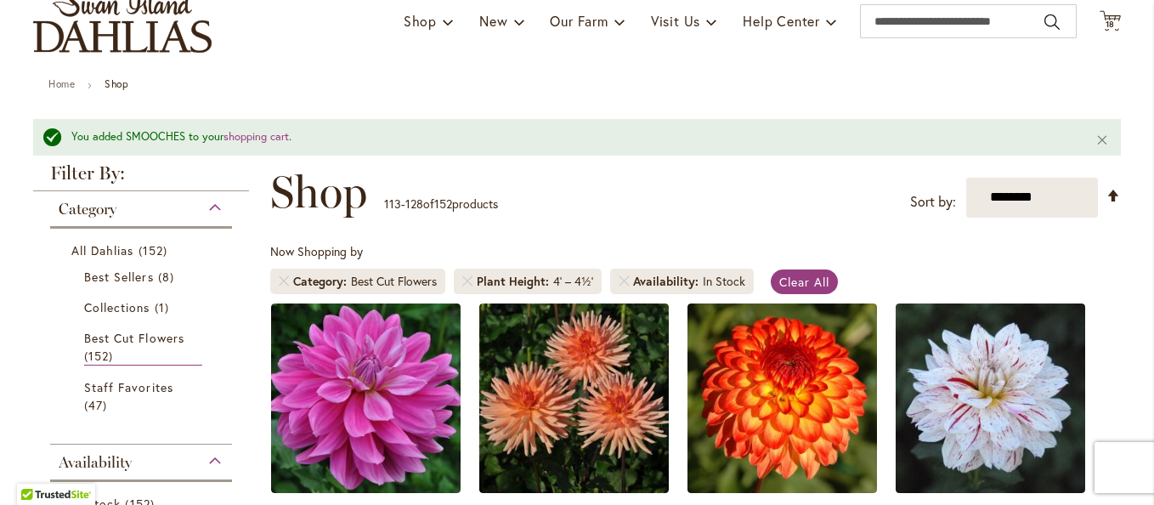
scroll to position [0, 0]
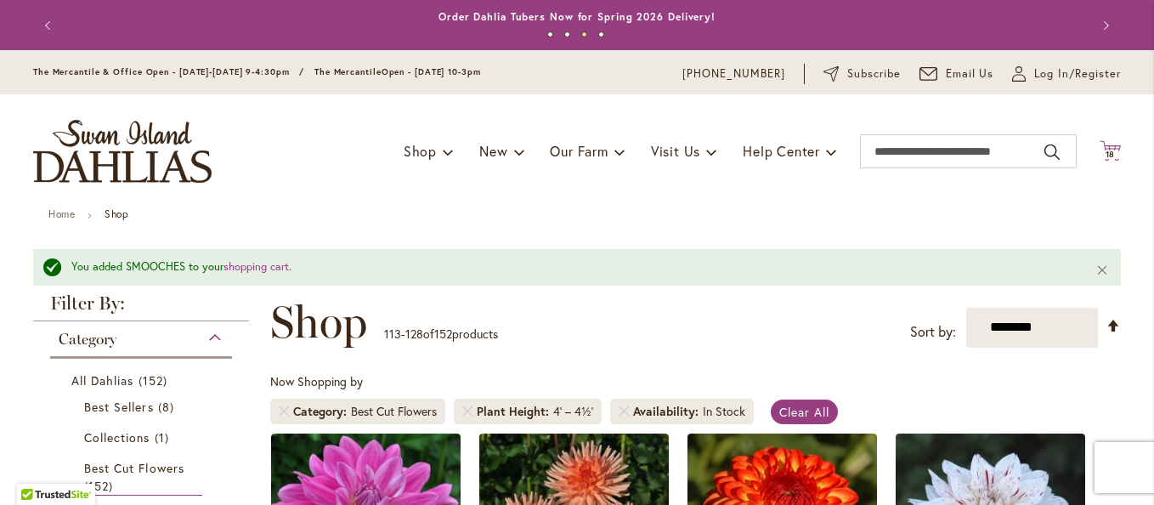
click at [1111, 157] on span "18 18 items" at bounding box center [1110, 154] width 17 height 8
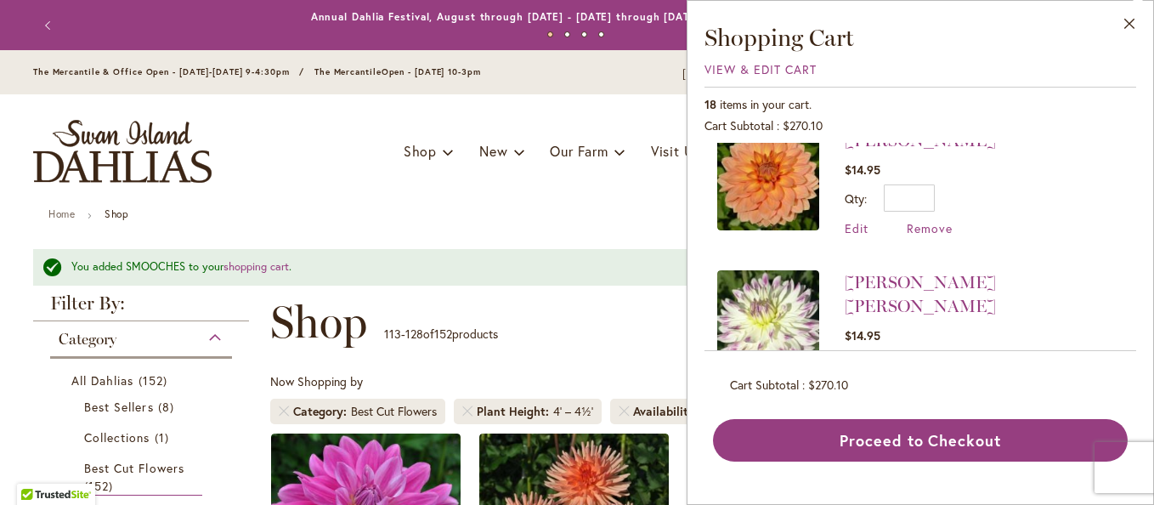
scroll to position [680, 0]
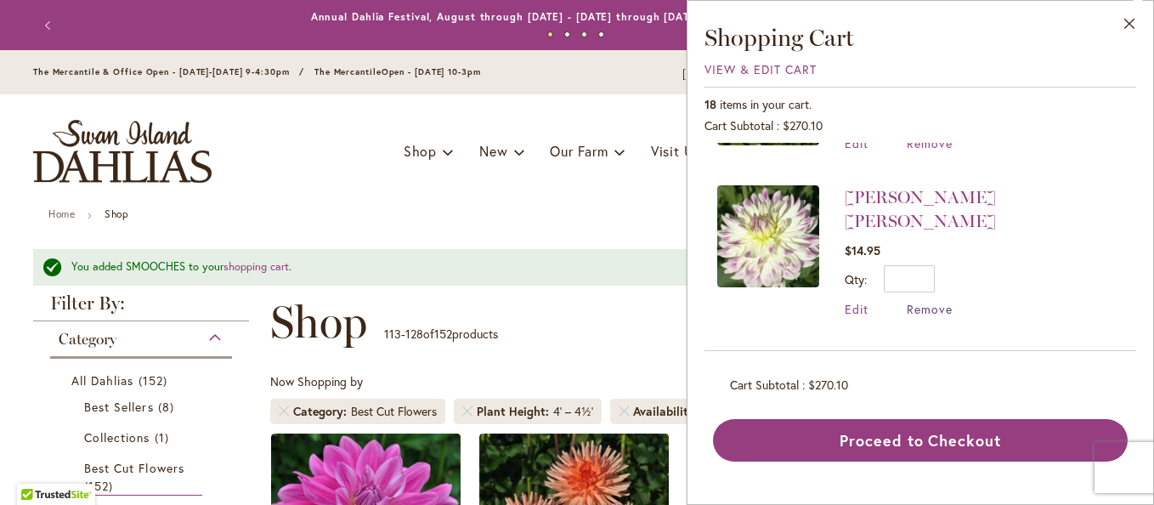
click at [939, 301] on span "Remove" at bounding box center [930, 309] width 46 height 16
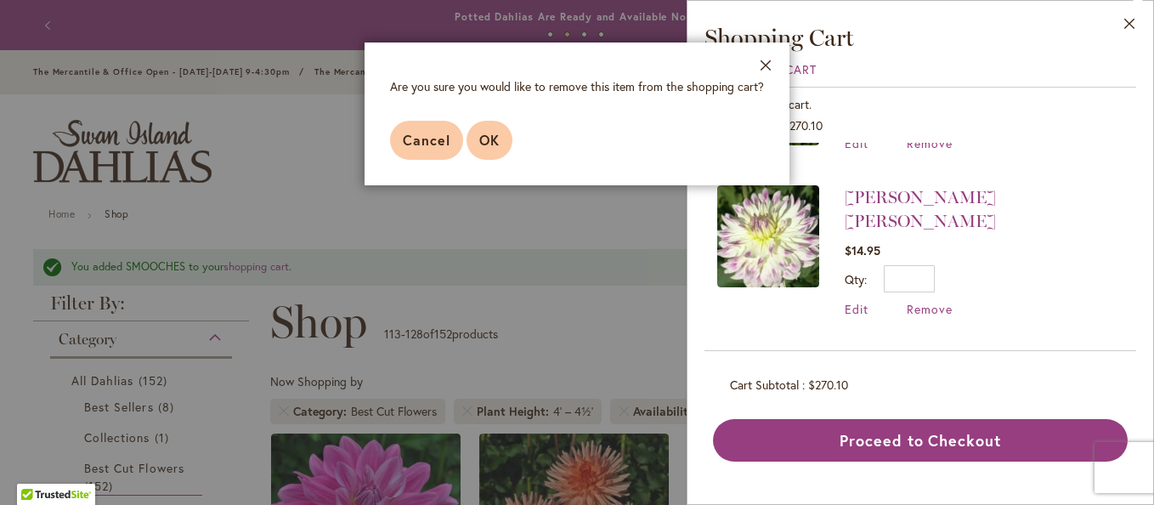
click at [494, 135] on span "OK" at bounding box center [489, 140] width 20 height 18
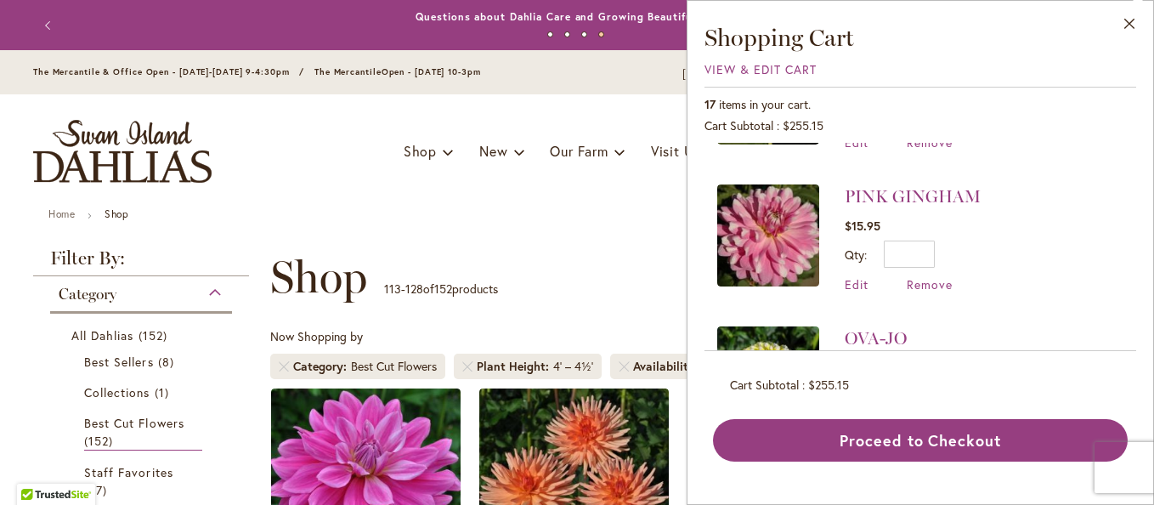
scroll to position [340, 0]
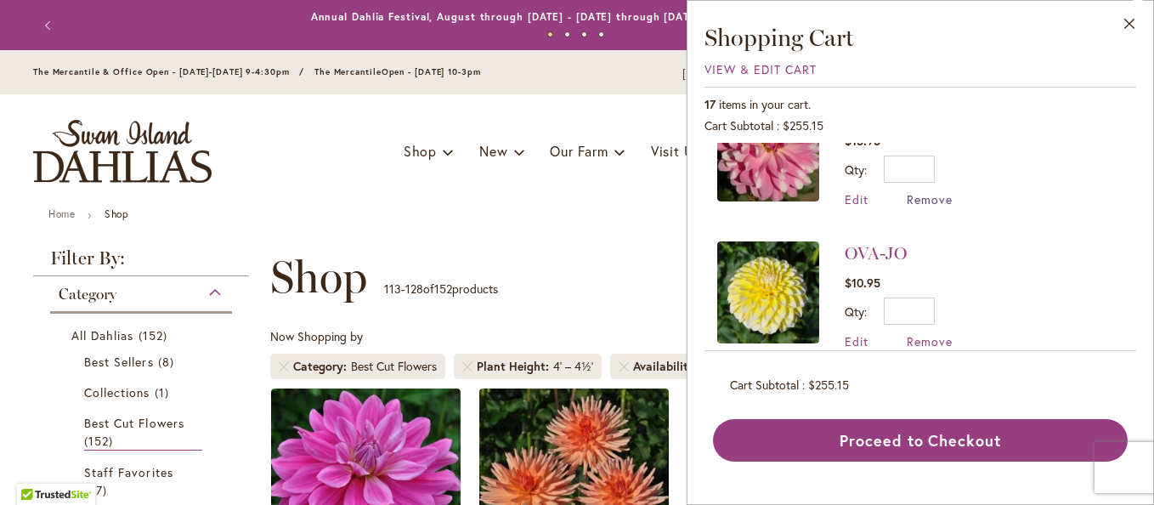
click at [910, 197] on span "Remove" at bounding box center [930, 199] width 46 height 16
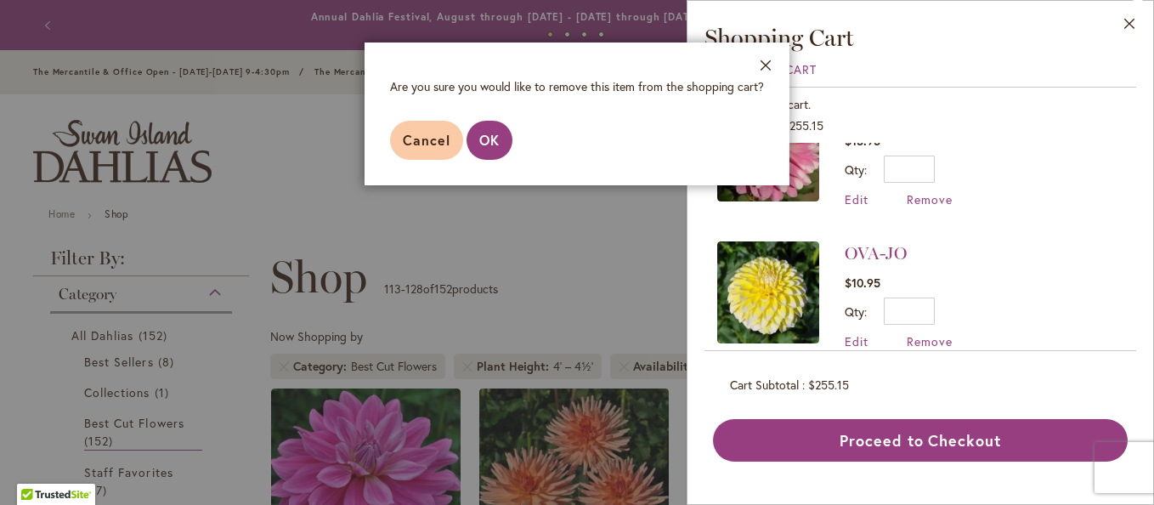
click at [489, 137] on span "OK" at bounding box center [489, 140] width 20 height 18
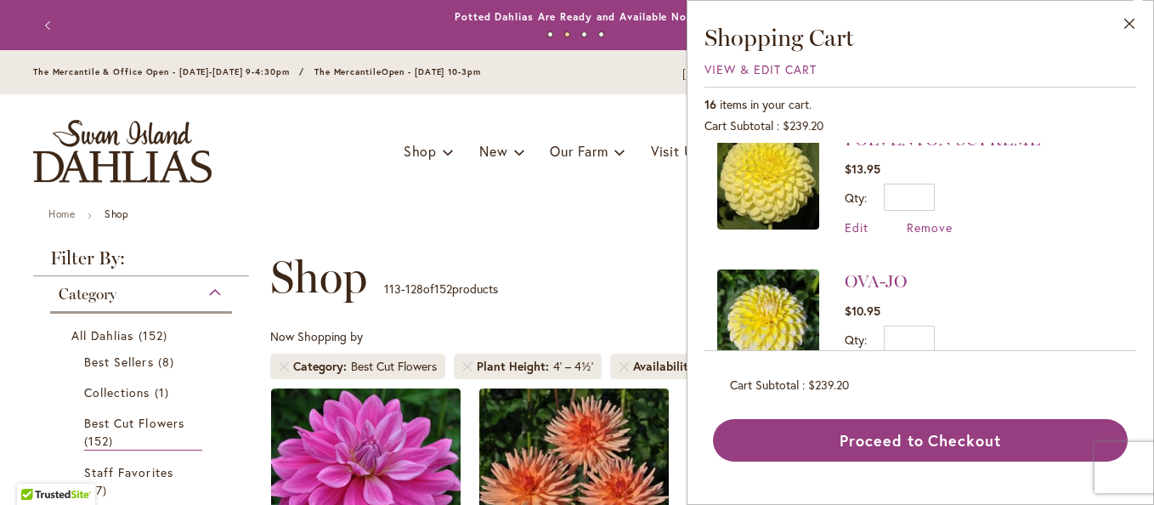
scroll to position [255, 0]
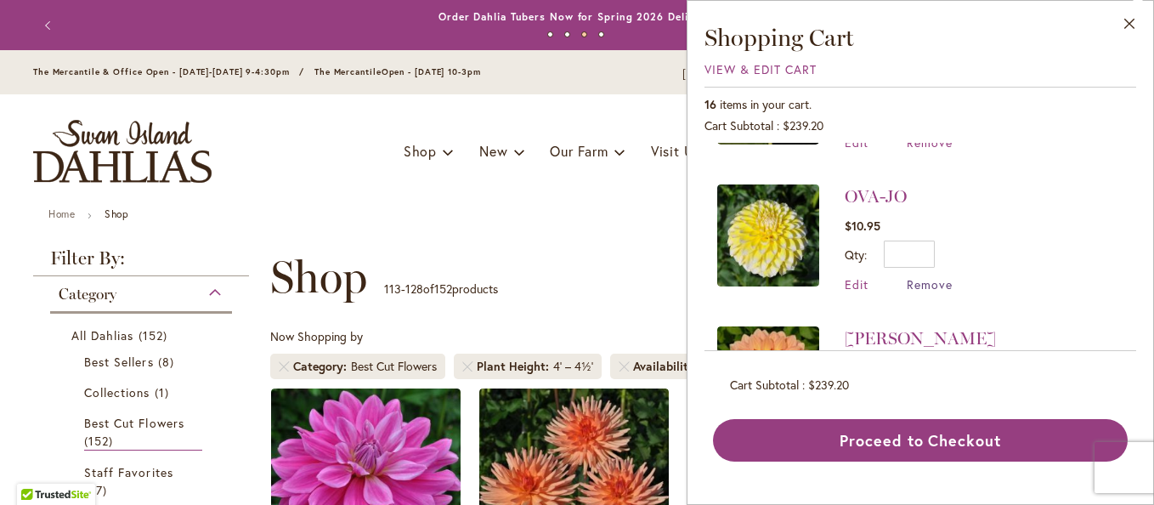
click at [924, 283] on span "Remove" at bounding box center [930, 284] width 46 height 16
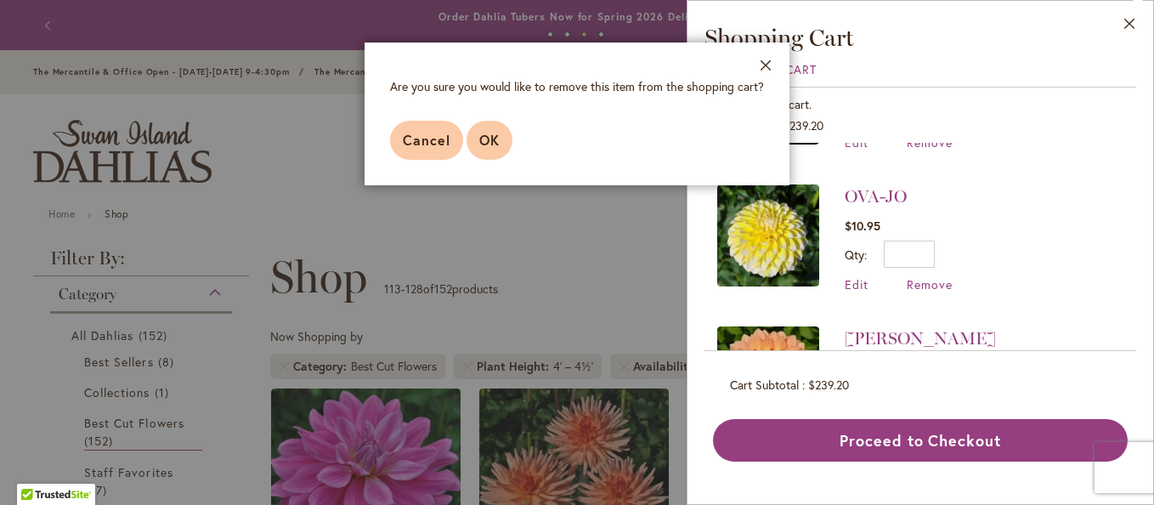
click at [493, 141] on span "OK" at bounding box center [489, 140] width 20 height 18
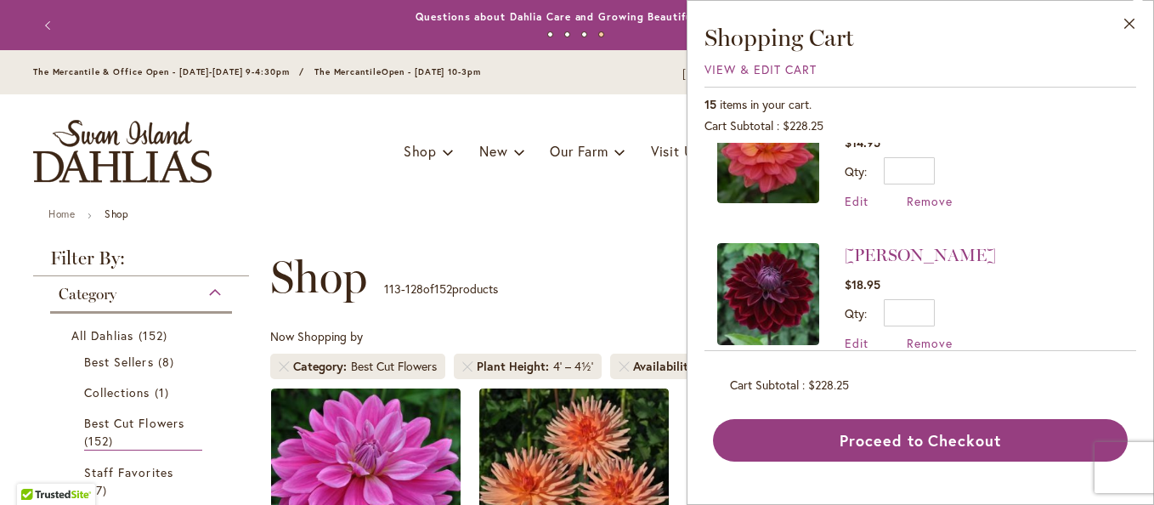
scroll to position [510, 0]
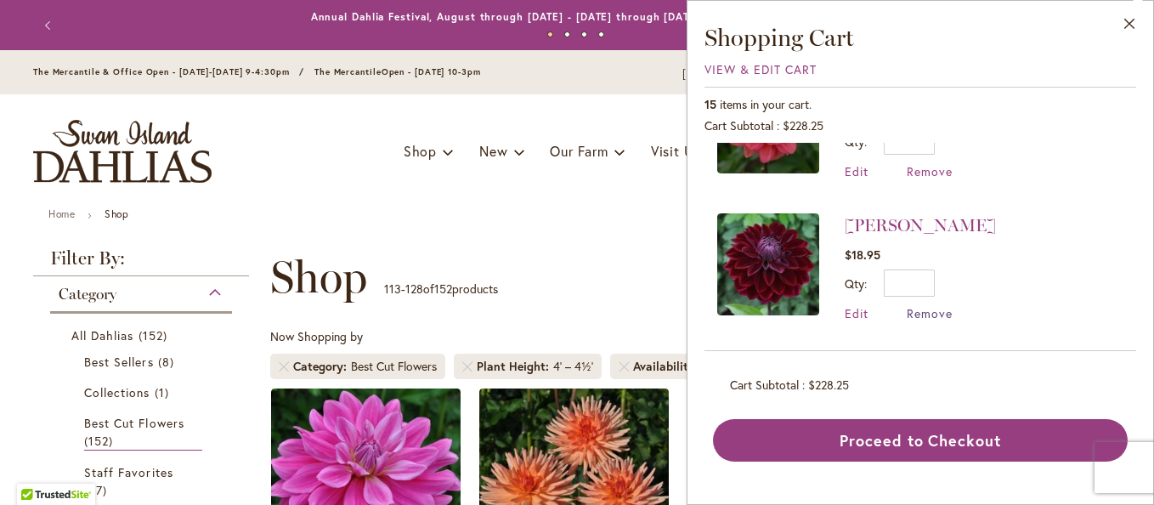
click at [910, 311] on span "Remove" at bounding box center [930, 313] width 46 height 16
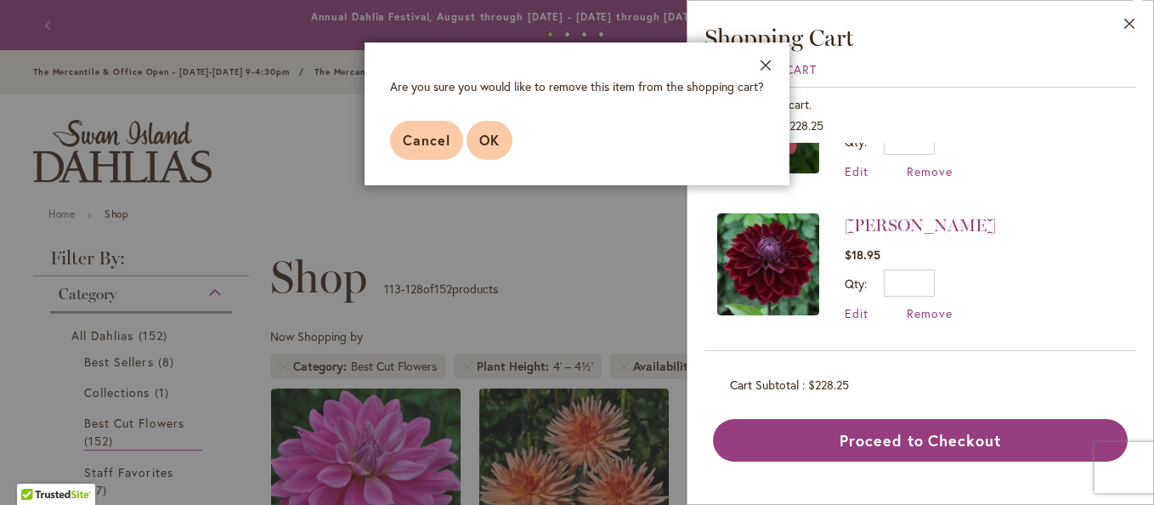
click at [499, 138] on span "OK" at bounding box center [489, 140] width 20 height 18
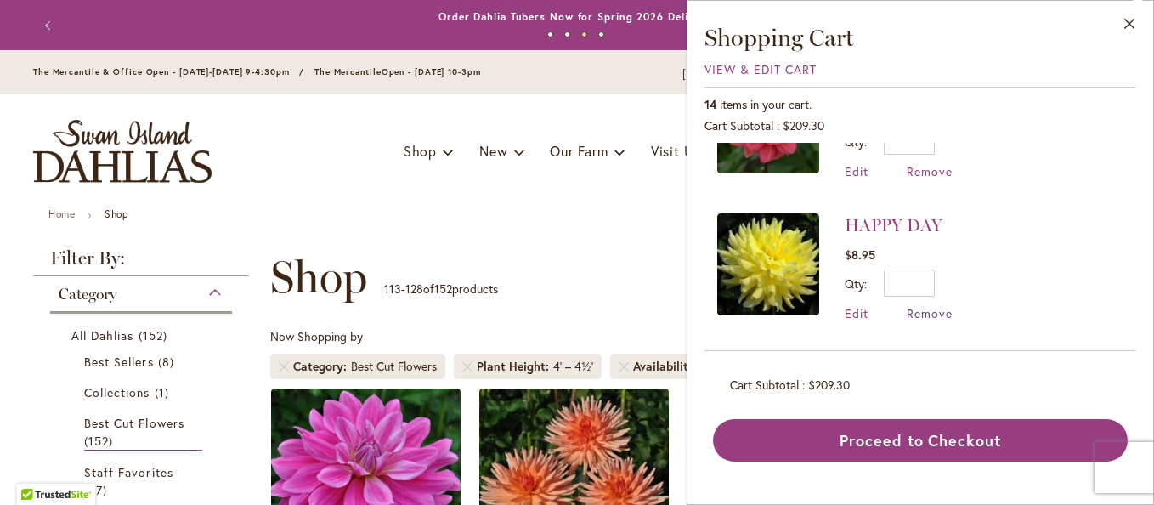
click at [919, 305] on span "Remove" at bounding box center [930, 313] width 46 height 16
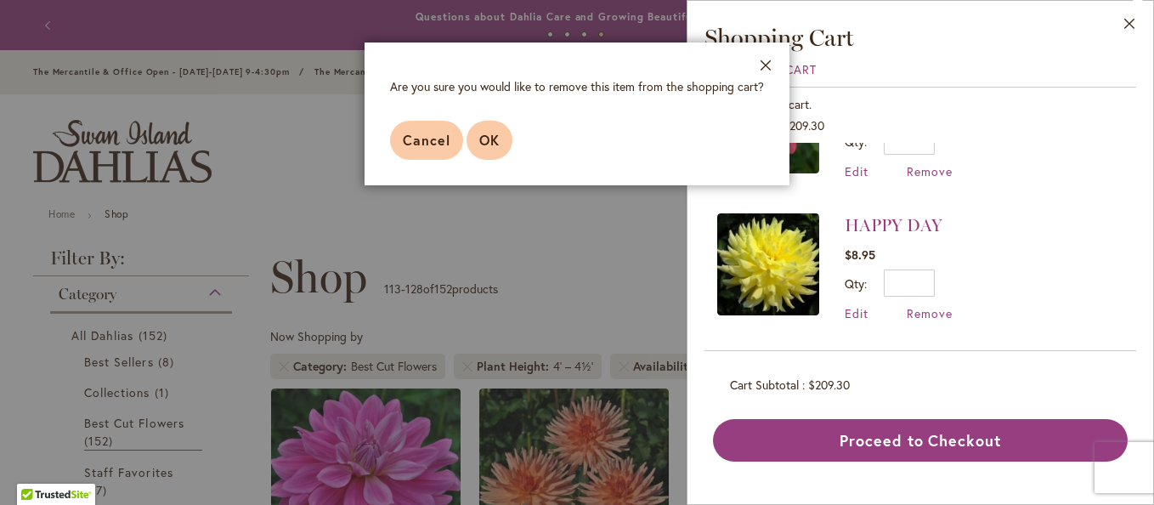
click at [500, 143] on button "OK" at bounding box center [489, 140] width 46 height 39
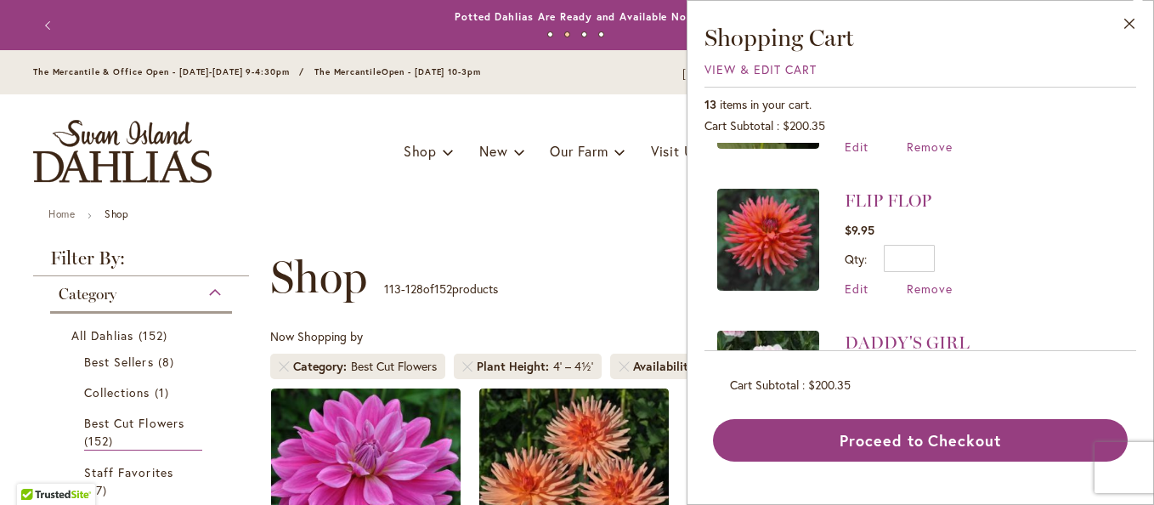
scroll to position [680, 0]
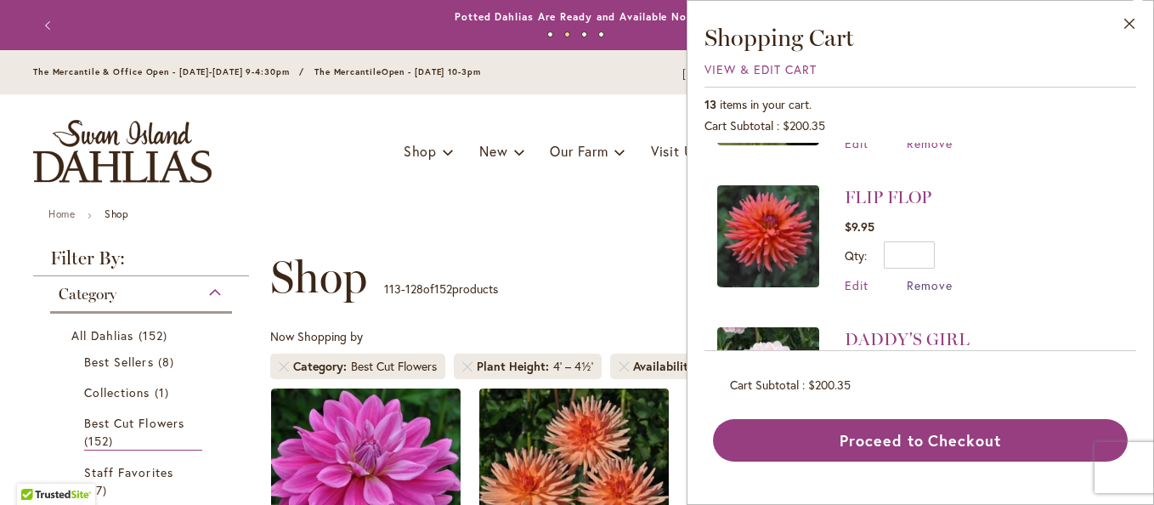
click at [912, 277] on span "Remove" at bounding box center [930, 285] width 46 height 16
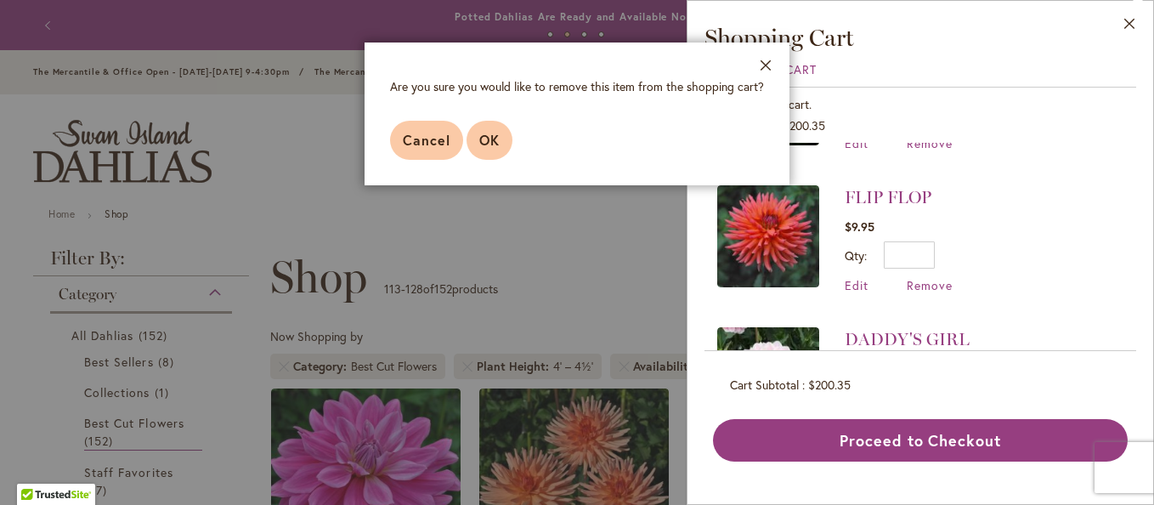
click at [489, 144] on span "OK" at bounding box center [489, 140] width 20 height 18
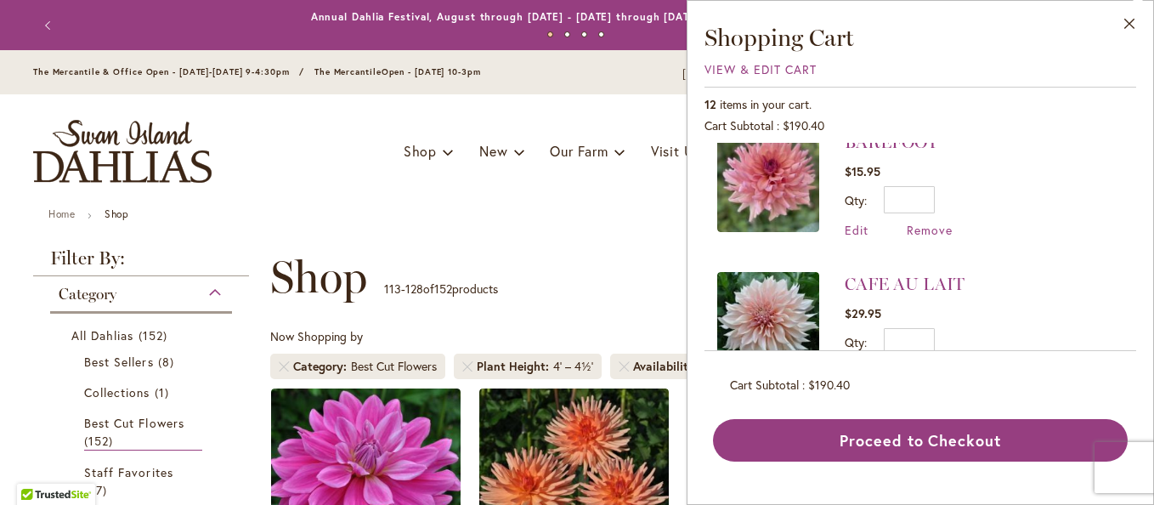
scroll to position [1020, 0]
click at [912, 222] on span "Remove" at bounding box center [930, 229] width 46 height 16
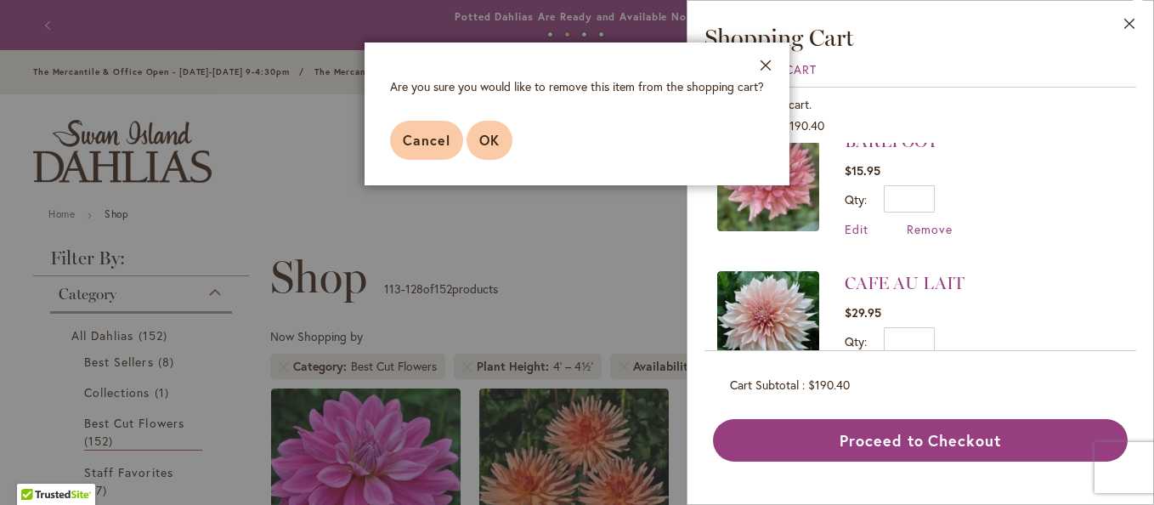
click at [498, 145] on span "OK" at bounding box center [489, 140] width 20 height 18
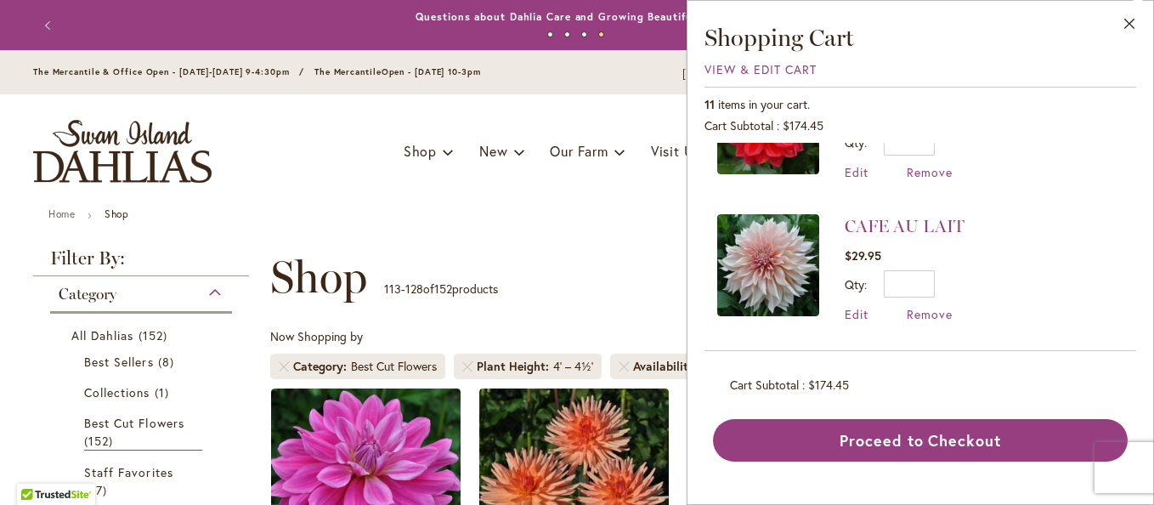
scroll to position [850, 0]
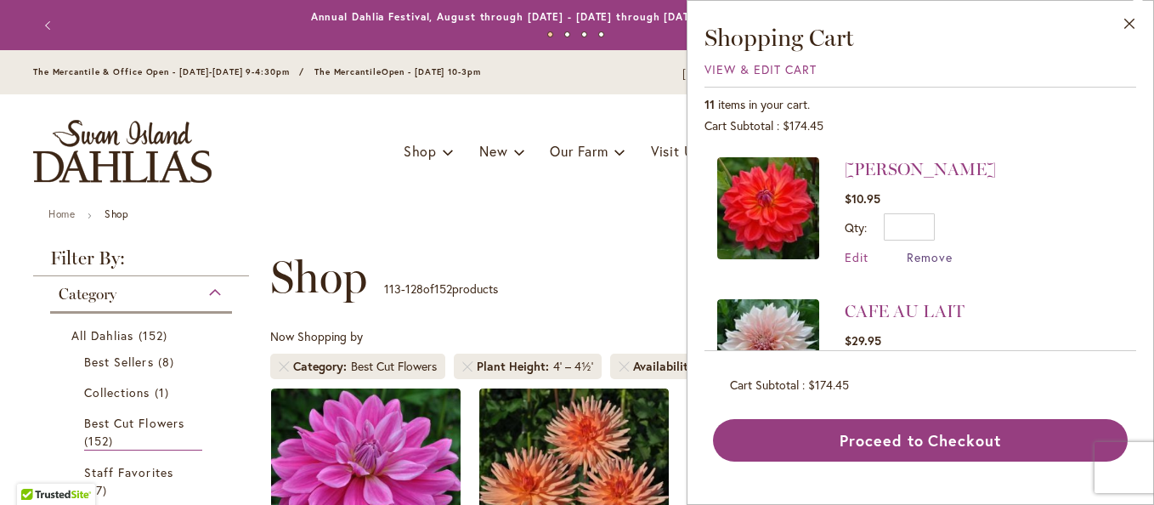
click at [925, 255] on span "Remove" at bounding box center [930, 257] width 46 height 16
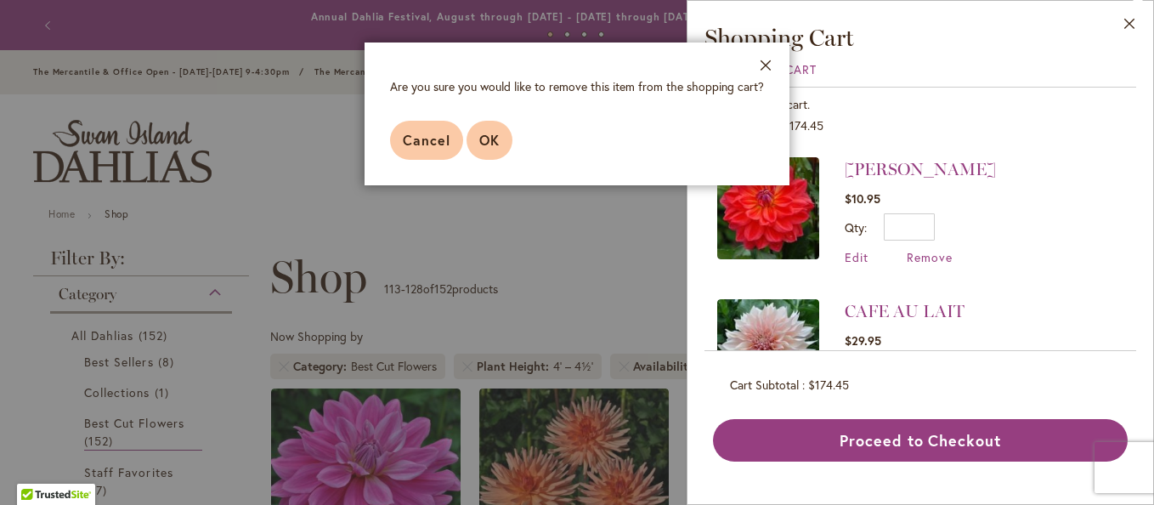
click at [495, 145] on span "OK" at bounding box center [489, 140] width 20 height 18
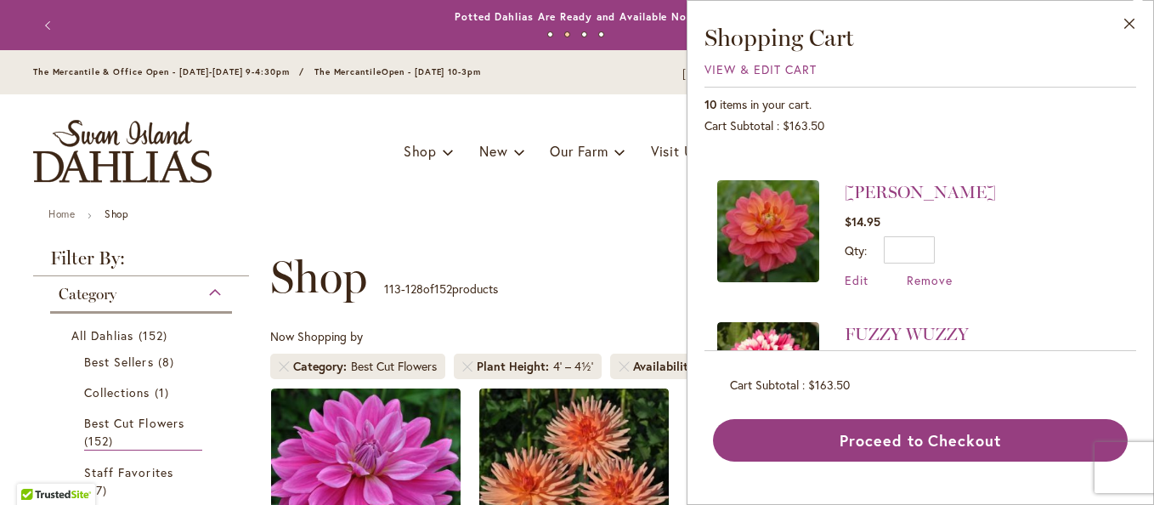
scroll to position [510, 0]
